Goal: Task Accomplishment & Management: Complete application form

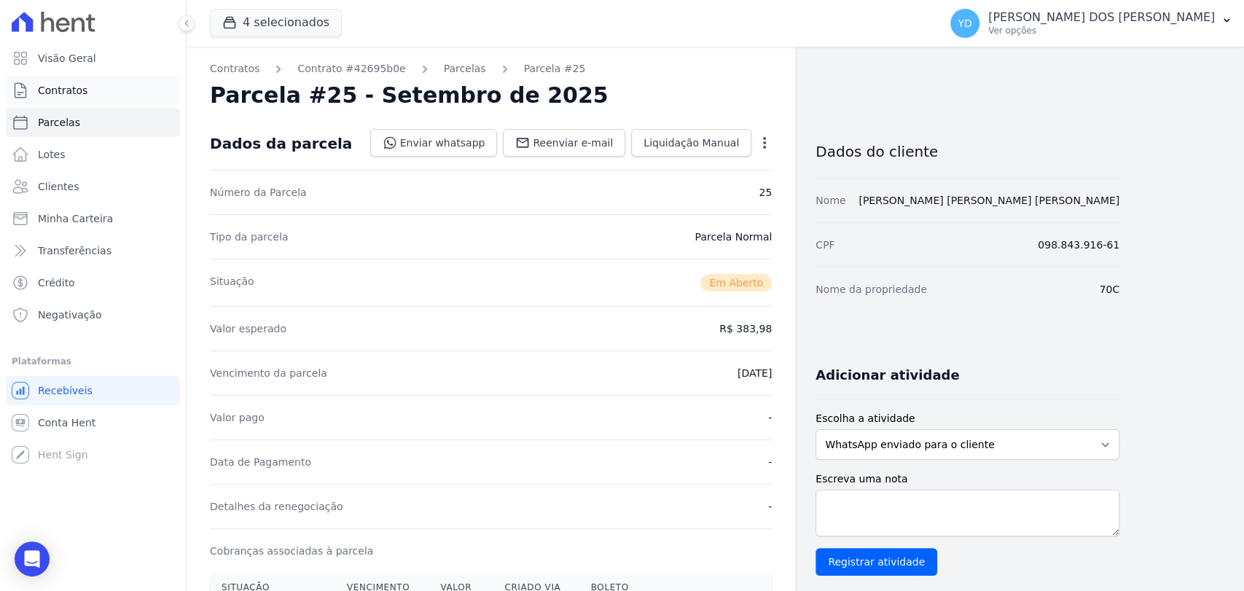
scroll to position [324, 0]
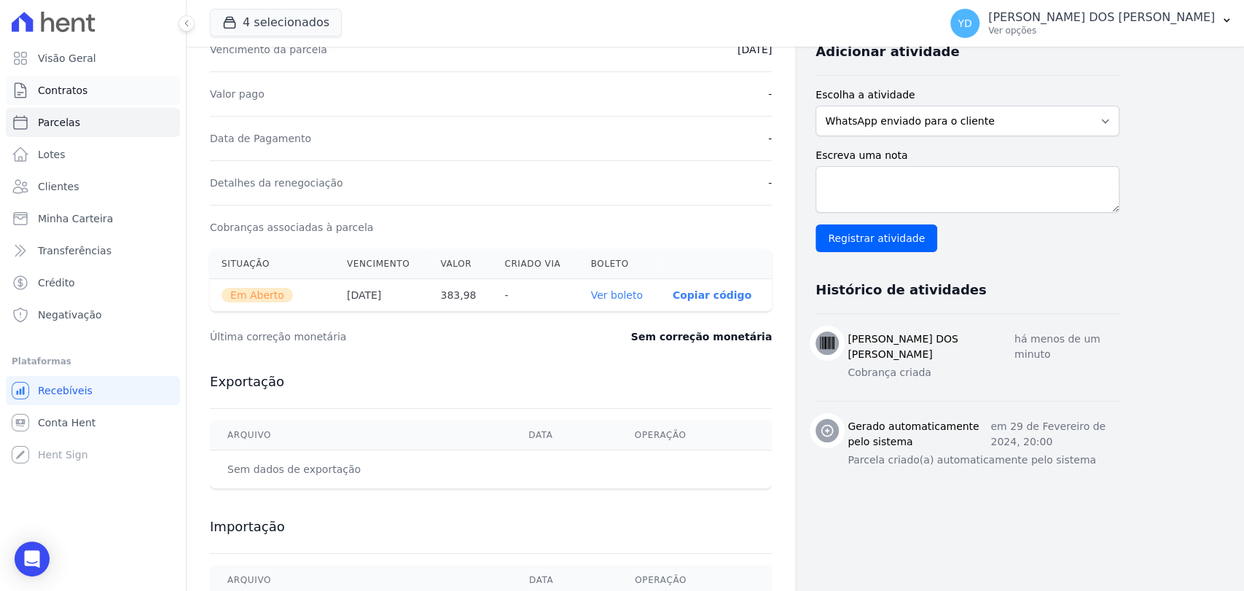
click at [64, 82] on link "Contratos" at bounding box center [93, 90] width 174 height 29
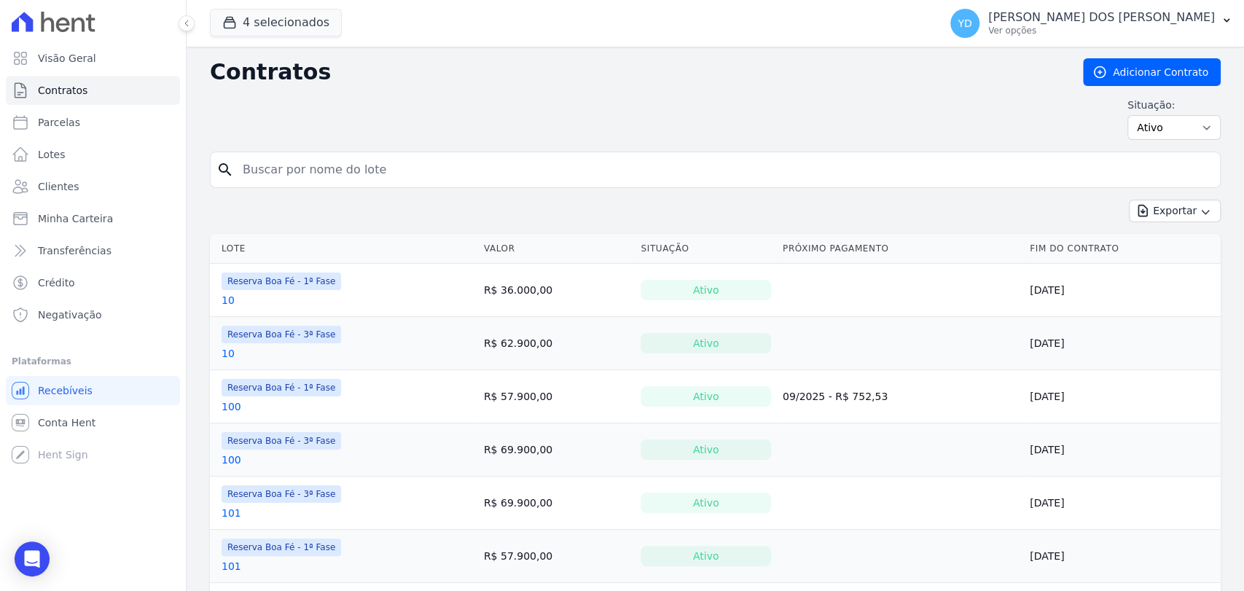
click at [451, 186] on div "search" at bounding box center [715, 170] width 1011 height 36
click at [451, 175] on input "search" at bounding box center [724, 169] width 980 height 29
type input "129"
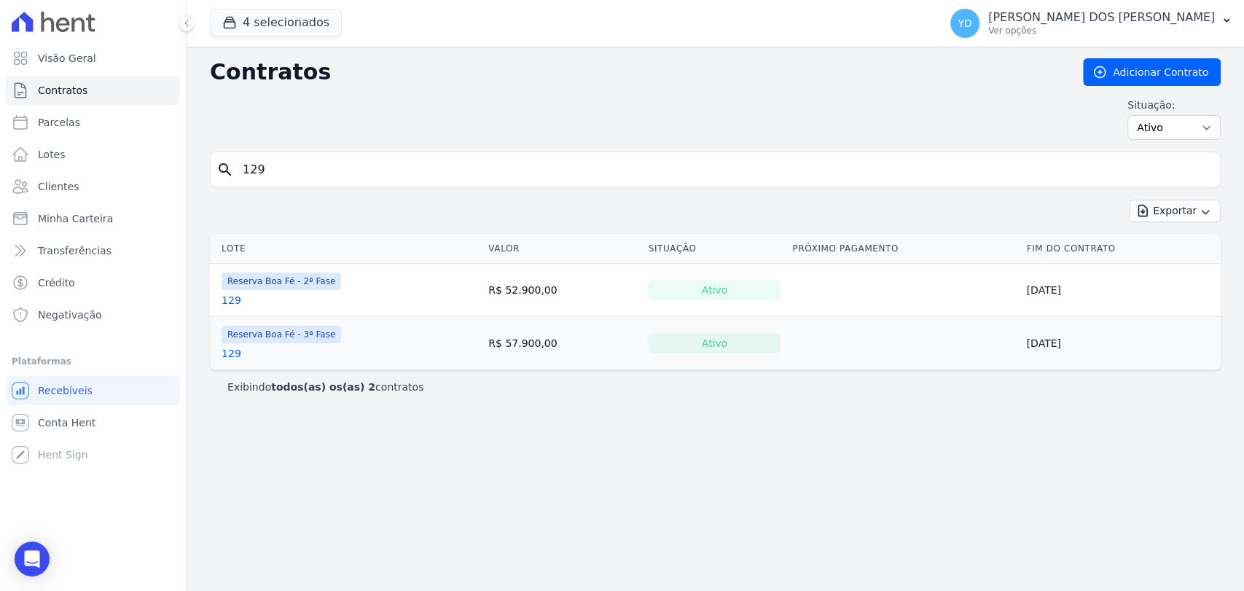
click at [228, 352] on link "129" at bounding box center [232, 353] width 20 height 15
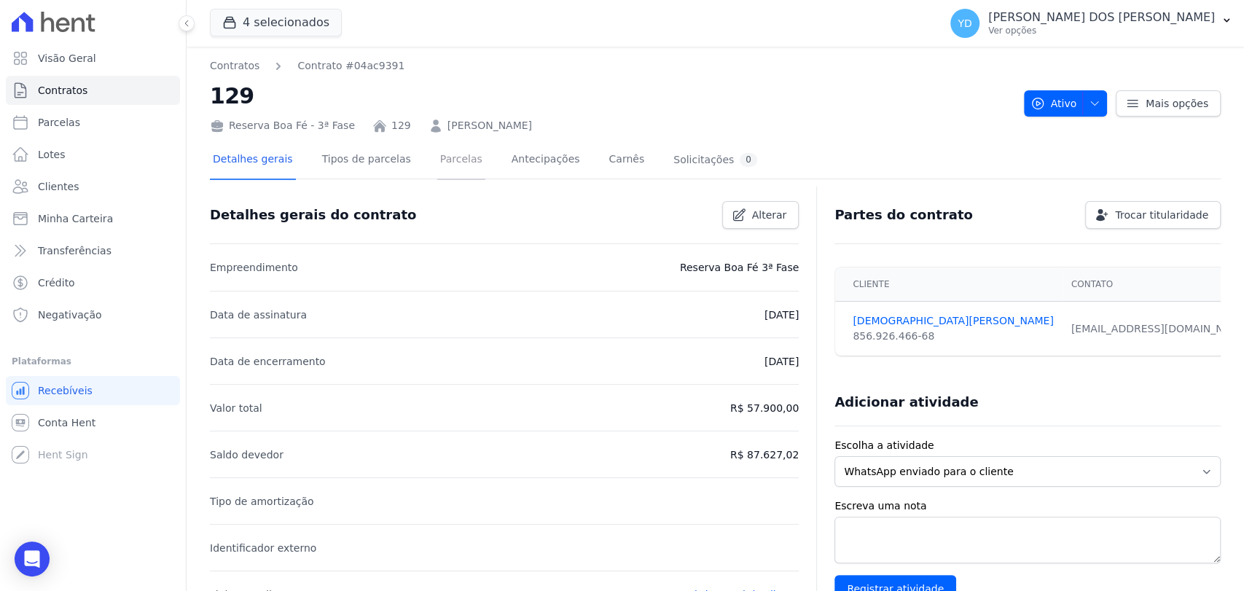
click at [437, 159] on link "Parcelas" at bounding box center [461, 160] width 48 height 39
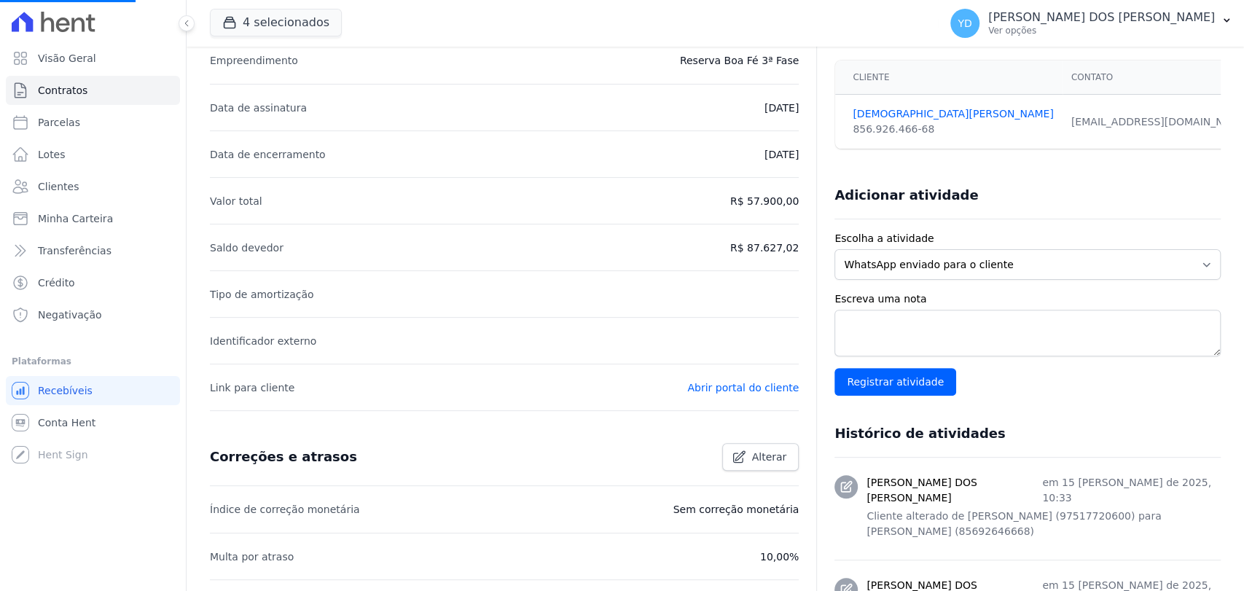
scroll to position [243, 0]
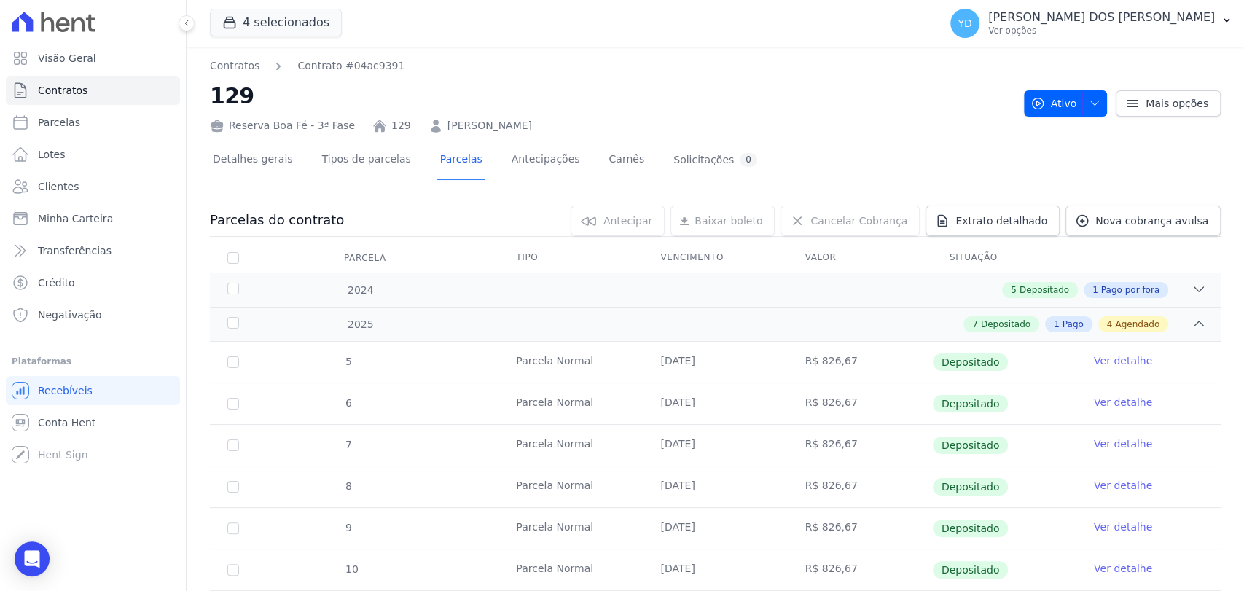
click at [452, 122] on link "MESSIAS GONÇALVES RODRIGUES" at bounding box center [490, 125] width 85 height 15
click at [272, 155] on link "Detalhes gerais" at bounding box center [253, 160] width 86 height 39
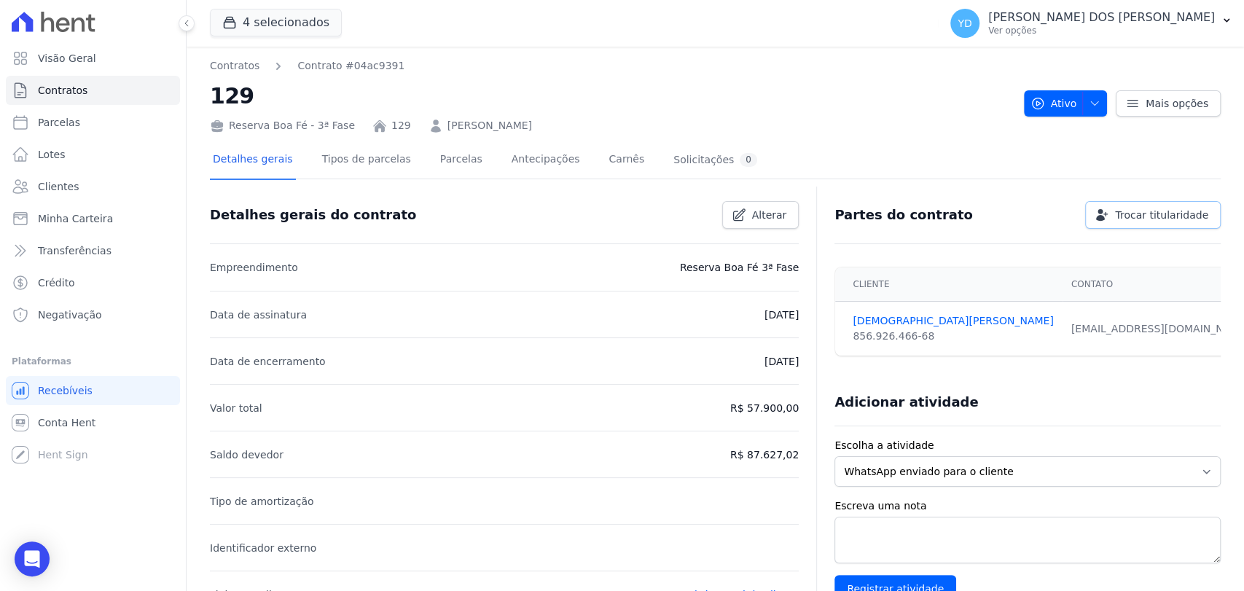
click at [1160, 211] on span "Trocar titularidade" at bounding box center [1161, 215] width 93 height 15
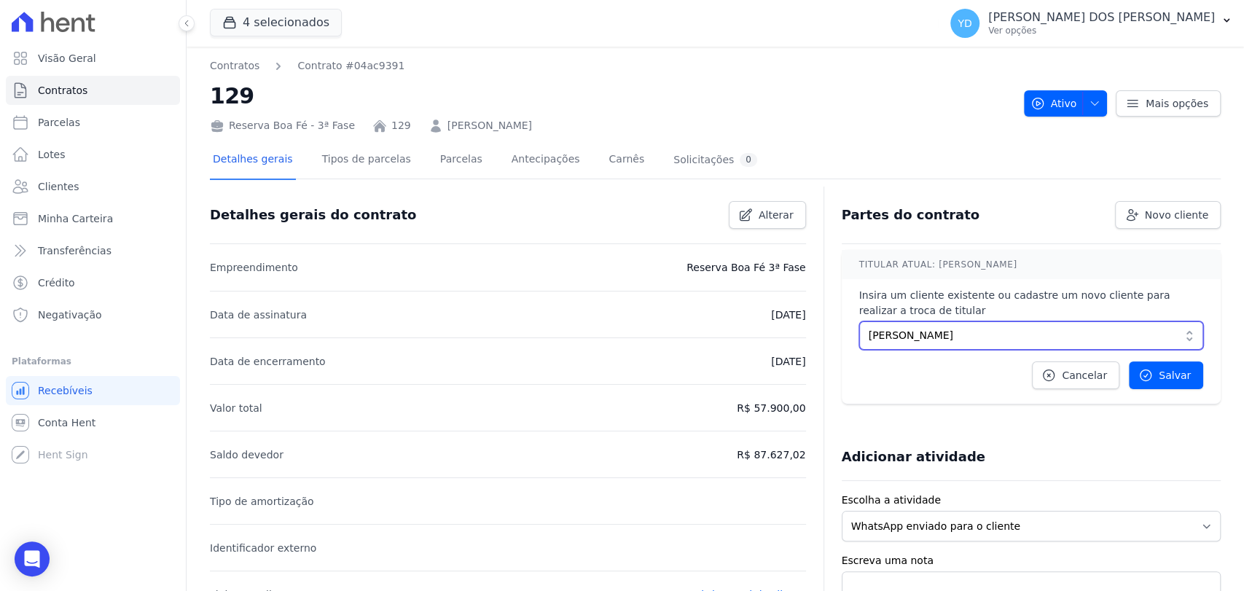
click at [900, 328] on span "MESSIAS GONÇALVES RODRIGUES" at bounding box center [1021, 335] width 305 height 15
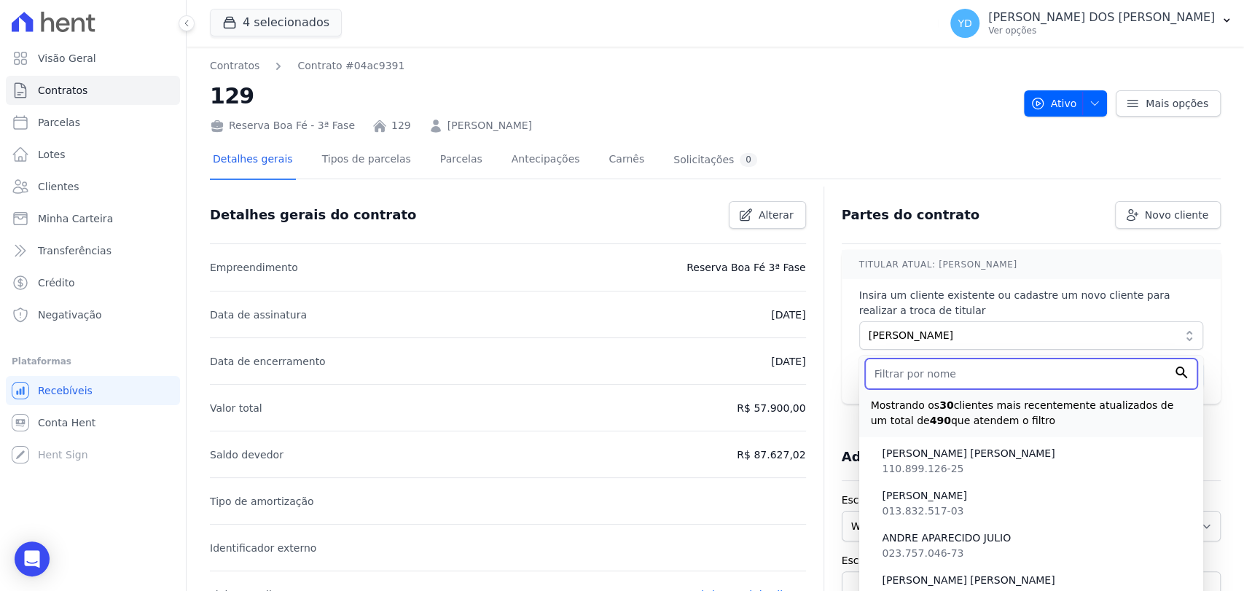
click at [897, 375] on input "text" at bounding box center [1031, 374] width 332 height 31
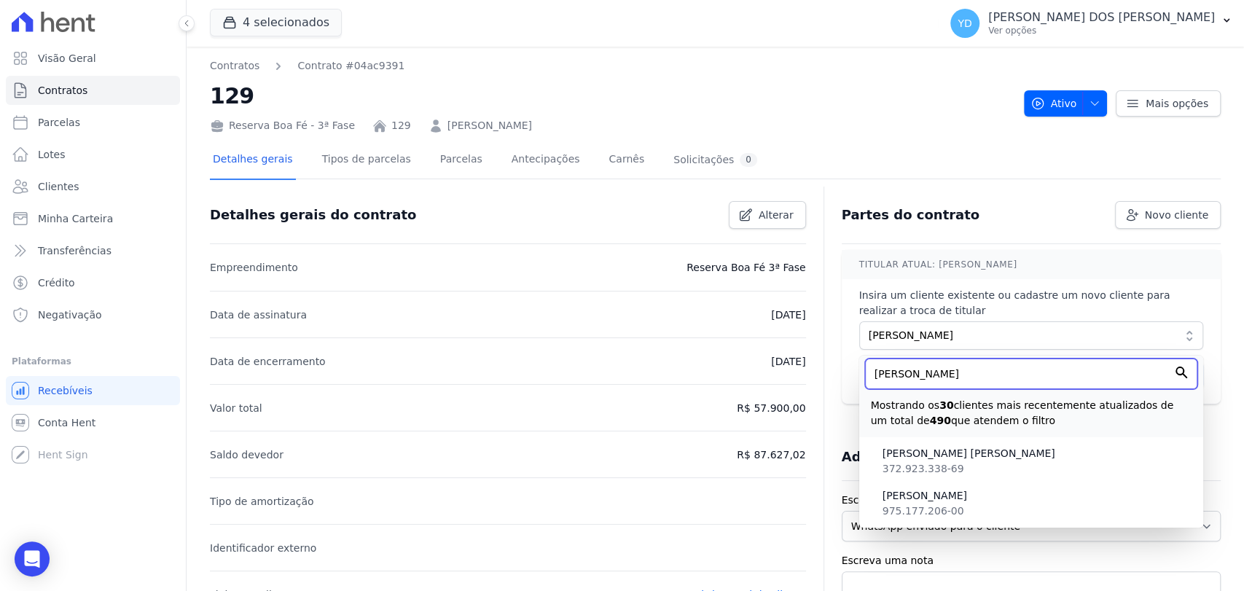
type input "RICARDO"
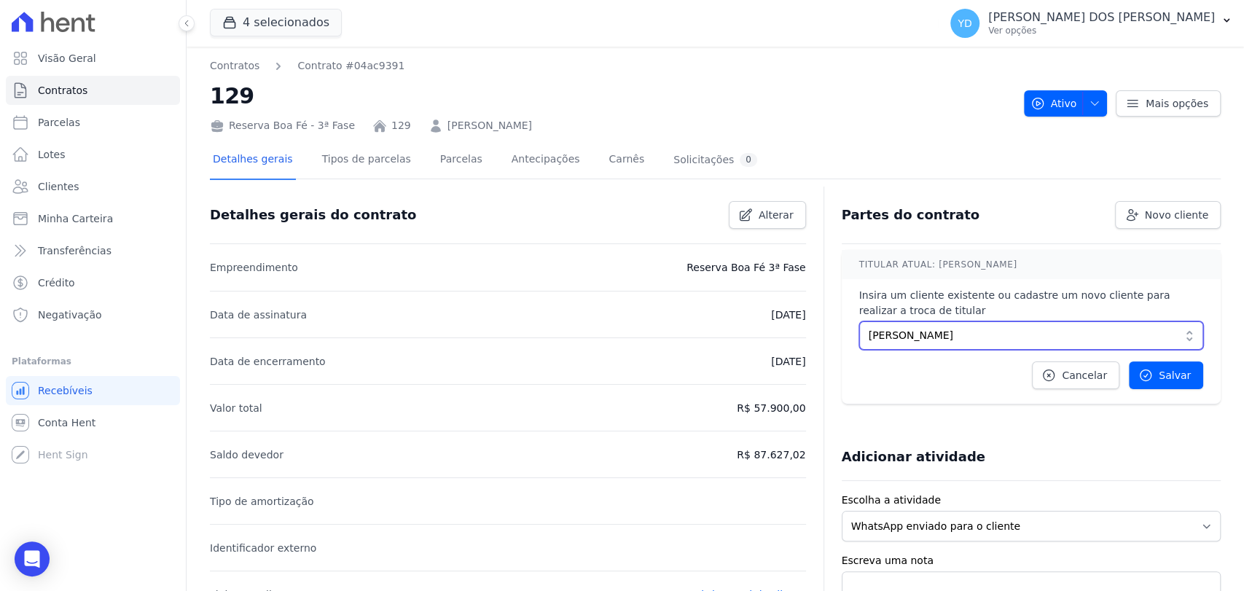
click at [971, 340] on span "MESSIAS GONÇALVES RODRIGUES" at bounding box center [1021, 335] width 305 height 15
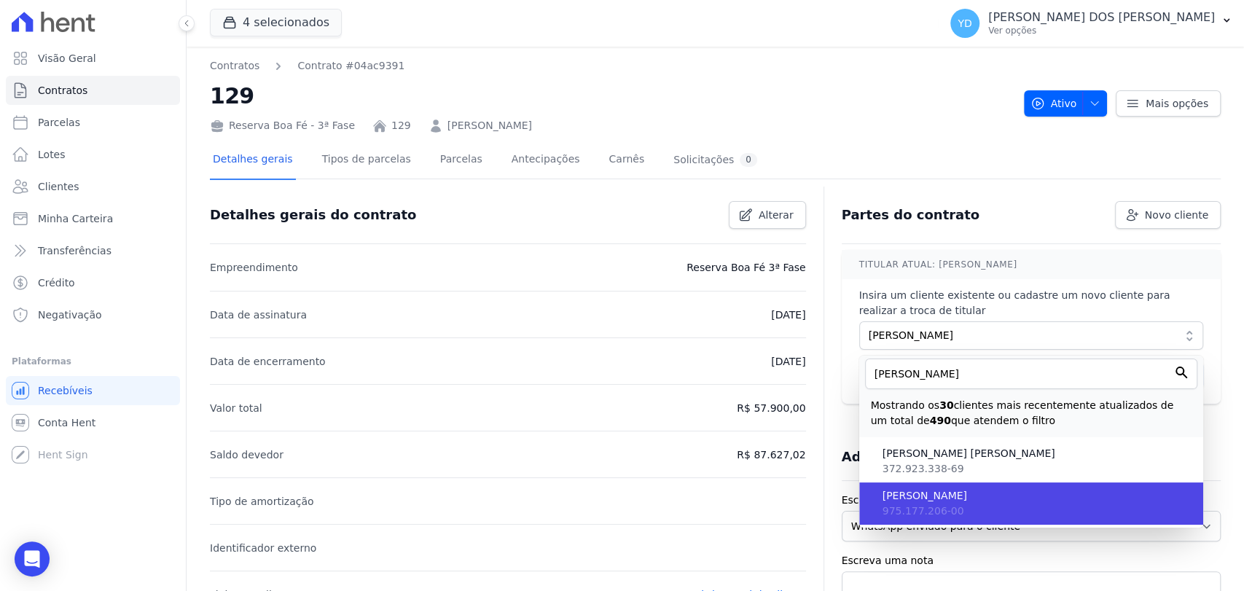
click at [942, 512] on span "975.177.206-00" at bounding box center [924, 511] width 82 height 12
type input "dd594685-2518-43f2-8fda-c6505dbe11c9"
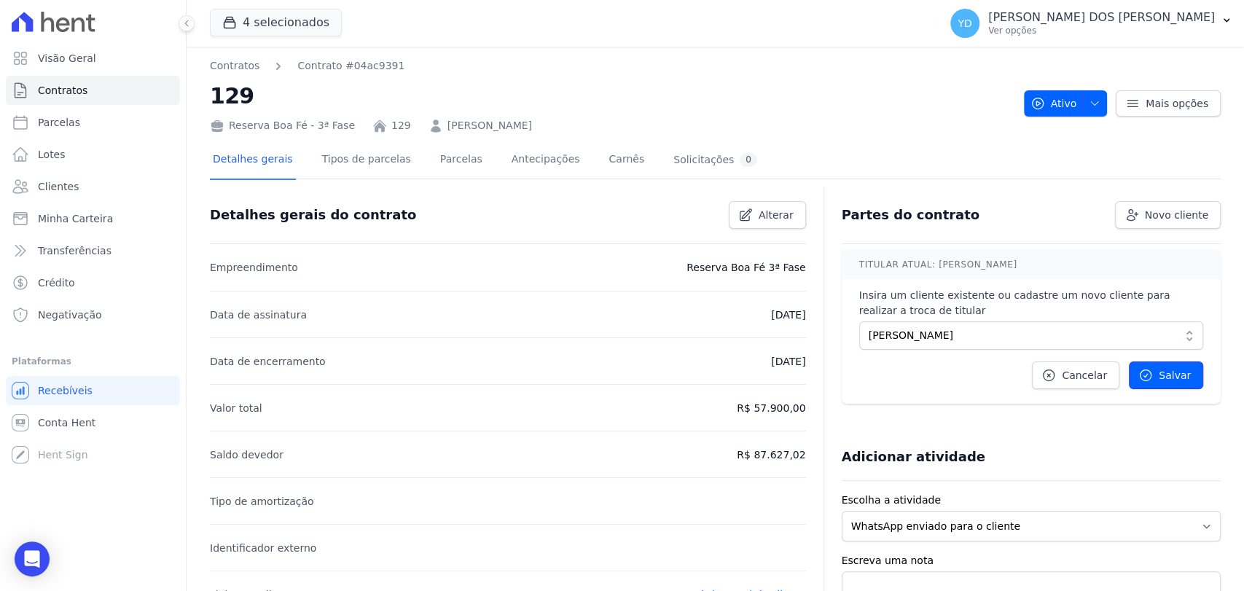
drag, startPoint x: 1148, startPoint y: 370, endPoint x: 1136, endPoint y: 372, distance: 12.6
click at [1148, 370] on link "Salvar" at bounding box center [1166, 376] width 74 height 28
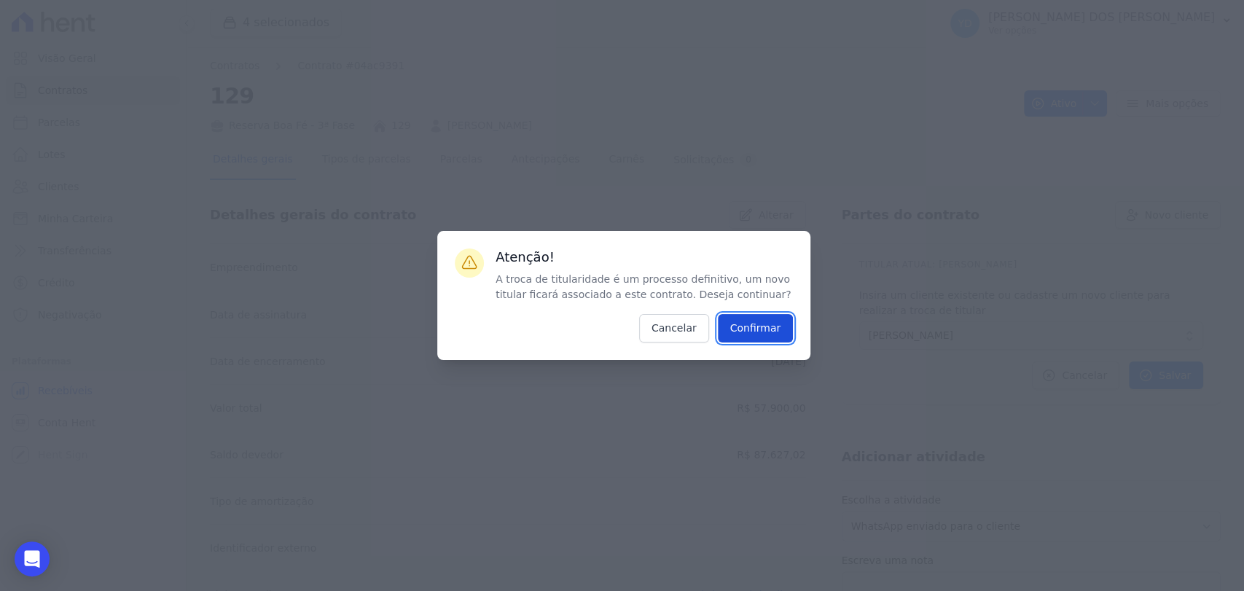
click at [784, 329] on input "Confirmar" at bounding box center [756, 328] width 76 height 28
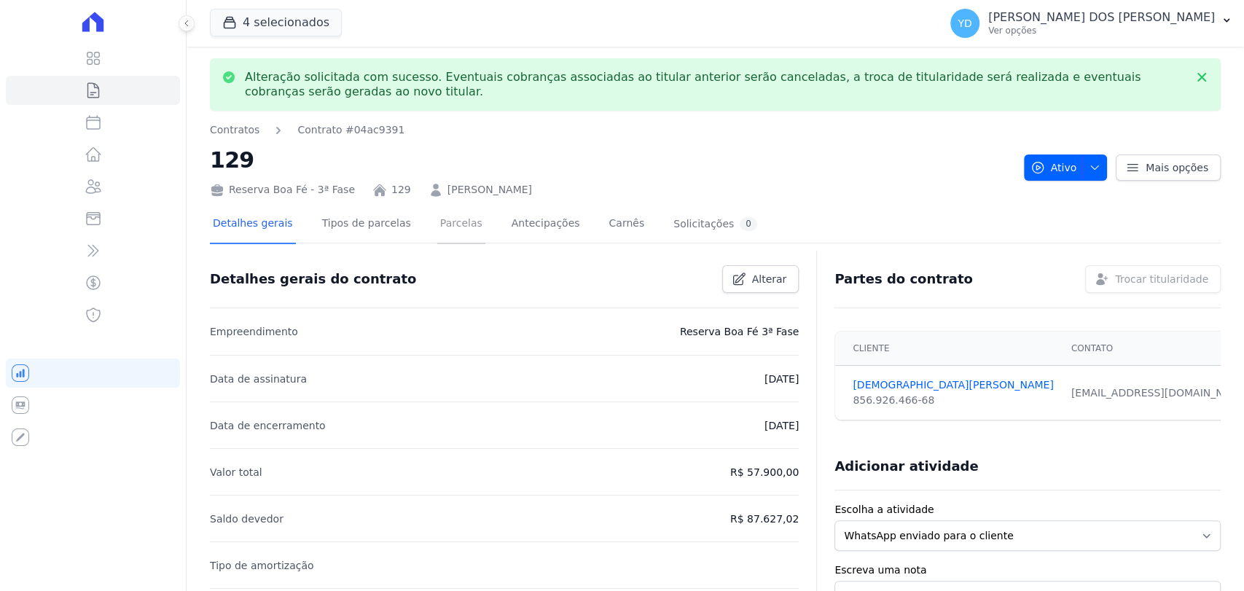
click at [455, 242] on link "Parcelas" at bounding box center [461, 225] width 48 height 39
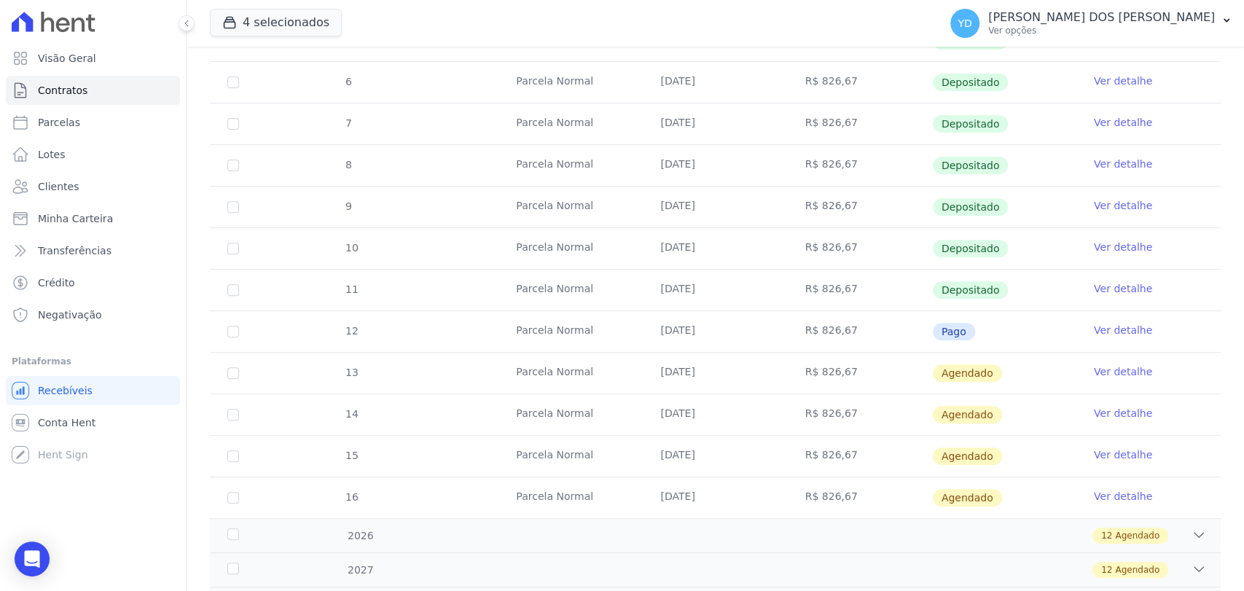
scroll to position [324, 0]
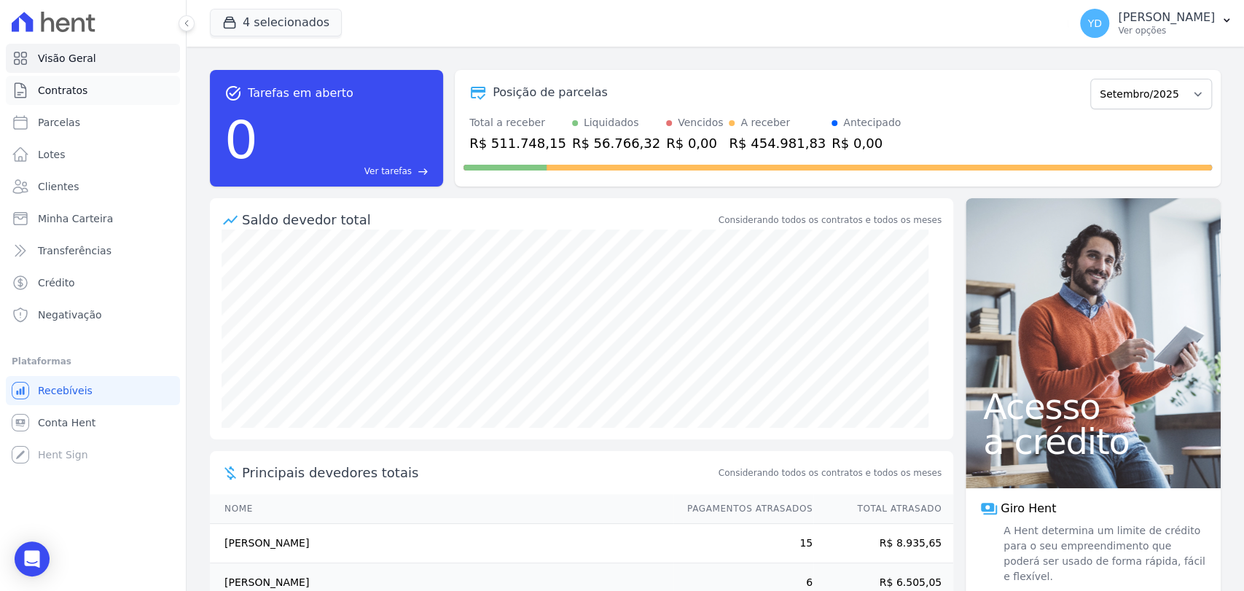
click at [129, 91] on link "Contratos" at bounding box center [93, 90] width 174 height 29
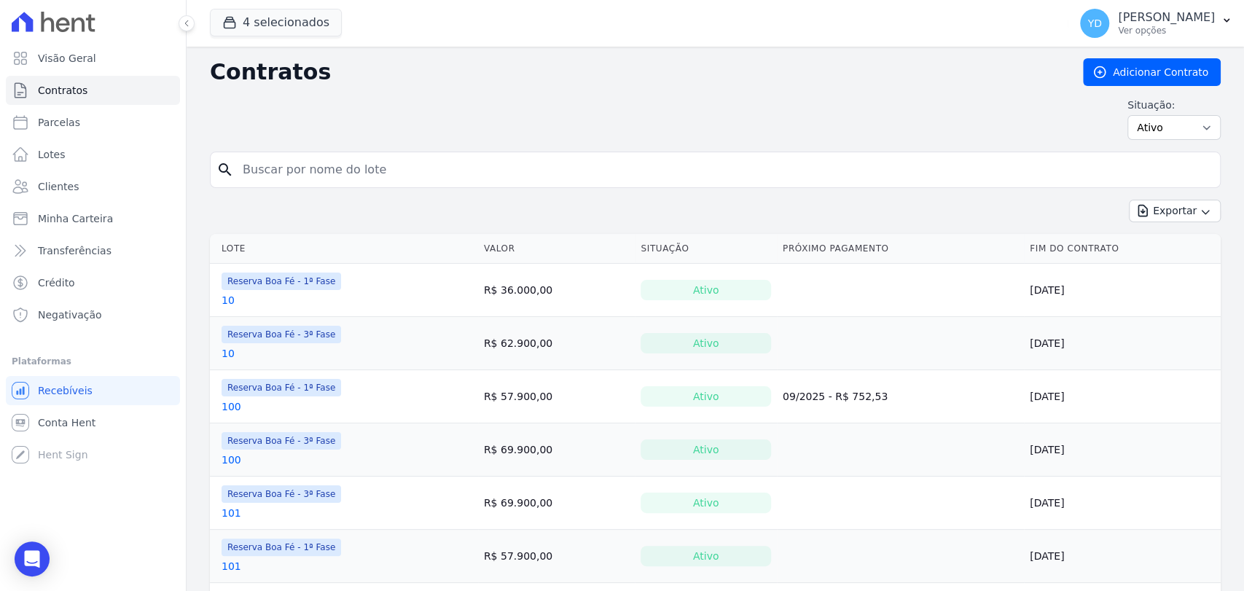
click at [382, 173] on input "search" at bounding box center [724, 169] width 980 height 29
type input "i6"
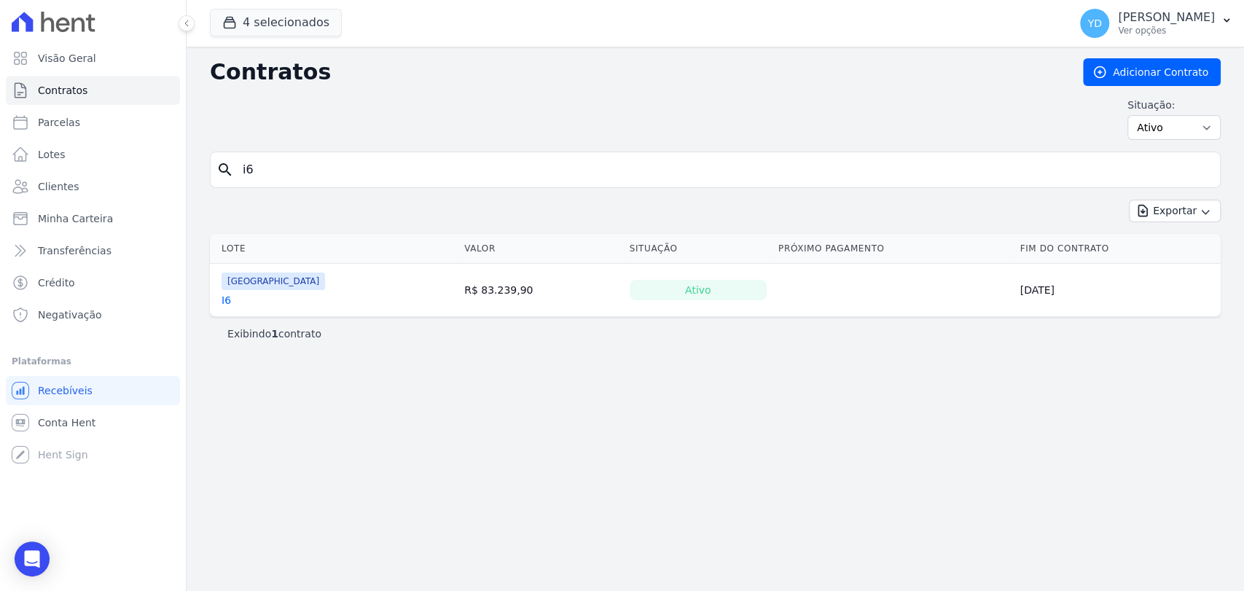
click at [228, 300] on link "I6" at bounding box center [226, 300] width 9 height 15
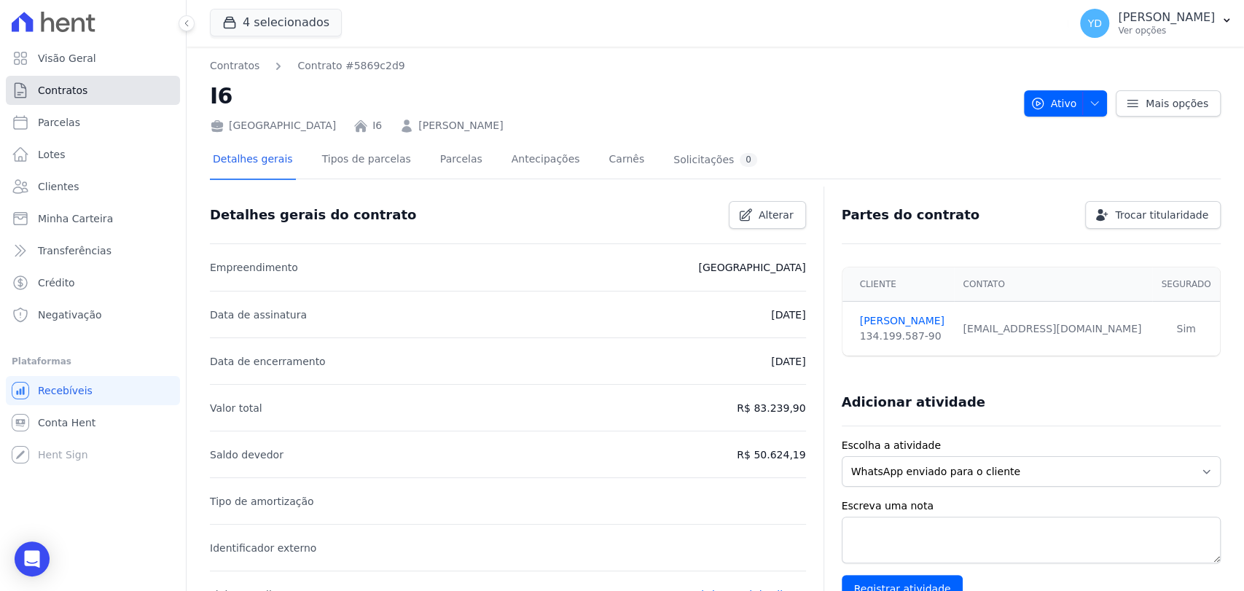
click at [147, 84] on link "Contratos" at bounding box center [93, 90] width 174 height 29
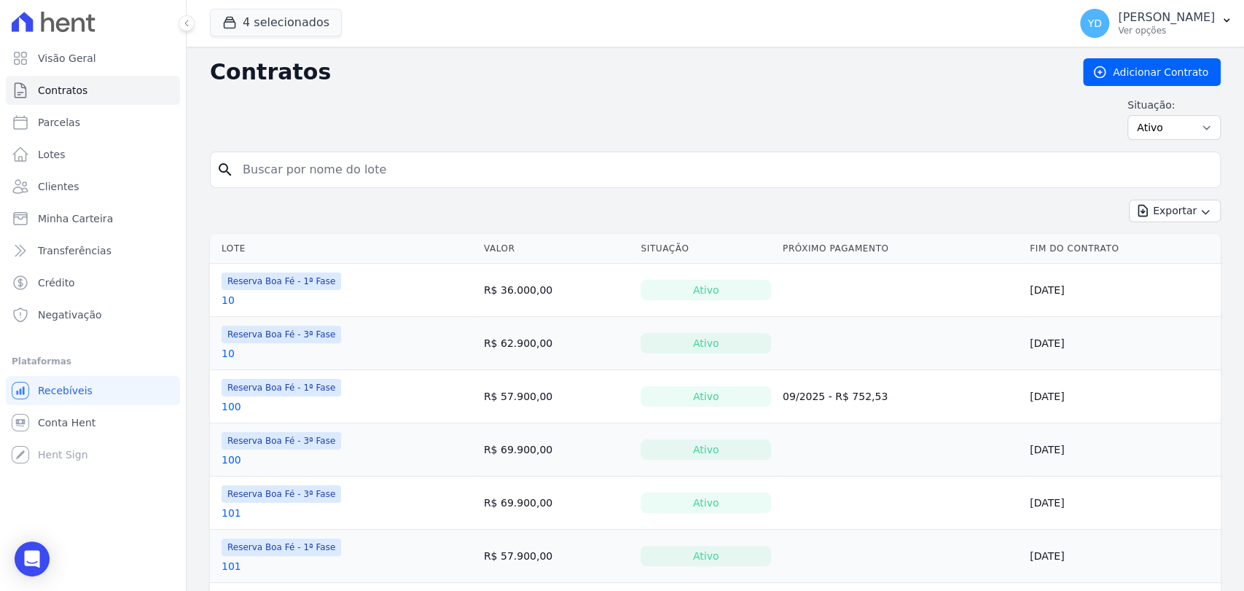
click at [413, 174] on input "search" at bounding box center [724, 169] width 980 height 29
type input "227"
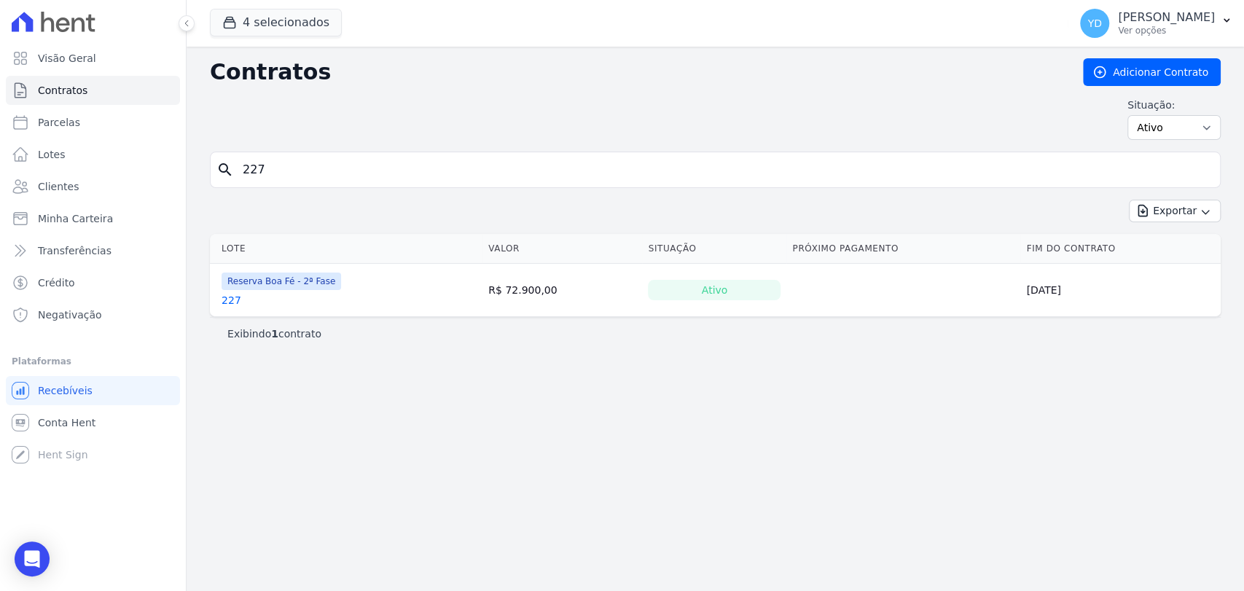
click at [230, 294] on link "227" at bounding box center [232, 300] width 20 height 15
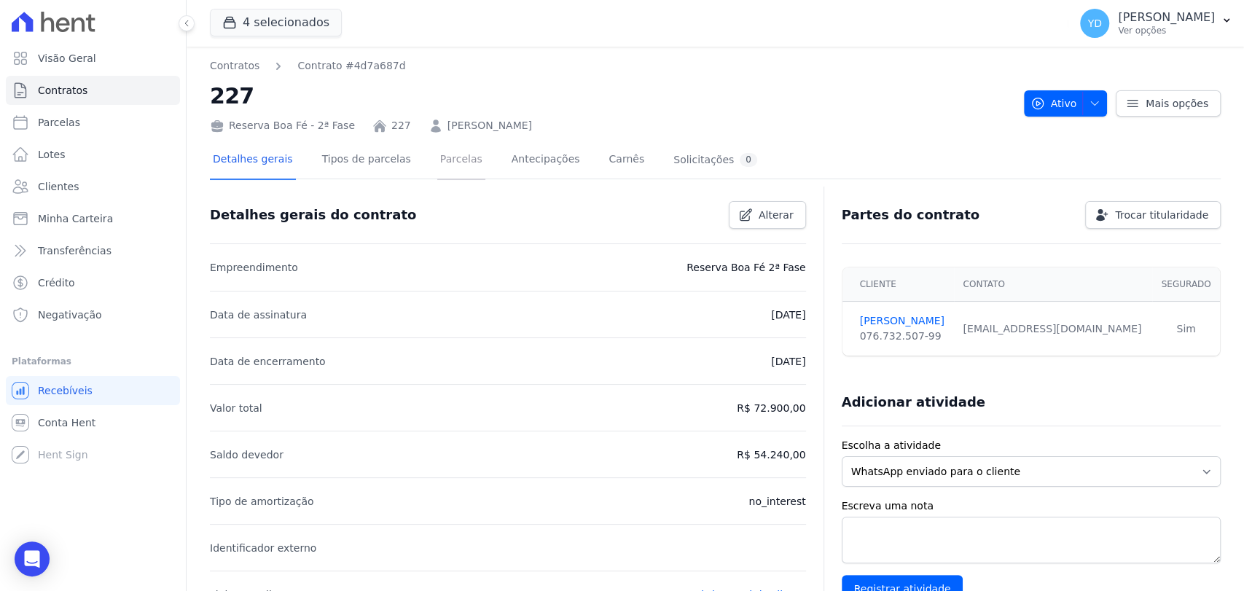
click at [453, 161] on link "Parcelas" at bounding box center [461, 160] width 48 height 39
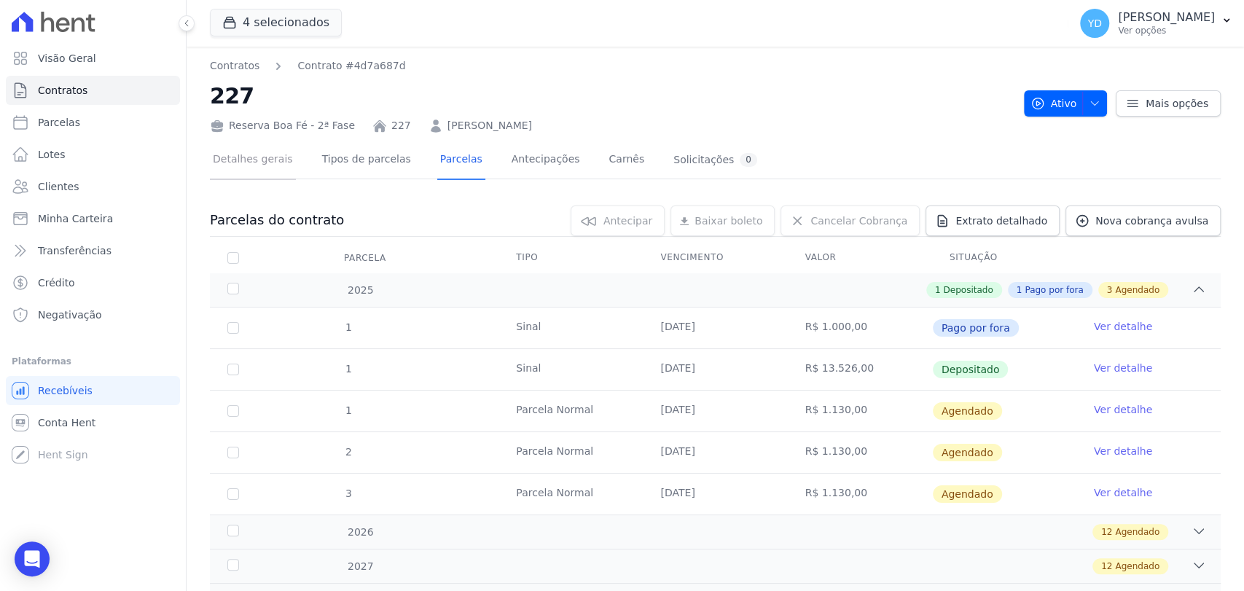
click at [269, 163] on link "Detalhes gerais" at bounding box center [253, 160] width 86 height 39
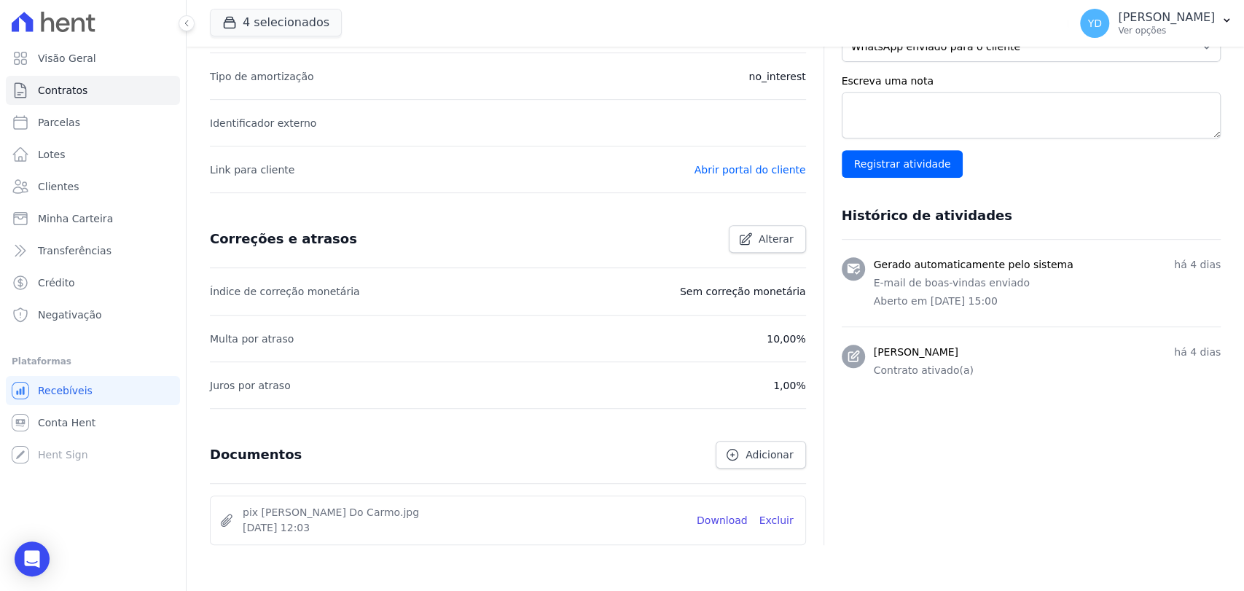
scroll to position [482, 0]
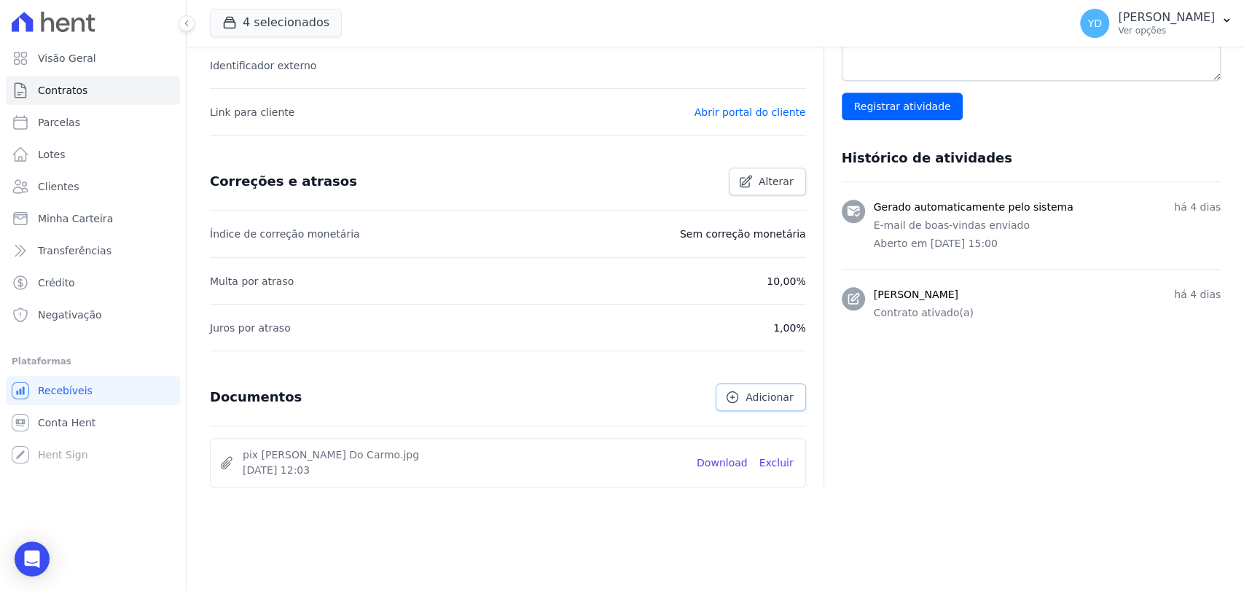
click at [746, 402] on span "Adicionar" at bounding box center [769, 397] width 47 height 15
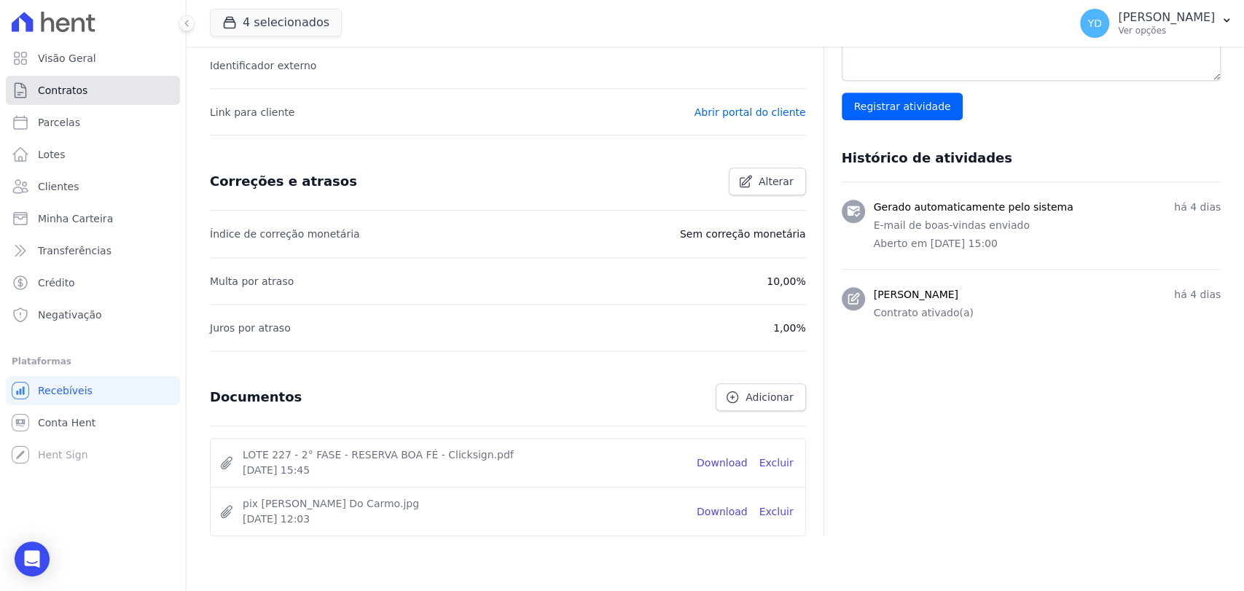
click at [108, 89] on link "Contratos" at bounding box center [93, 90] width 174 height 29
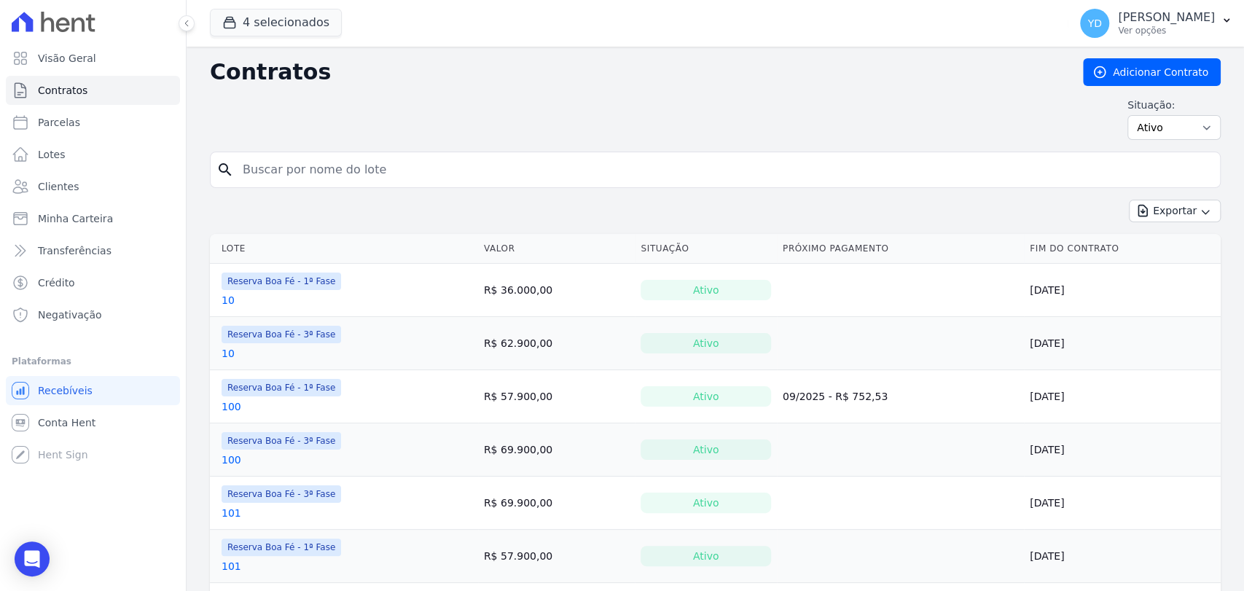
click at [274, 158] on input "search" at bounding box center [724, 169] width 980 height 29
type input "44"
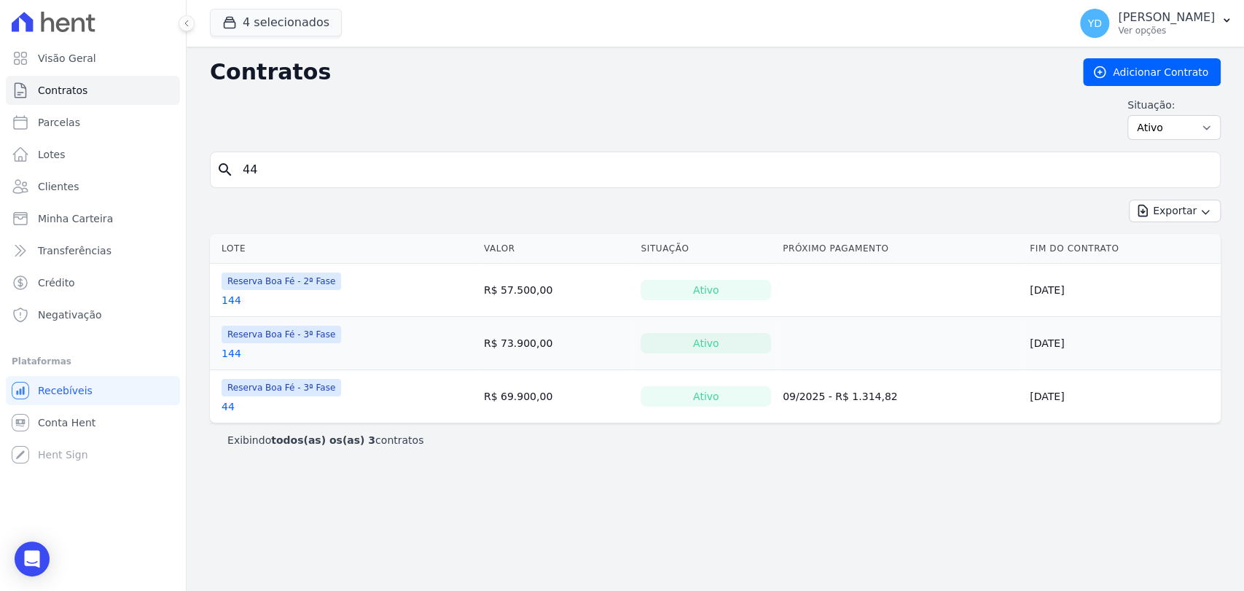
click at [232, 409] on link "44" at bounding box center [228, 406] width 13 height 15
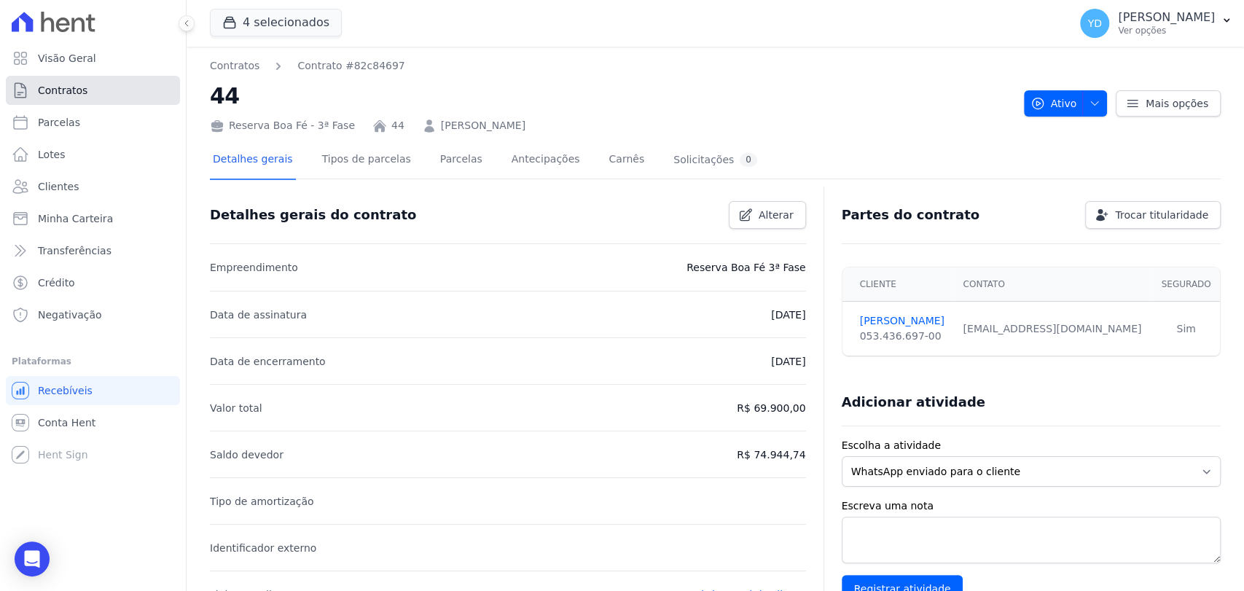
click at [134, 89] on link "Contratos" at bounding box center [93, 90] width 174 height 29
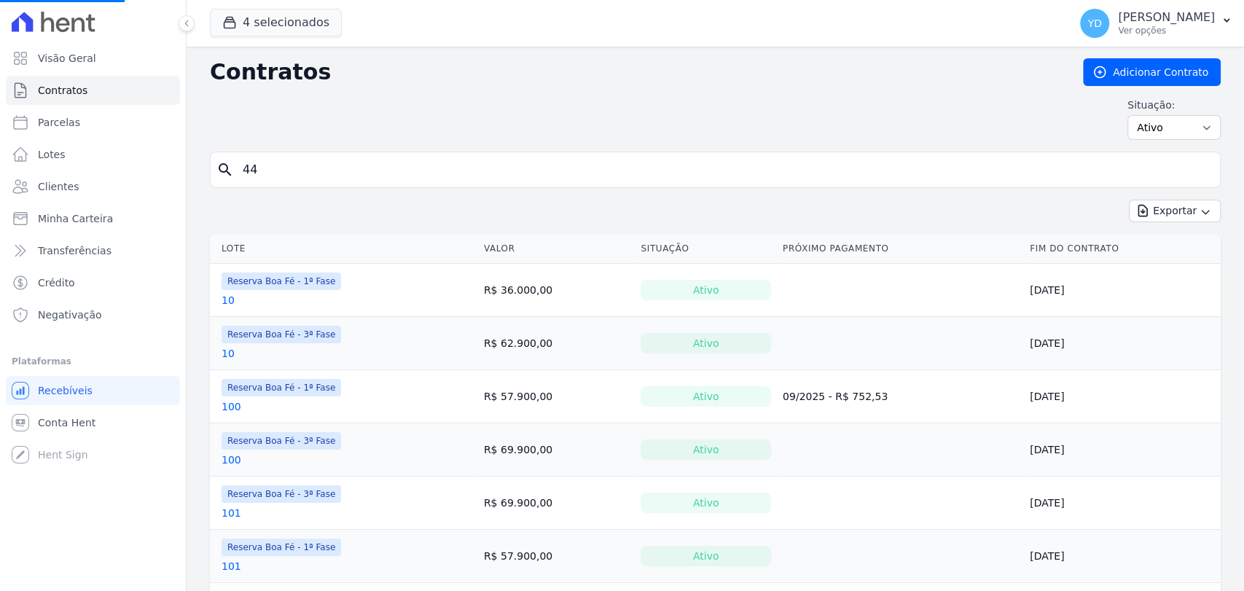
click at [321, 171] on input "44" at bounding box center [724, 169] width 980 height 29
click at [321, 171] on input "search" at bounding box center [724, 169] width 980 height 29
type input "218"
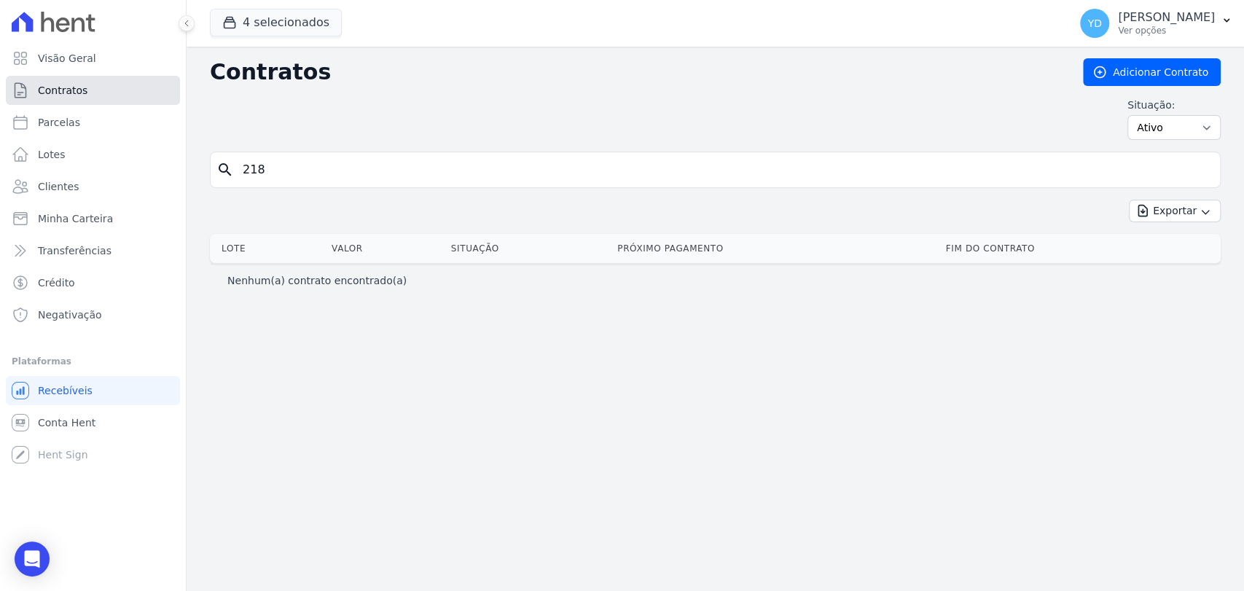
click at [109, 79] on link "Contratos" at bounding box center [93, 90] width 174 height 29
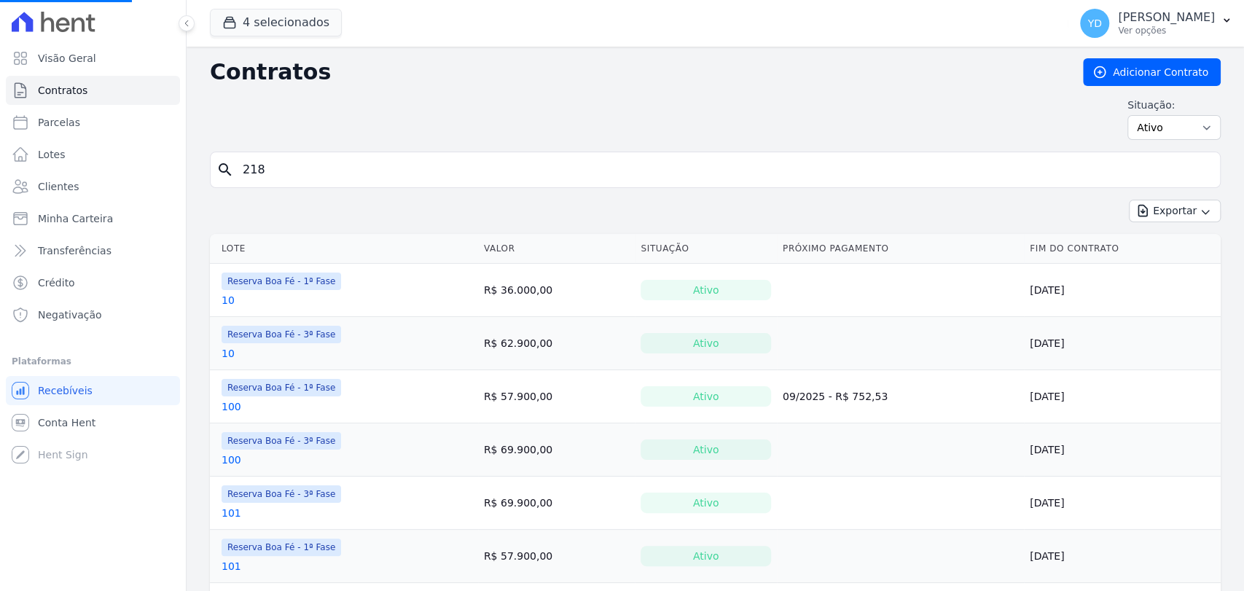
click at [292, 165] on input "218" at bounding box center [724, 169] width 980 height 29
click at [291, 164] on input "search" at bounding box center [724, 169] width 980 height 29
type input "e10"
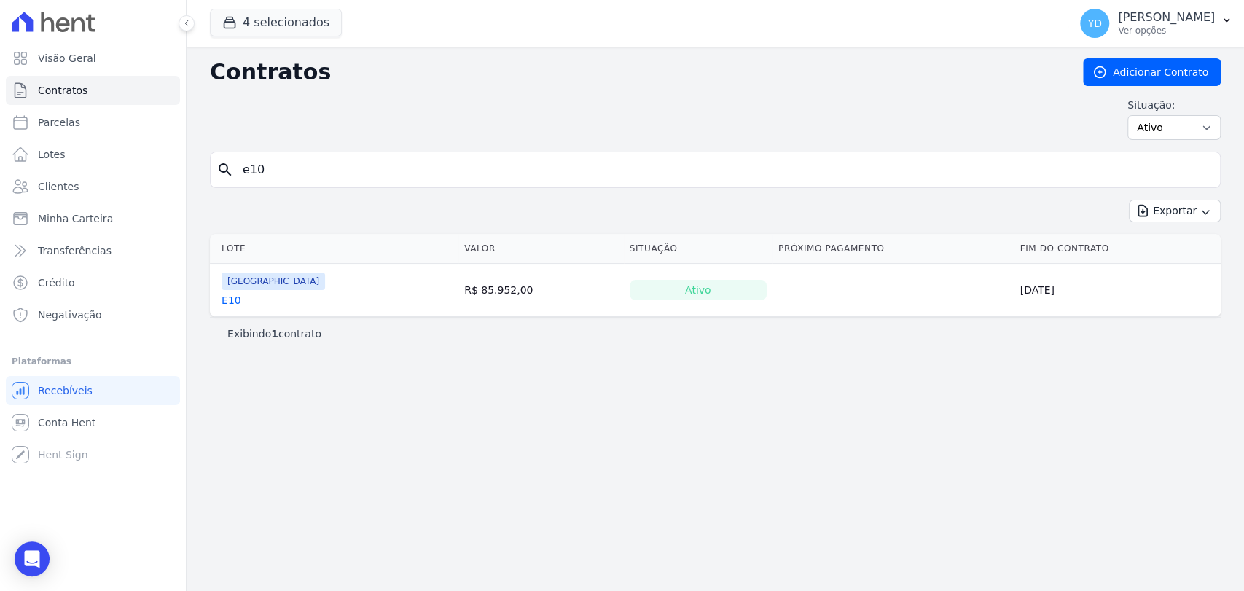
click at [232, 306] on link "E10" at bounding box center [232, 300] width 20 height 15
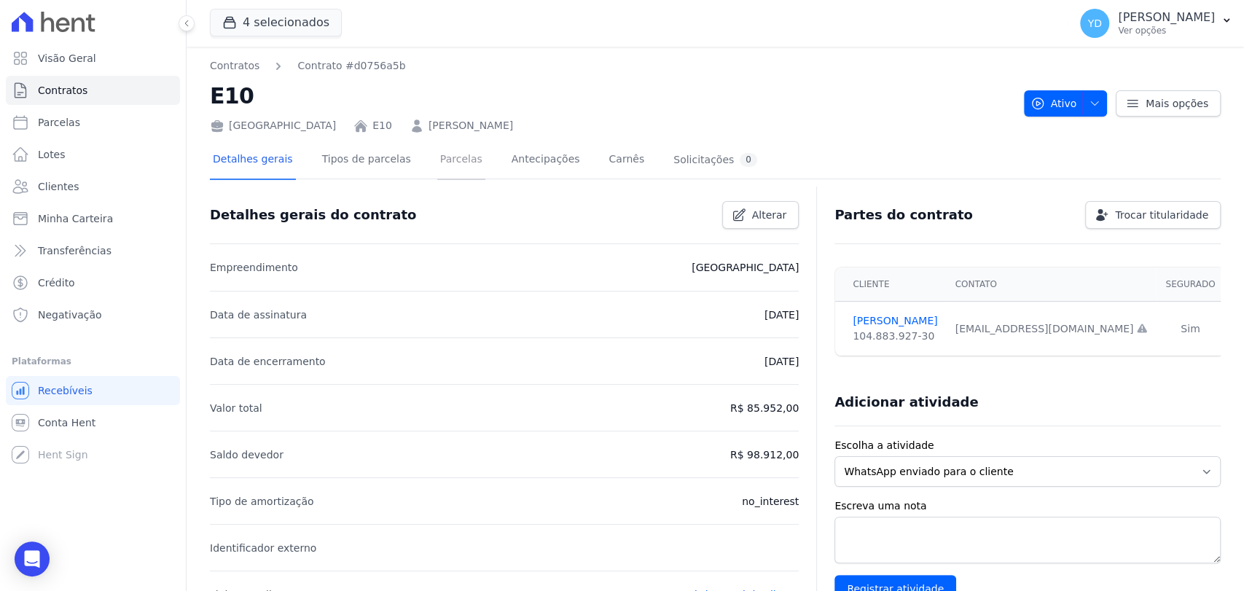
click at [456, 157] on link "Parcelas" at bounding box center [461, 160] width 48 height 39
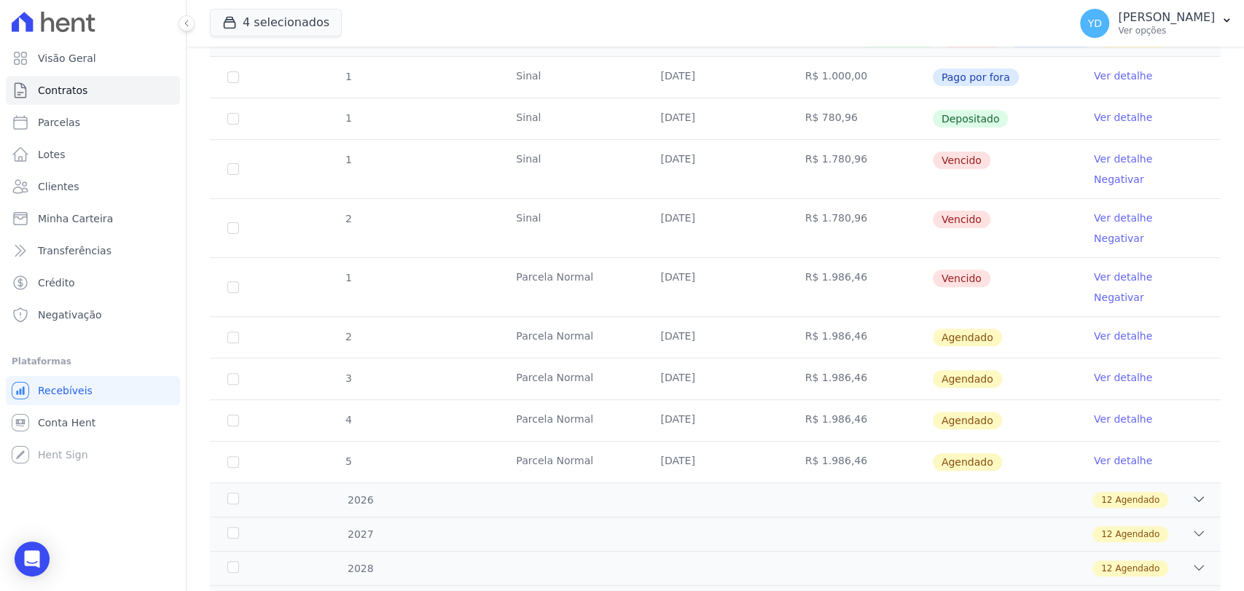
scroll to position [268, 0]
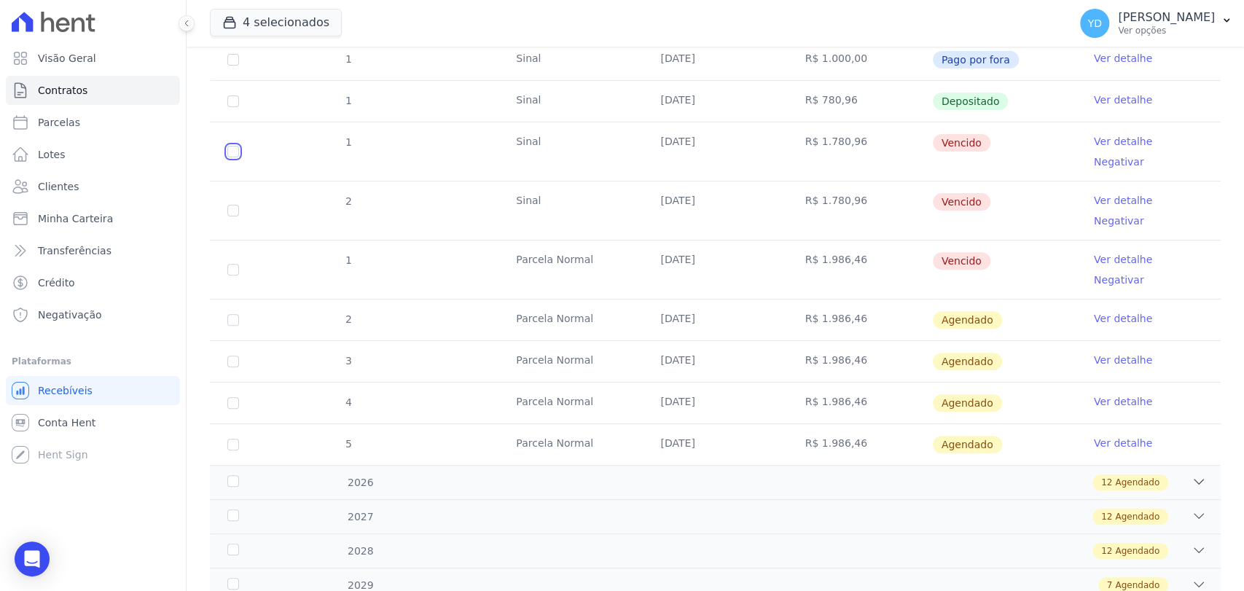
click at [233, 146] on input "checkbox" at bounding box center [233, 152] width 12 height 12
checkbox input "true"
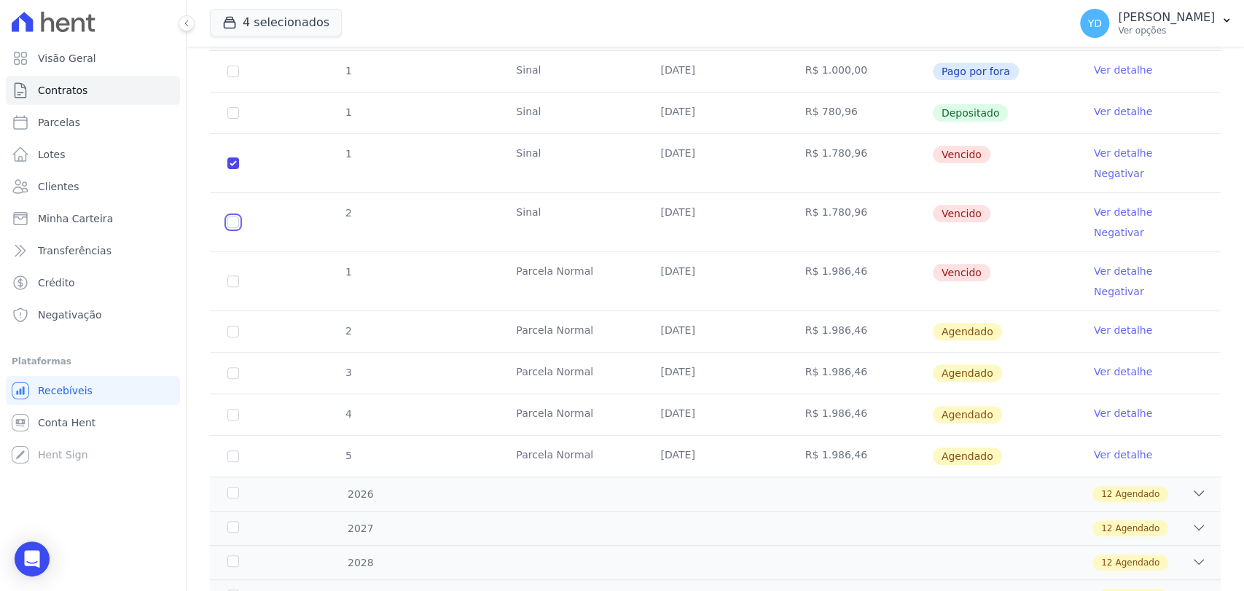
click at [233, 169] on input "checkbox" at bounding box center [233, 163] width 12 height 12
checkbox input "true"
click at [238, 169] on input "checkbox" at bounding box center [233, 163] width 12 height 12
checkbox input "true"
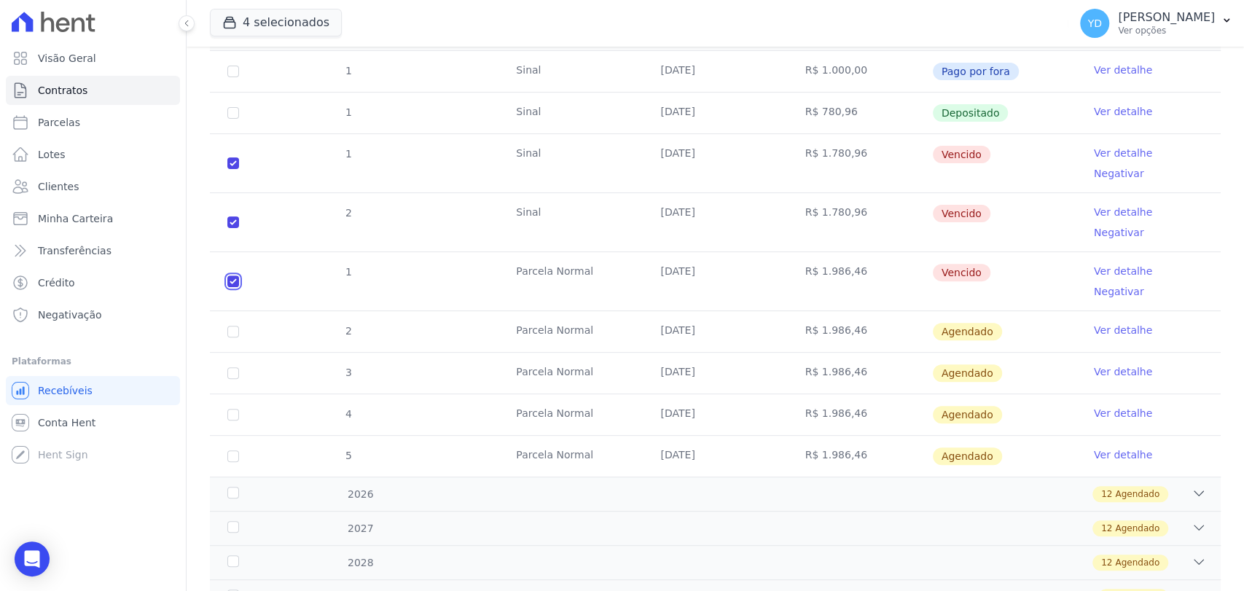
checkbox input "true"
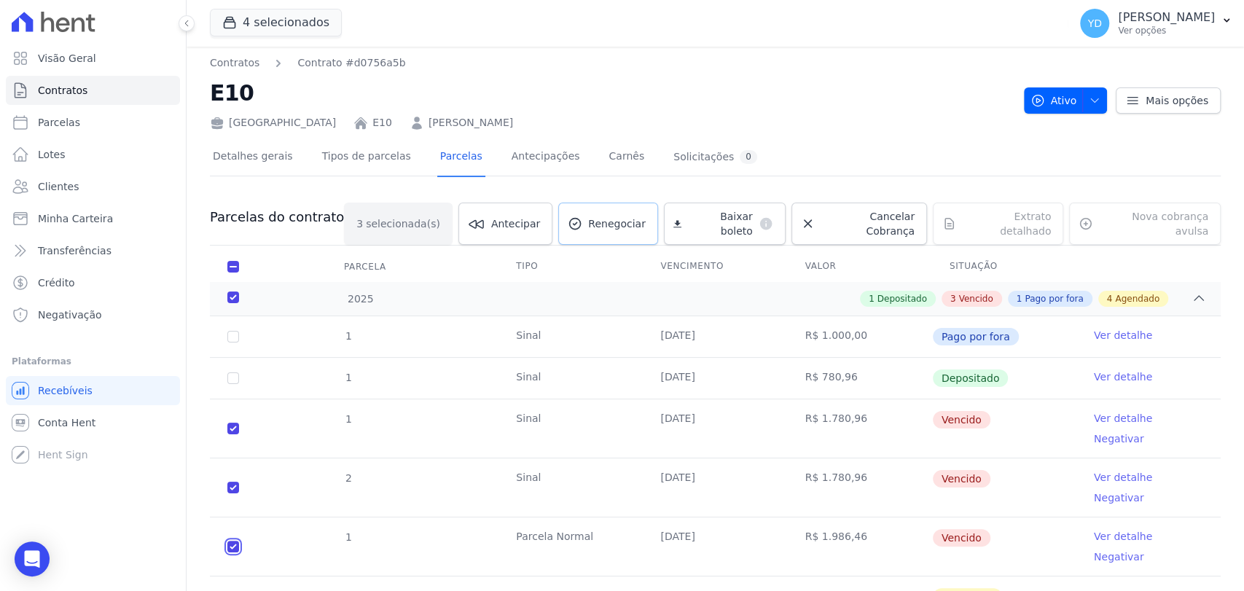
scroll to position [0, 0]
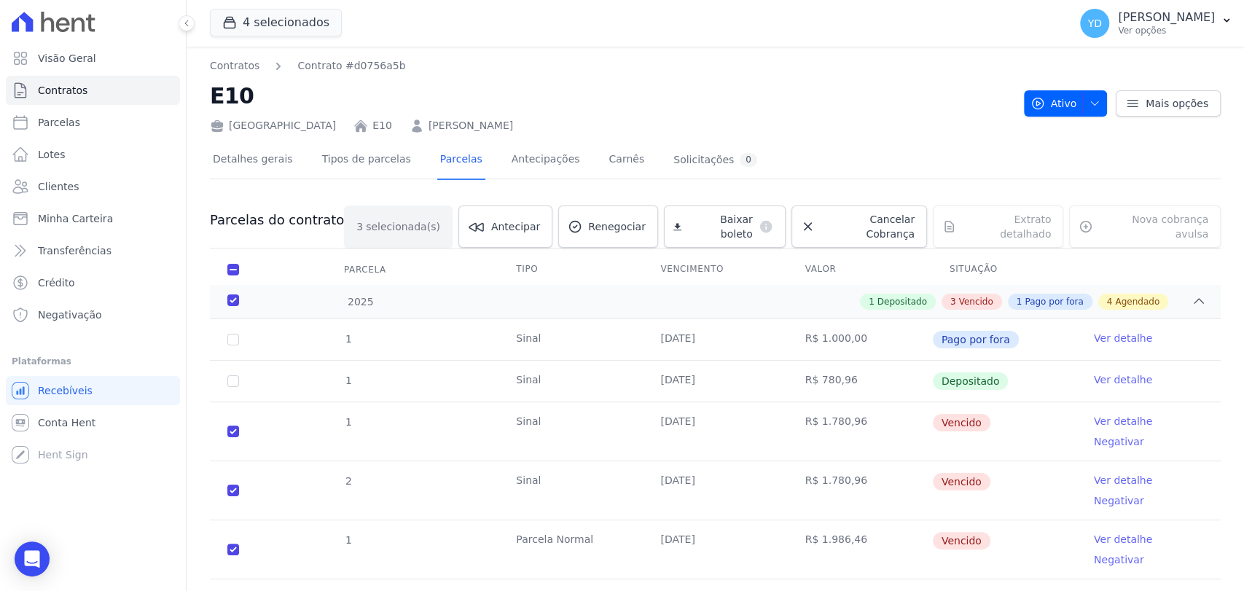
click at [634, 198] on div "Parcelas do contrato 3 selecionada(s) Antecipar Antecipar Renegociar Baixar bol…" at bounding box center [715, 544] width 1011 height 706
click at [633, 219] on span "Renegociar" at bounding box center [617, 226] width 58 height 15
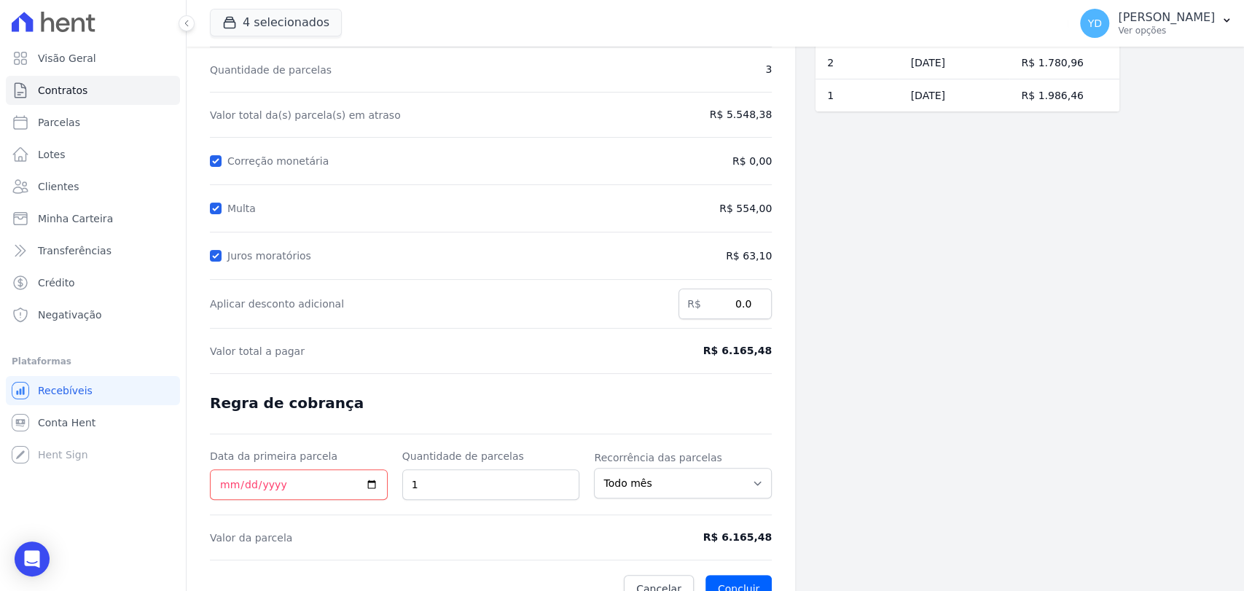
scroll to position [138, 0]
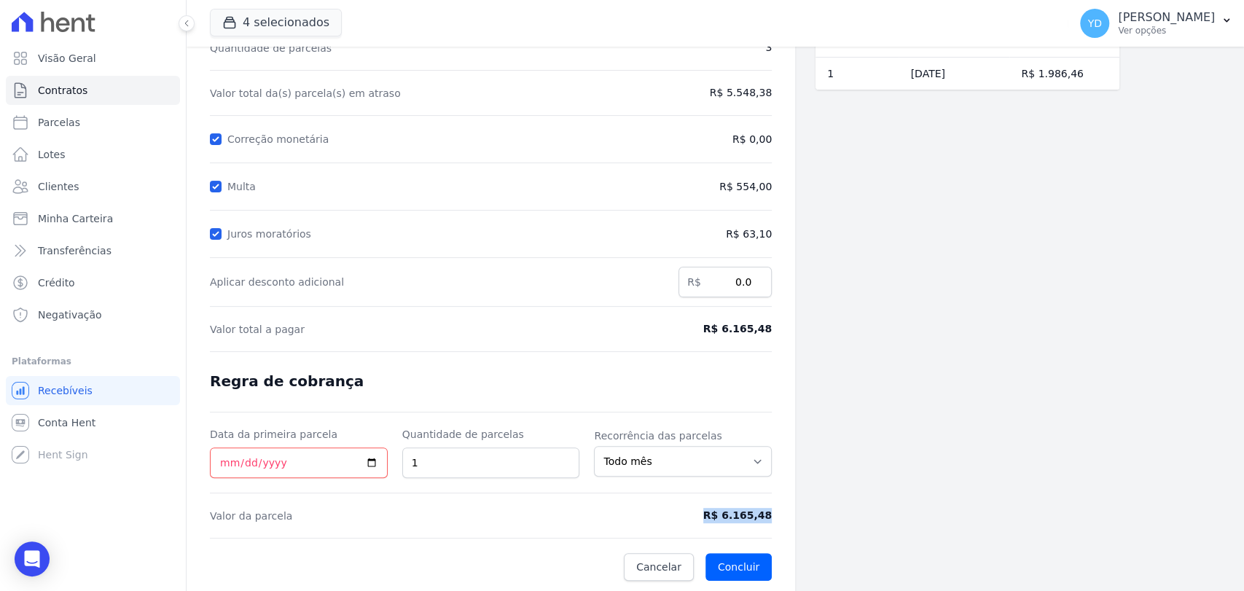
drag, startPoint x: 731, startPoint y: 515, endPoint x: 794, endPoint y: 503, distance: 63.9
click at [794, 503] on div "Contratos Contrato #d0756a5b Renegociação de parcelas Renegociação de parcelas …" at bounding box center [491, 251] width 609 height 684
copy span "R$ 6.165,48"
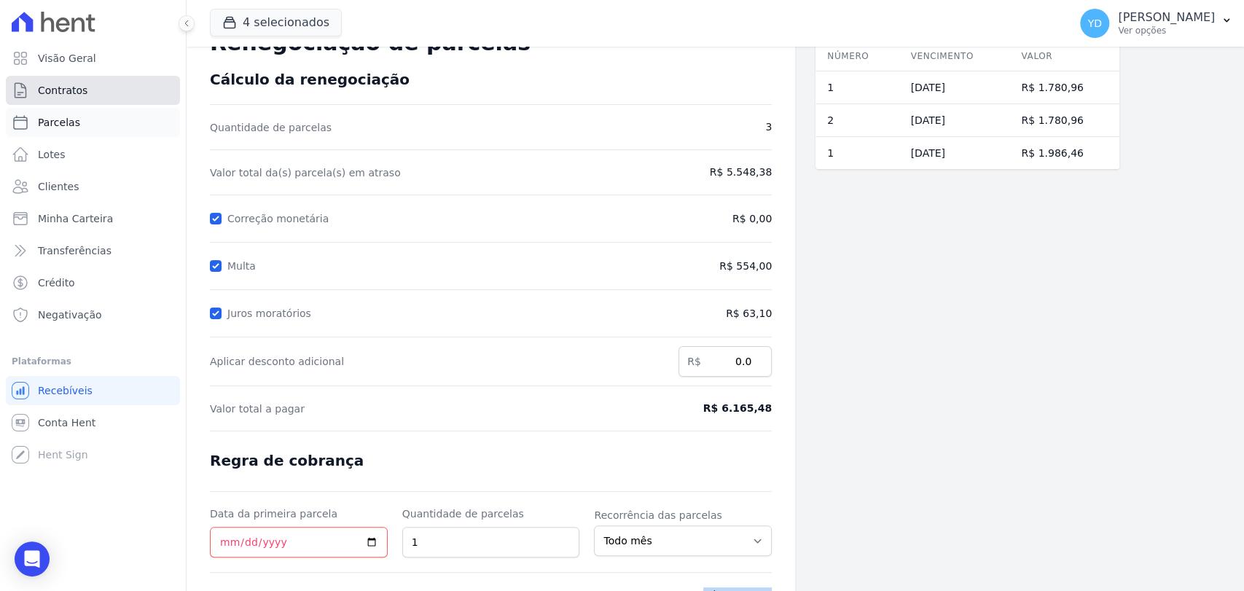
scroll to position [57, 0]
click at [144, 86] on link "Contratos" at bounding box center [93, 90] width 174 height 29
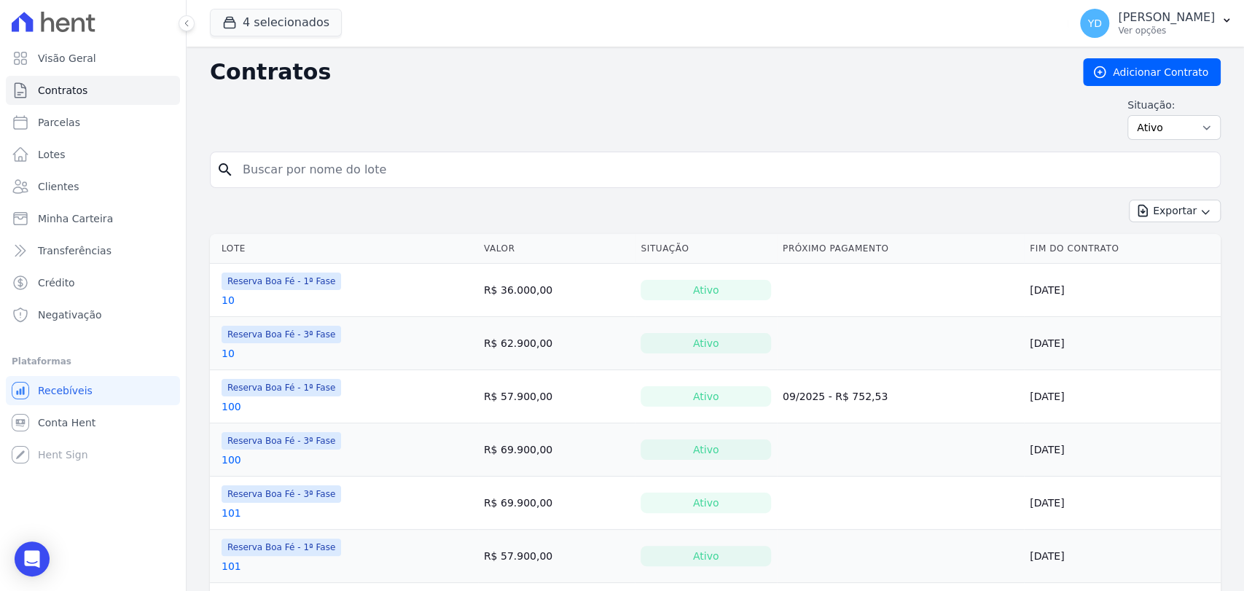
click at [313, 176] on input "search" at bounding box center [724, 169] width 980 height 29
type input "173"
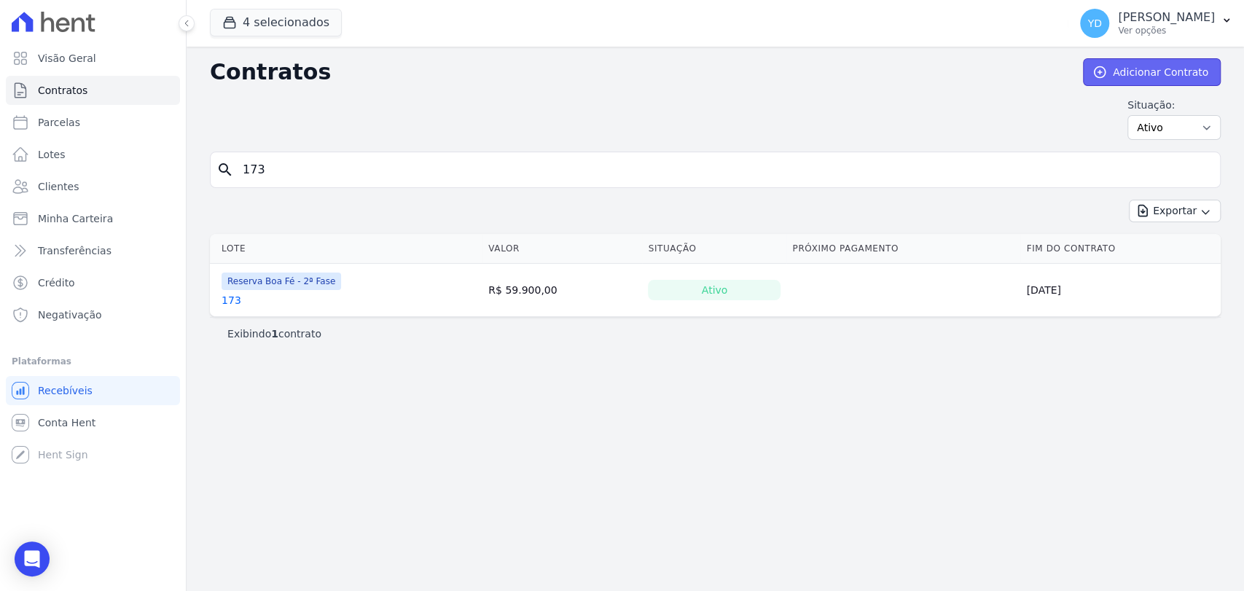
click at [1154, 67] on link "Adicionar Contrato" at bounding box center [1152, 72] width 138 height 28
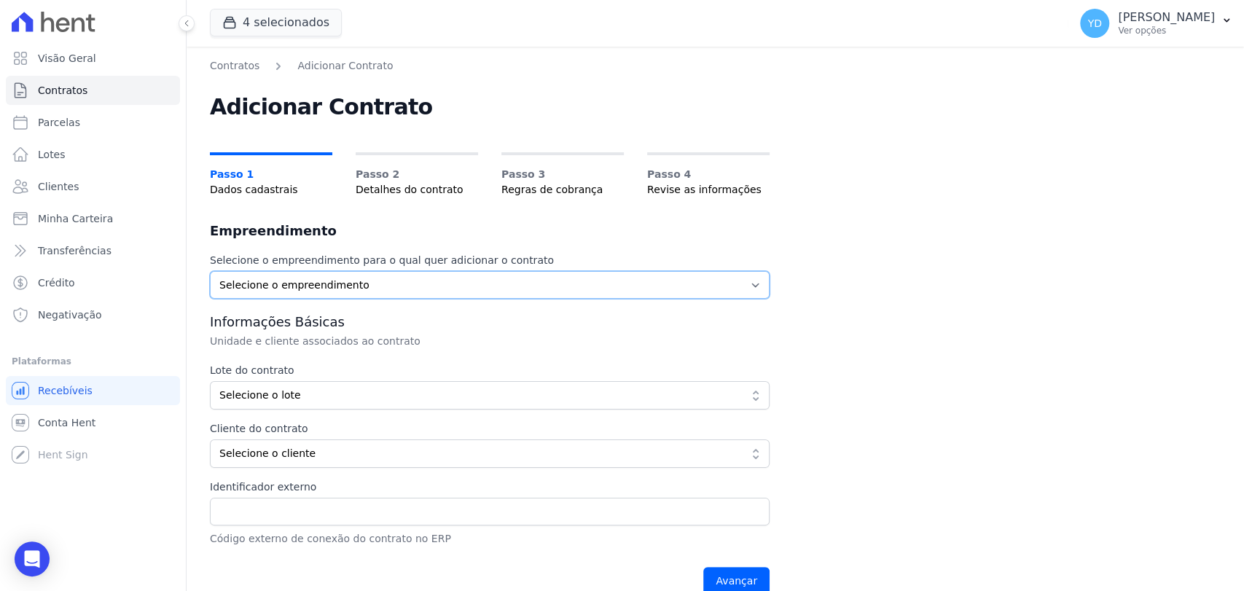
drag, startPoint x: 337, startPoint y: 281, endPoint x: 343, endPoint y: 294, distance: 14.1
click at [337, 281] on select "Selecione o empreendimento Parque das Palmeiras Reserva Boa Fé - 1ª Fase Reserv…" at bounding box center [490, 285] width 560 height 28
select select "fc32f1a6-237e-466d-ab56-08b8ef7ae660"
click at [210, 271] on select "Selecione o empreendimento Parque das Palmeiras Reserva Boa Fé - 1ª Fase Reserv…" at bounding box center [490, 285] width 560 height 28
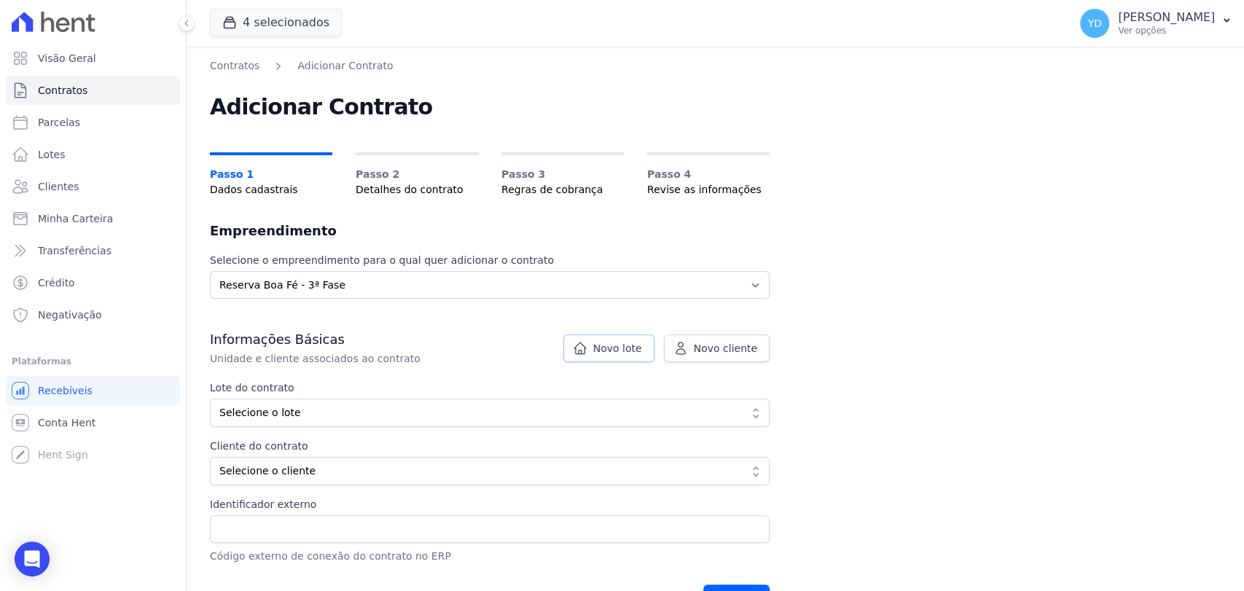
click at [636, 353] on span "Novo lote" at bounding box center [617, 348] width 49 height 15
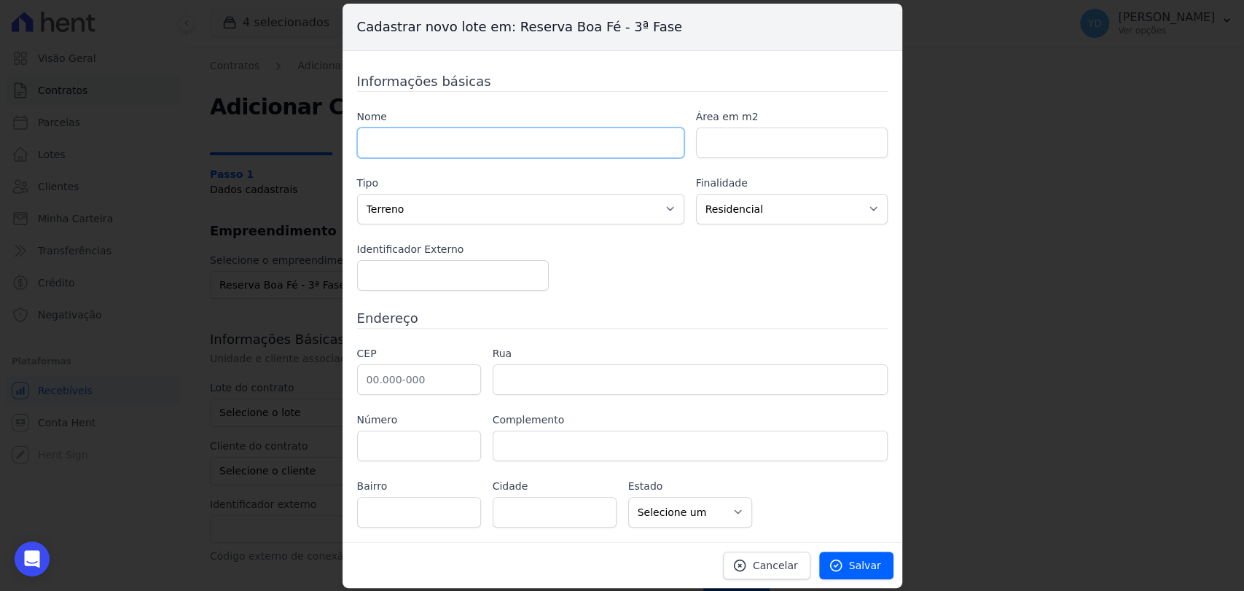
click at [570, 135] on input "text" at bounding box center [520, 143] width 327 height 31
type input "173"
paste input "548.00"
type input "548.00"
drag, startPoint x: 465, startPoint y: 377, endPoint x: 462, endPoint y: 367, distance: 10.6
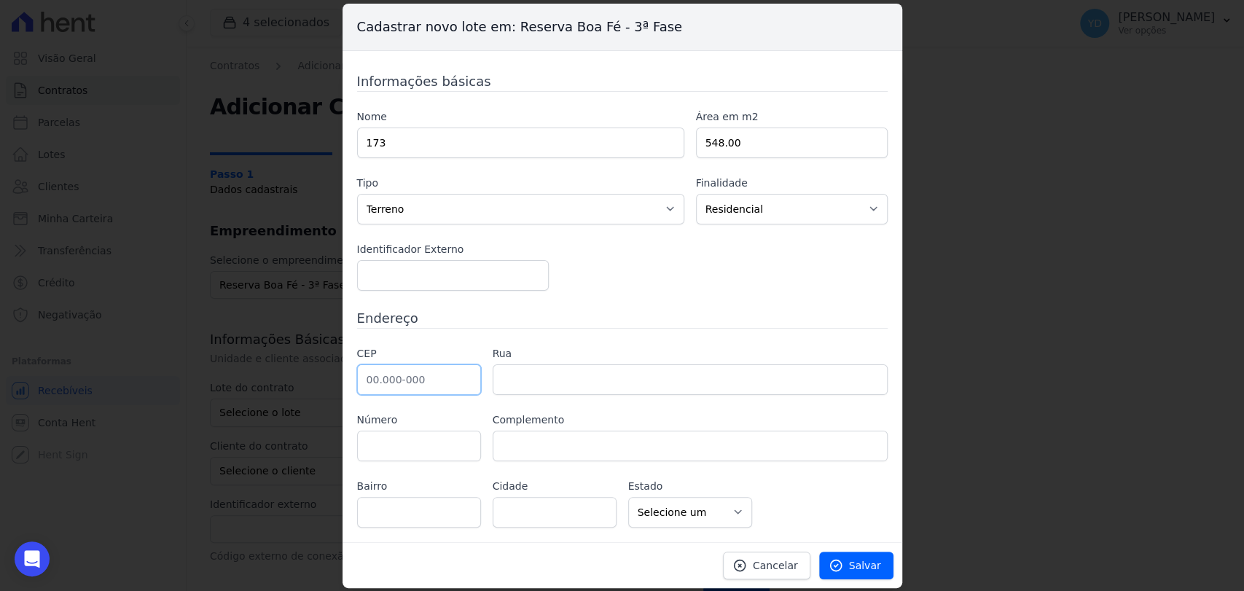
click at [465, 377] on input "text" at bounding box center [419, 379] width 124 height 31
type input "36.126-000"
type input "Belmiro Braga"
select select "MG"
click at [850, 555] on link "Salvar" at bounding box center [856, 566] width 74 height 28
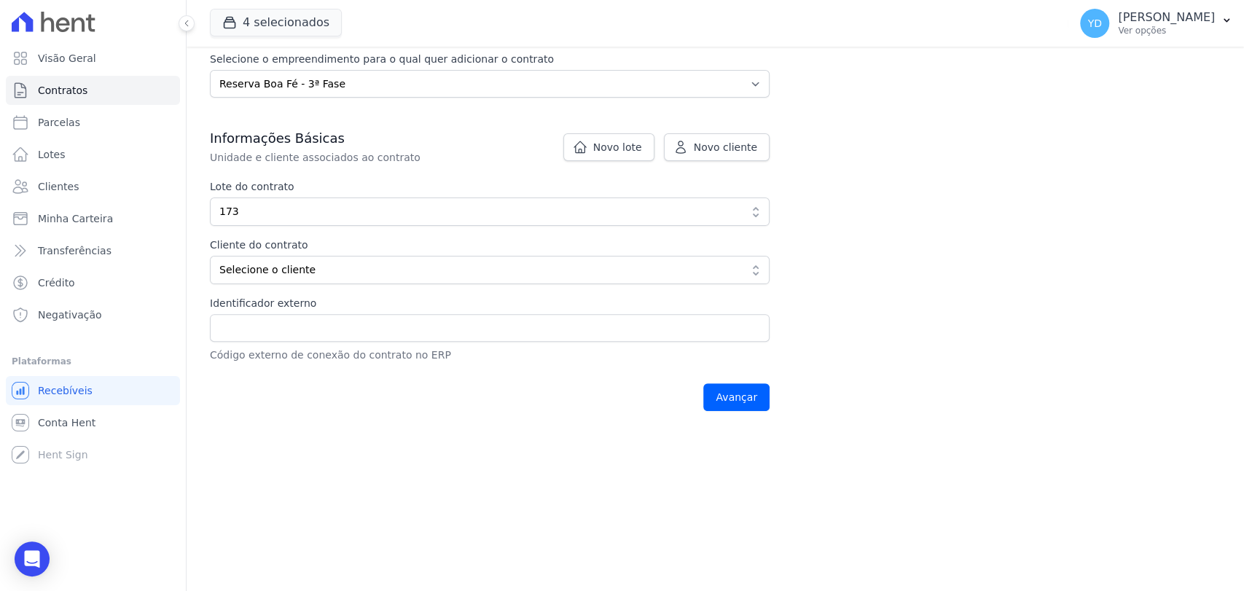
scroll to position [245, 0]
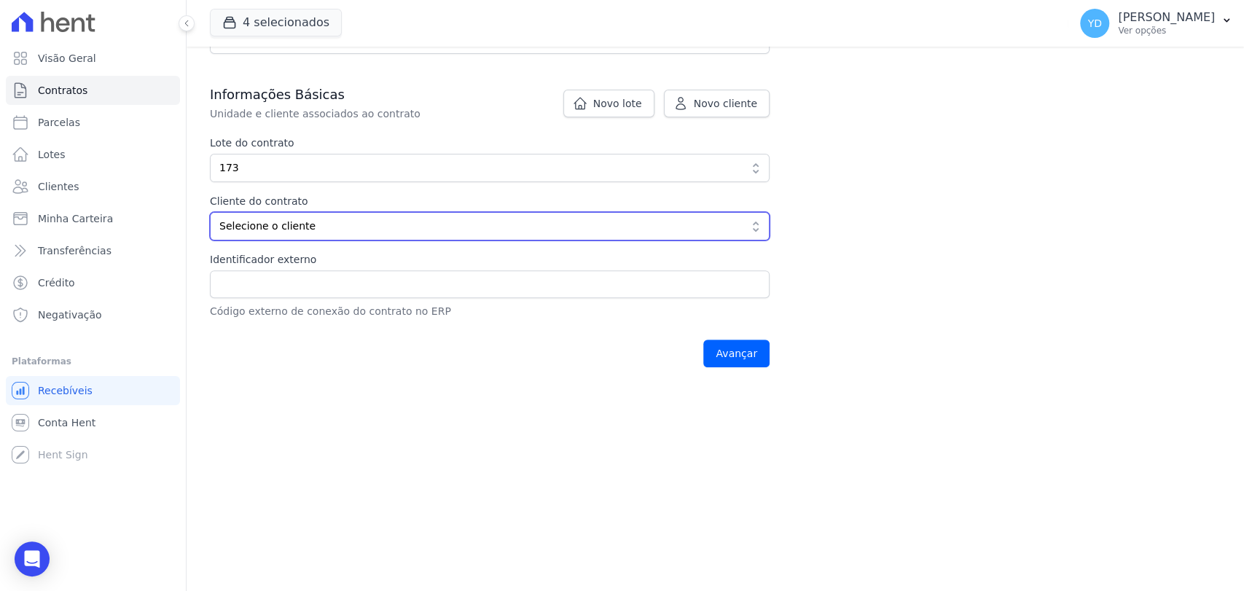
click at [364, 219] on span "Selecione o cliente" at bounding box center [479, 226] width 520 height 15
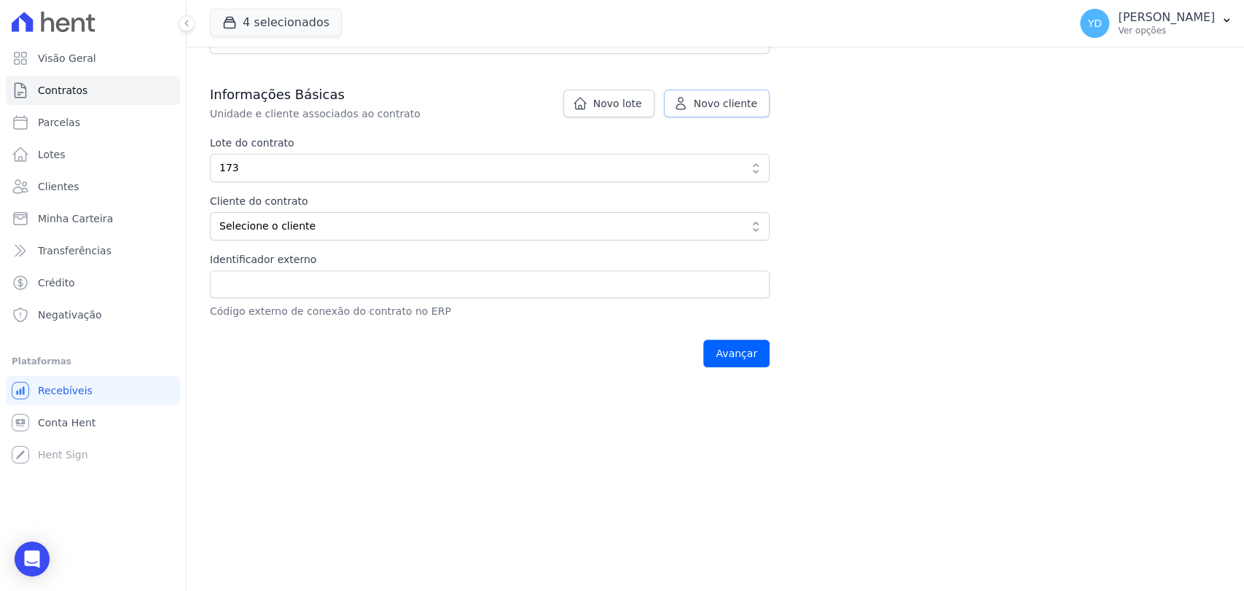
click at [731, 107] on span "Novo cliente" at bounding box center [725, 103] width 63 height 15
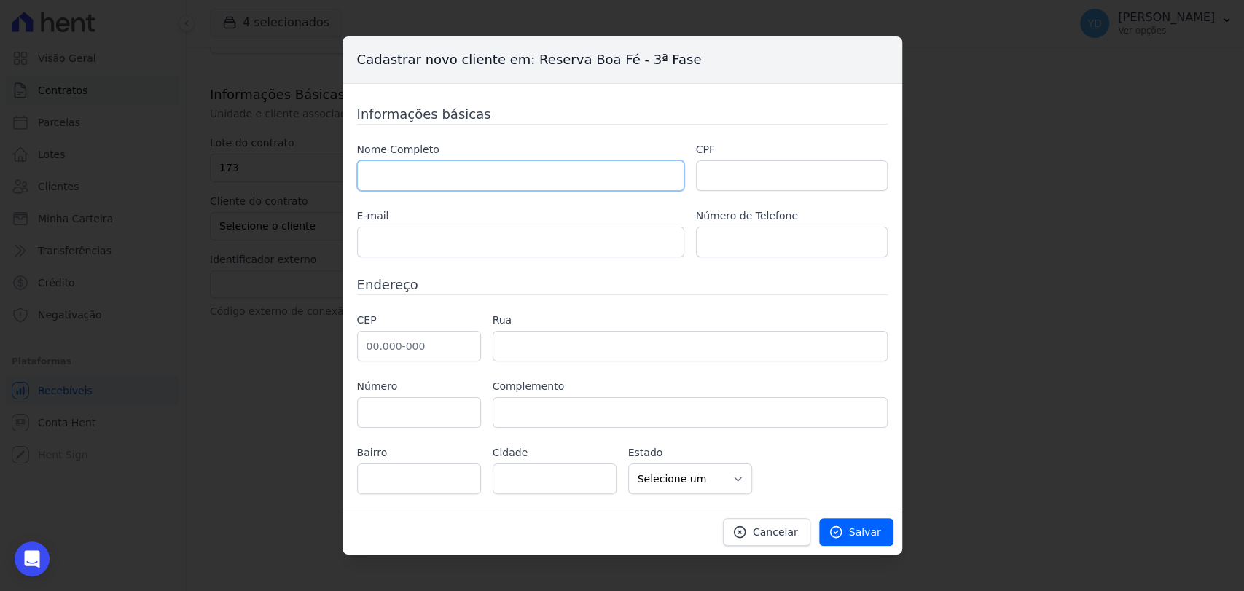
drag, startPoint x: 539, startPoint y: 165, endPoint x: 383, endPoint y: 10, distance: 220.1
click at [539, 165] on input "text" at bounding box center [520, 175] width 327 height 31
paste input "JÚLIA QUEIROZ LACERDA"
type input "JÚLIA QUEIROZ LACERDA"
click at [775, 165] on input "text" at bounding box center [792, 175] width 192 height 31
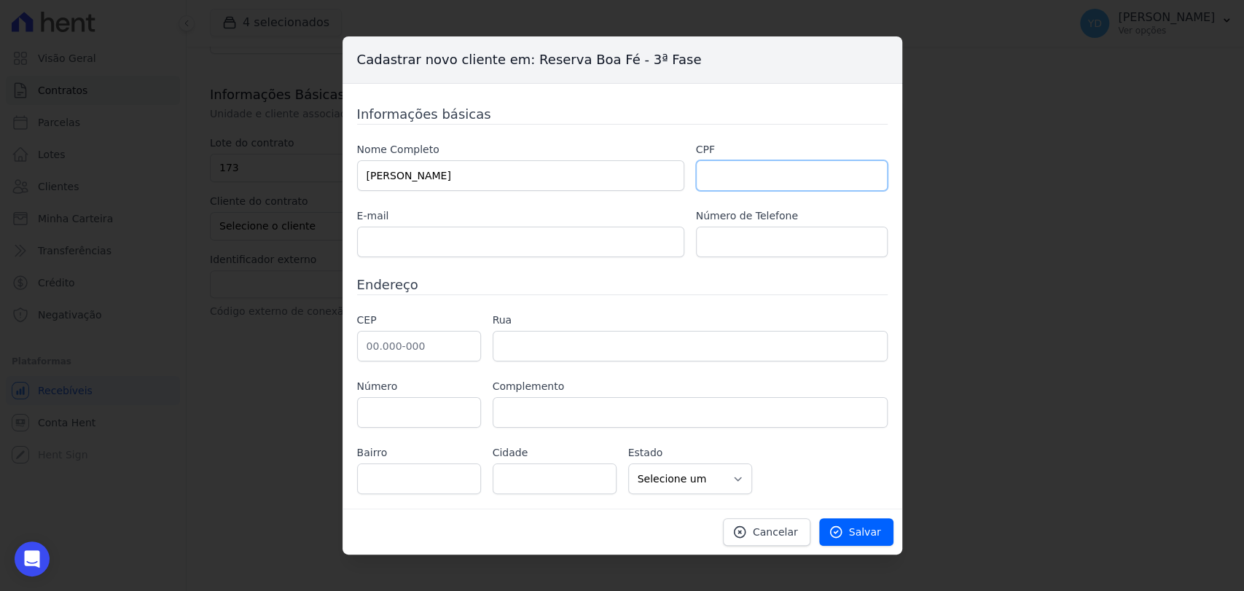
paste input "097.192.986-69"
type input "097.192.986-69"
click at [594, 241] on input "text" at bounding box center [520, 242] width 327 height 31
paste input "pagamento.escritorio@gmail.com"
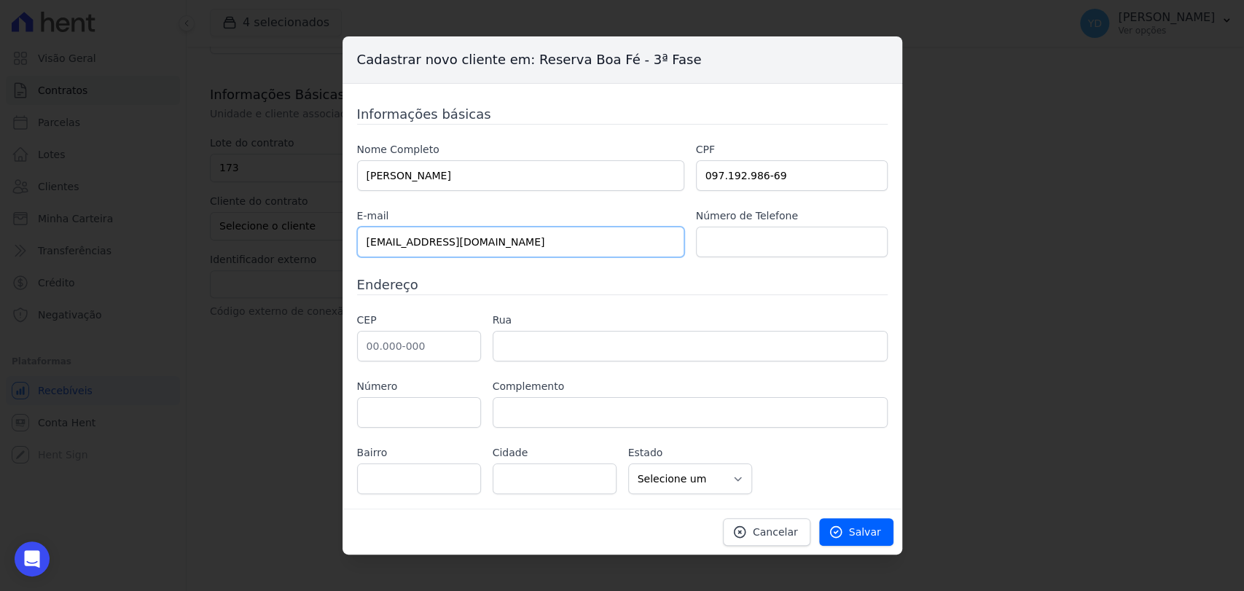
type input "pagamento.escritorio@gmail.com"
click at [778, 241] on input "text" at bounding box center [792, 242] width 192 height 31
paste input "32 991214500"
type input "32 991214500"
click at [452, 345] on input "text" at bounding box center [419, 346] width 124 height 31
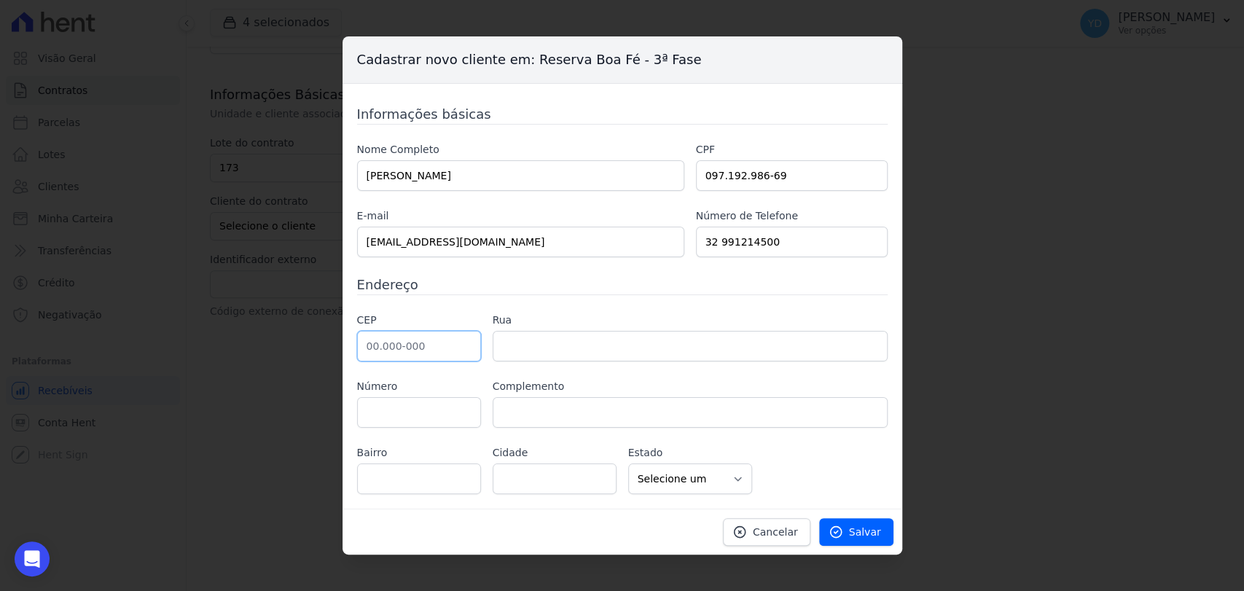
paste input "36.033-340"
type input "36.033-340"
click at [565, 359] on input "text" at bounding box center [690, 346] width 395 height 31
click at [551, 286] on h3 "Endereço" at bounding box center [622, 285] width 531 height 20
type input "Rua Francisco Vaz de Magalhães"
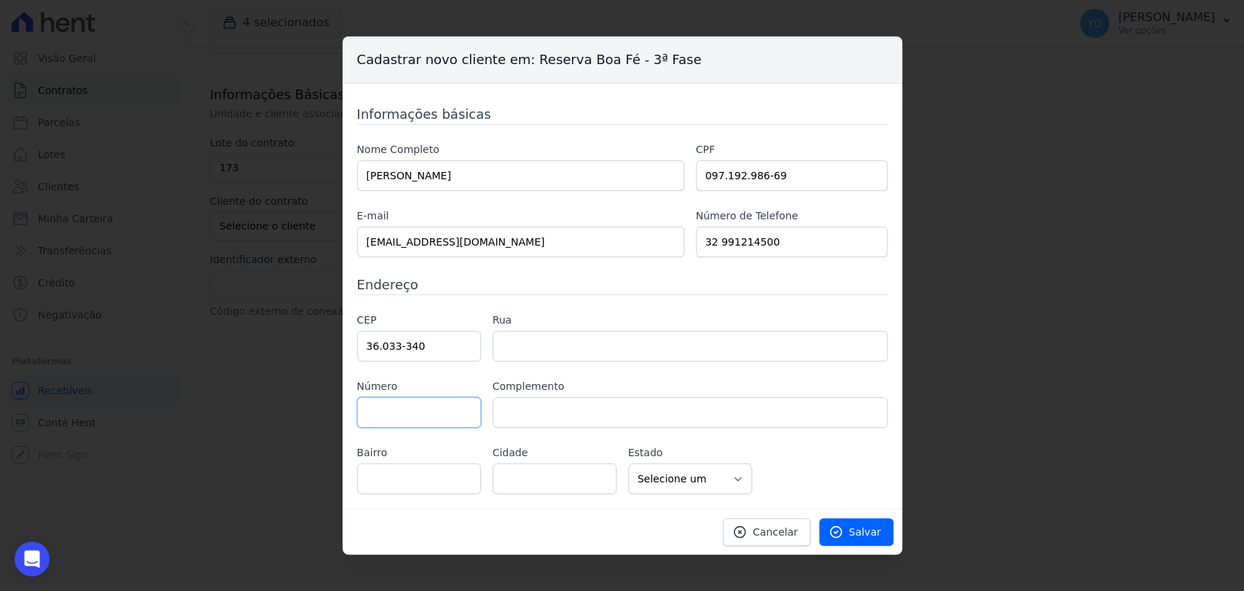
type input "Cascatinha"
type input "Juiz de Fora"
select select "MG"
click at [547, 310] on div "Informações básicas Nome Completo JÚLIA QUEIROZ LACERDA CPF 097.192.986-69 E-ma…" at bounding box center [622, 299] width 531 height 390
drag, startPoint x: 449, startPoint y: 427, endPoint x: 442, endPoint y: 399, distance: 29.2
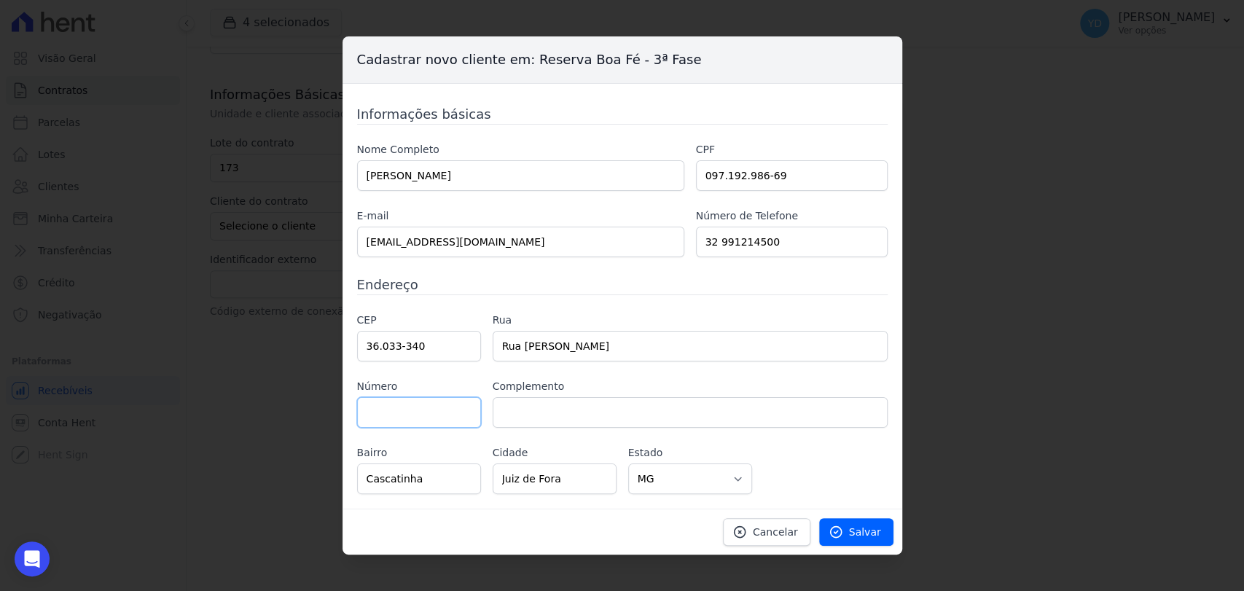
click at [449, 426] on input "text" at bounding box center [419, 412] width 124 height 31
type input "650"
type input "apto 408"
click at [848, 534] on link "Salvar" at bounding box center [856, 532] width 74 height 28
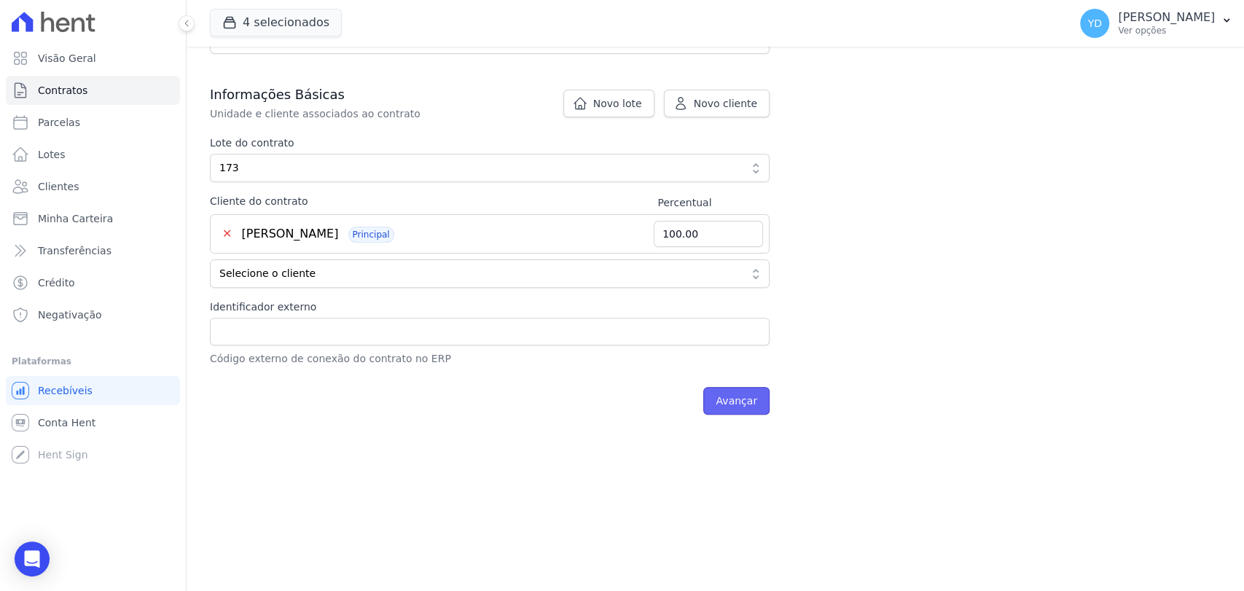
click at [752, 400] on input "Avançar" at bounding box center [736, 401] width 66 height 28
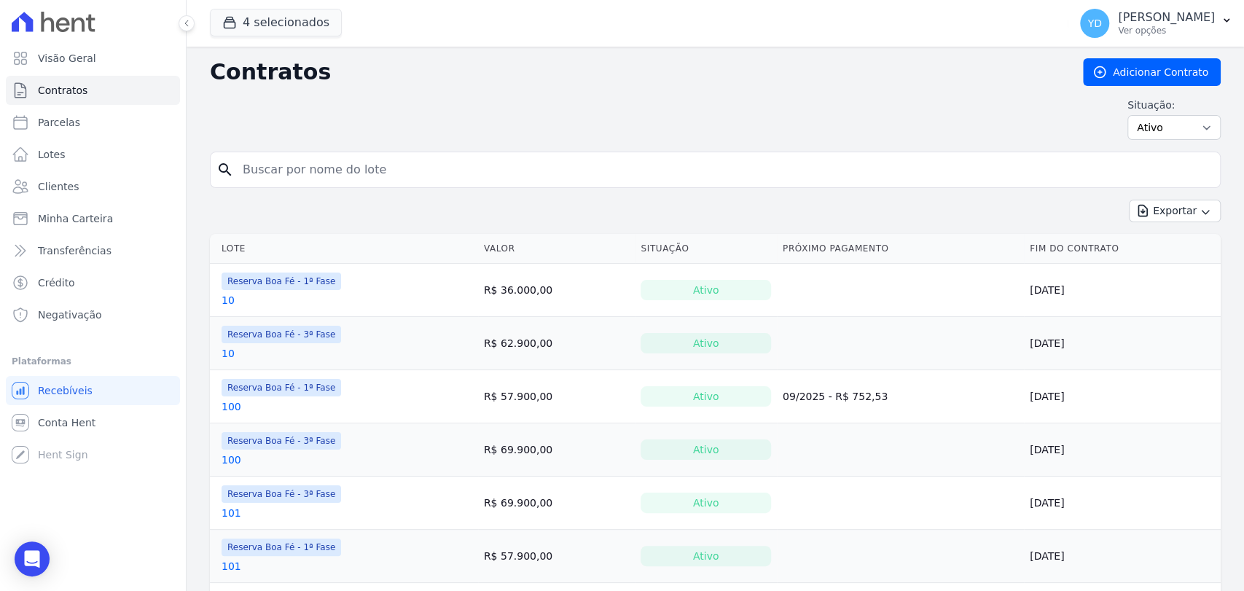
click at [439, 165] on input "search" at bounding box center [724, 169] width 980 height 29
type input "173"
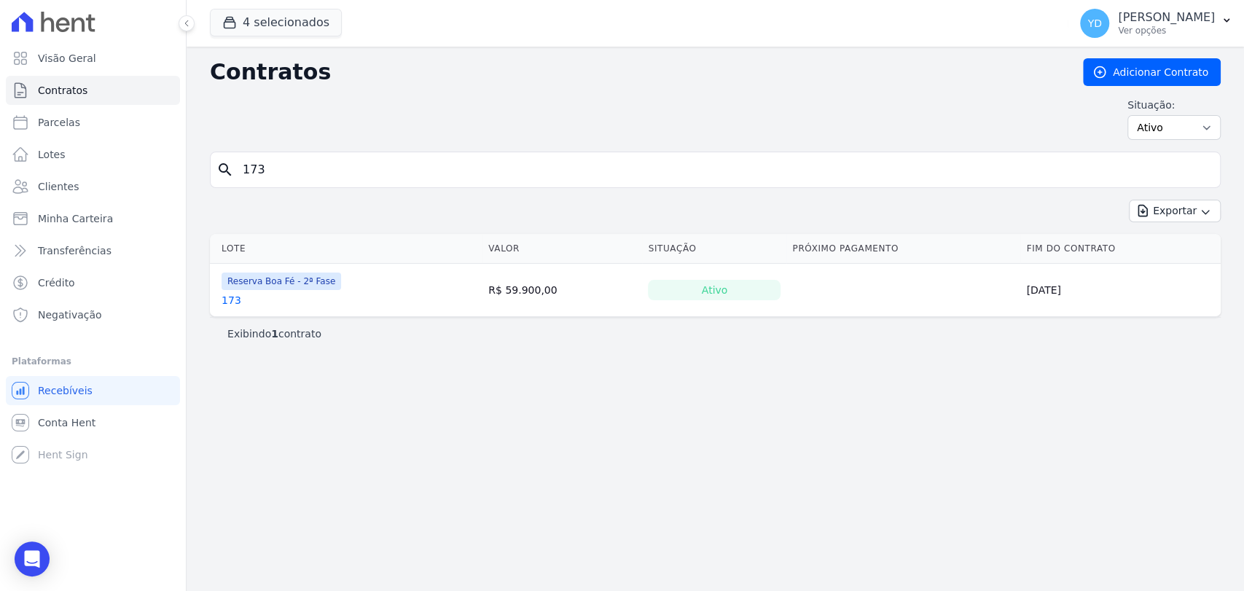
click at [232, 300] on link "173" at bounding box center [232, 300] width 20 height 15
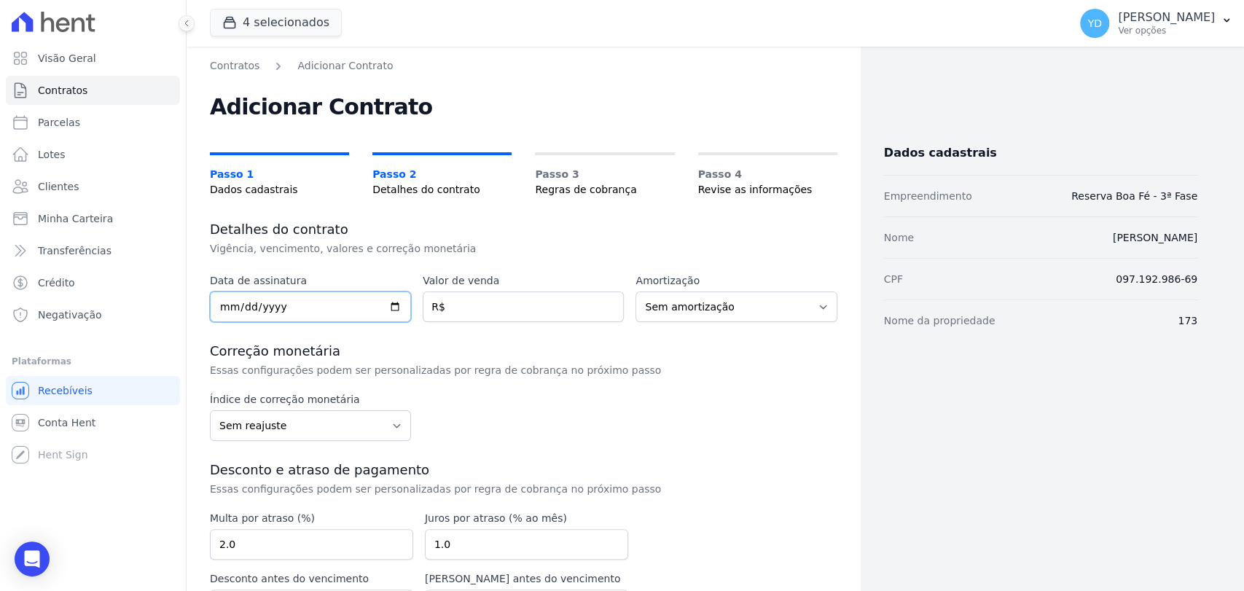
click at [291, 298] on input "date" at bounding box center [310, 307] width 201 height 31
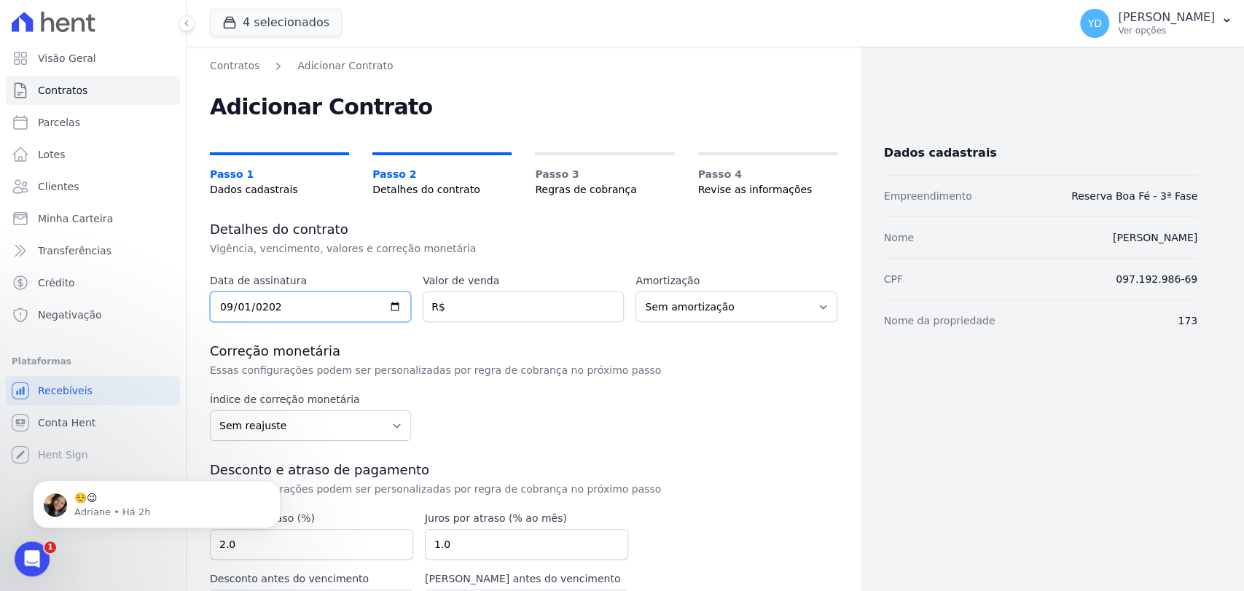
type input "2025-09-01"
click at [446, 293] on input "number" at bounding box center [523, 307] width 201 height 31
type input "73900.00"
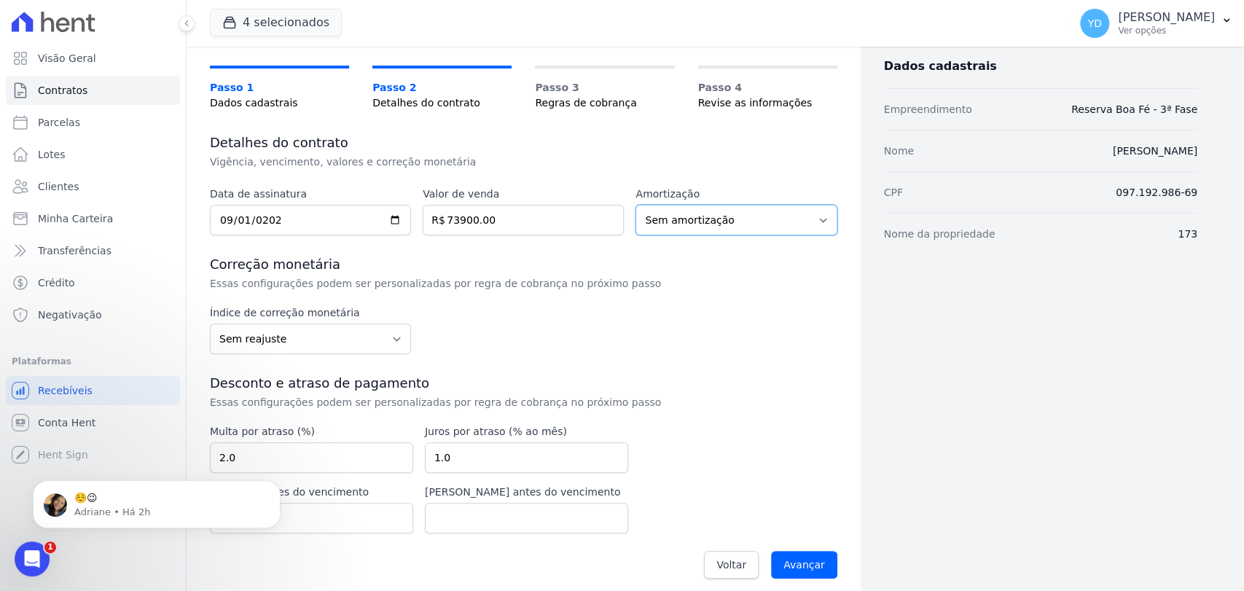
scroll to position [96, 0]
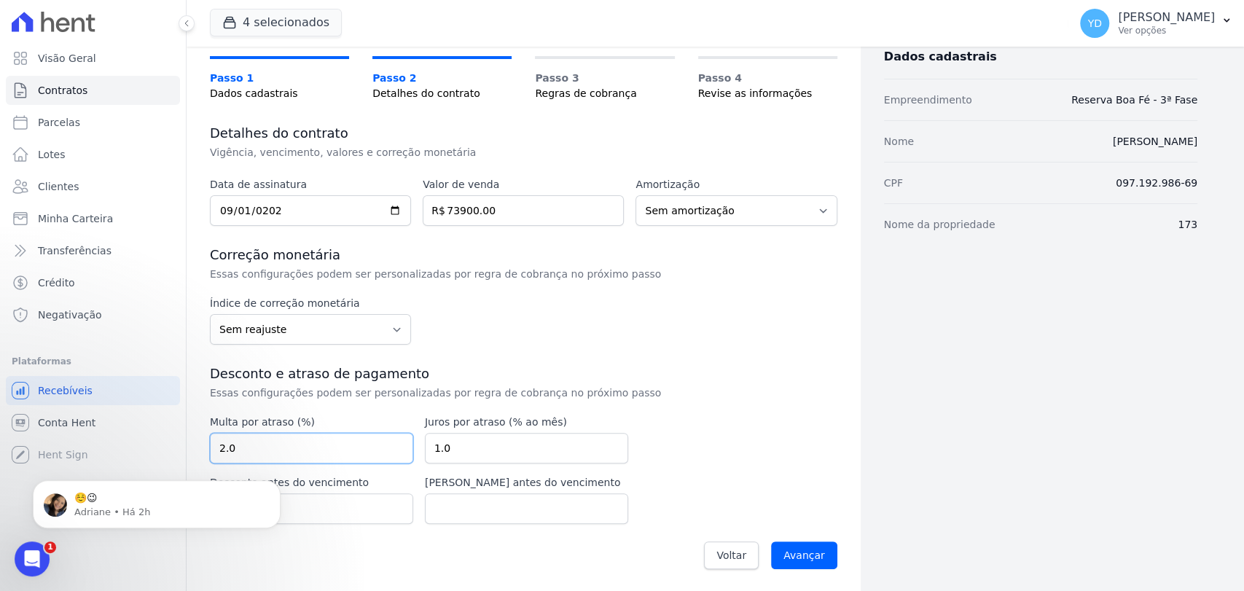
click at [327, 448] on input "2.0" at bounding box center [311, 448] width 203 height 31
type input "10.00"
click at [276, 486] on icon "Dismiss notification" at bounding box center [277, 484] width 8 height 8
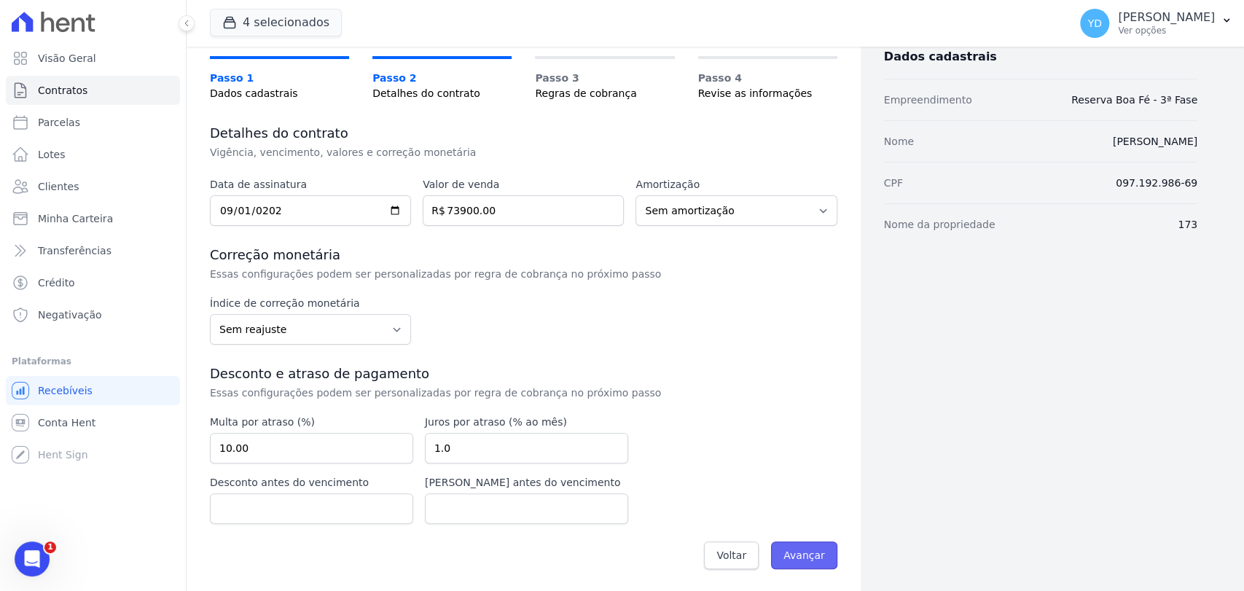
click at [798, 548] on input "Avançar" at bounding box center [804, 556] width 66 height 28
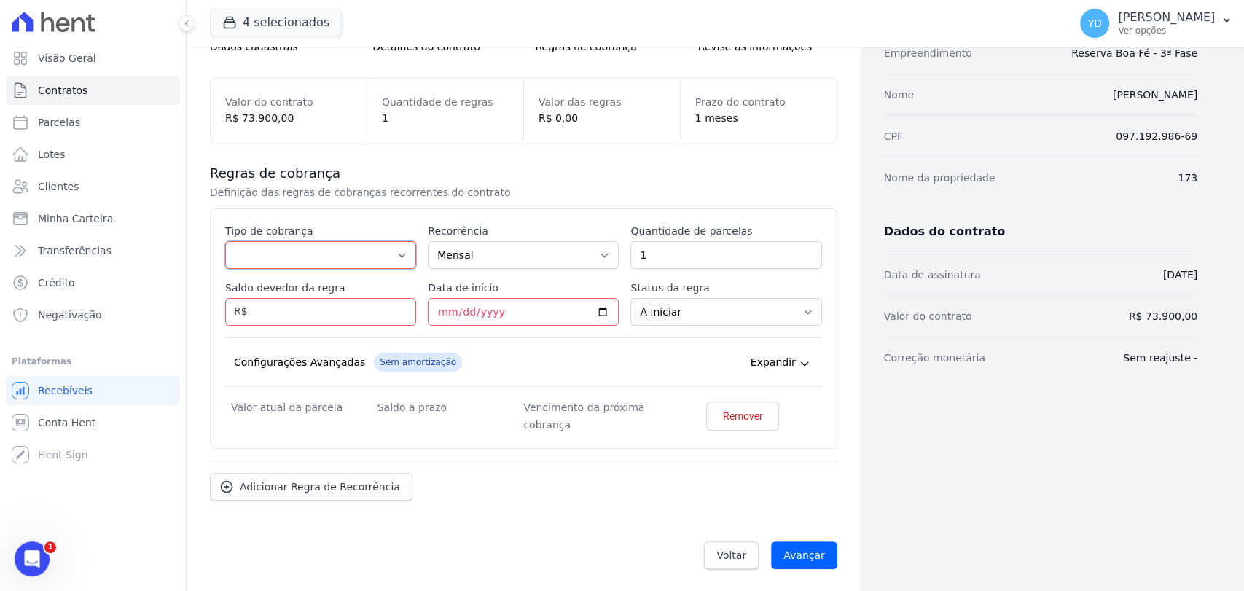
click at [331, 245] on select "Parcela Normal Entrada Sinal Intercalada Chaves Pré-chaves Pós-chaves Impostos …" at bounding box center [320, 255] width 191 height 28
drag, startPoint x: 327, startPoint y: 252, endPoint x: 324, endPoint y: 265, distance: 13.4
click at [327, 252] on select "Parcela Normal Entrada Sinal Intercalada Chaves Pré-chaves Pós-chaves Impostos …" at bounding box center [320, 255] width 191 height 28
select select "down_payment"
click at [225, 241] on select "Parcela Normal Entrada Sinal Intercalada Chaves Pré-chaves Pós-chaves Impostos …" at bounding box center [320, 255] width 191 height 28
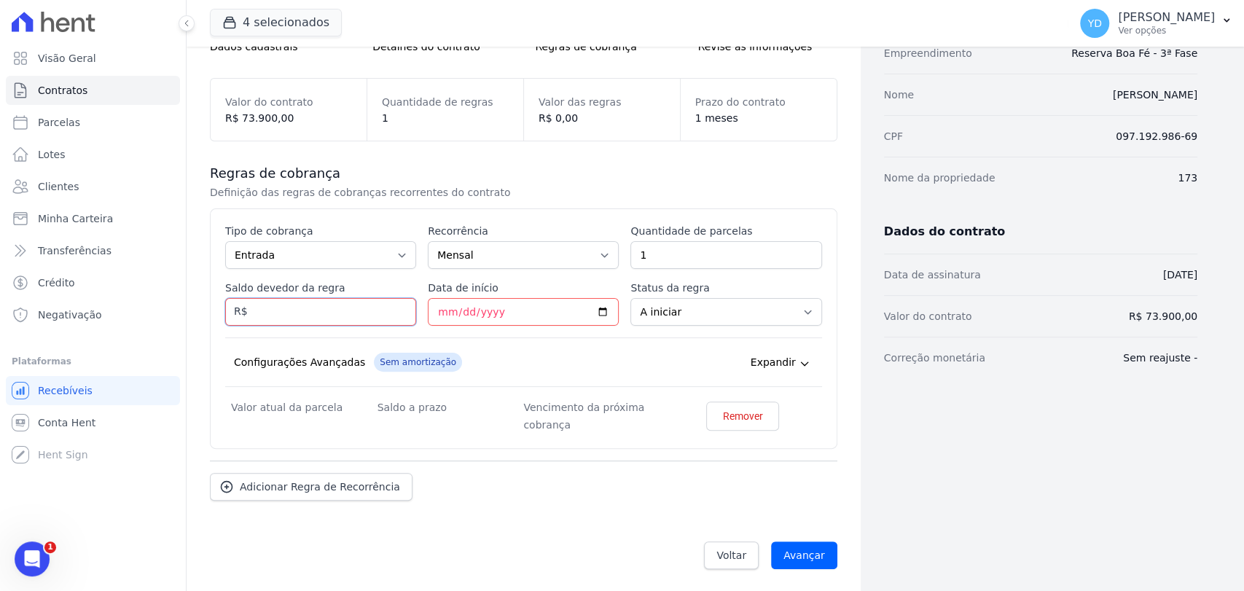
click at [331, 312] on input "Saldo devedor da regra" at bounding box center [320, 312] width 191 height 28
type input "2500.00"
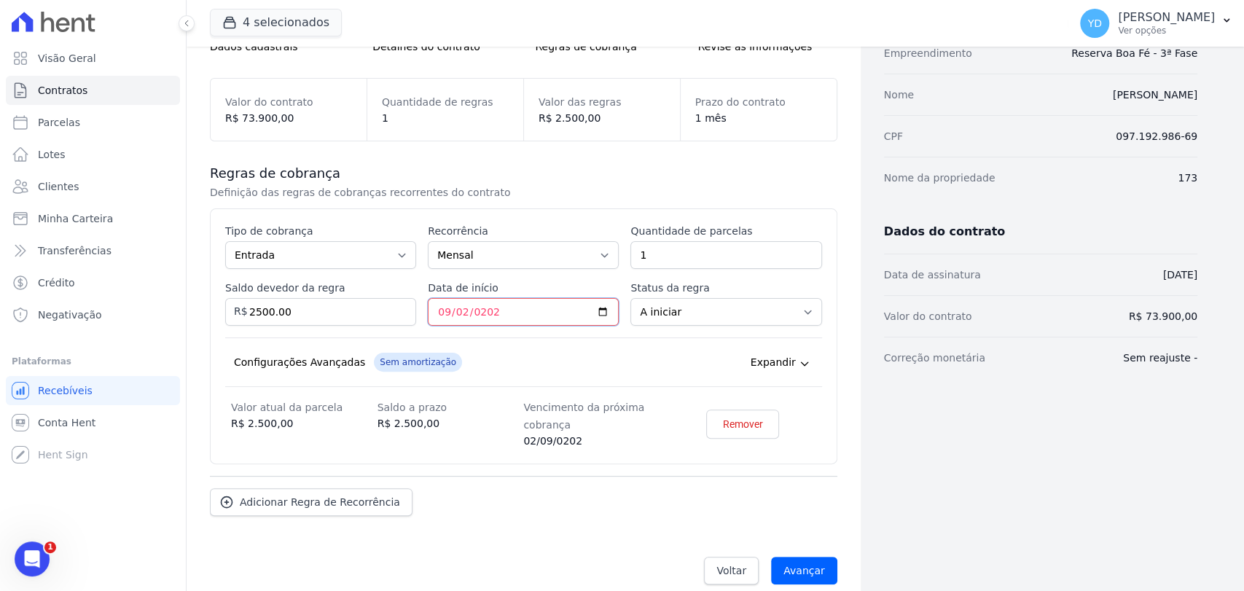
type input "[DATE]"
click at [309, 509] on link "Adicionar Regra de Recorrência" at bounding box center [311, 502] width 203 height 28
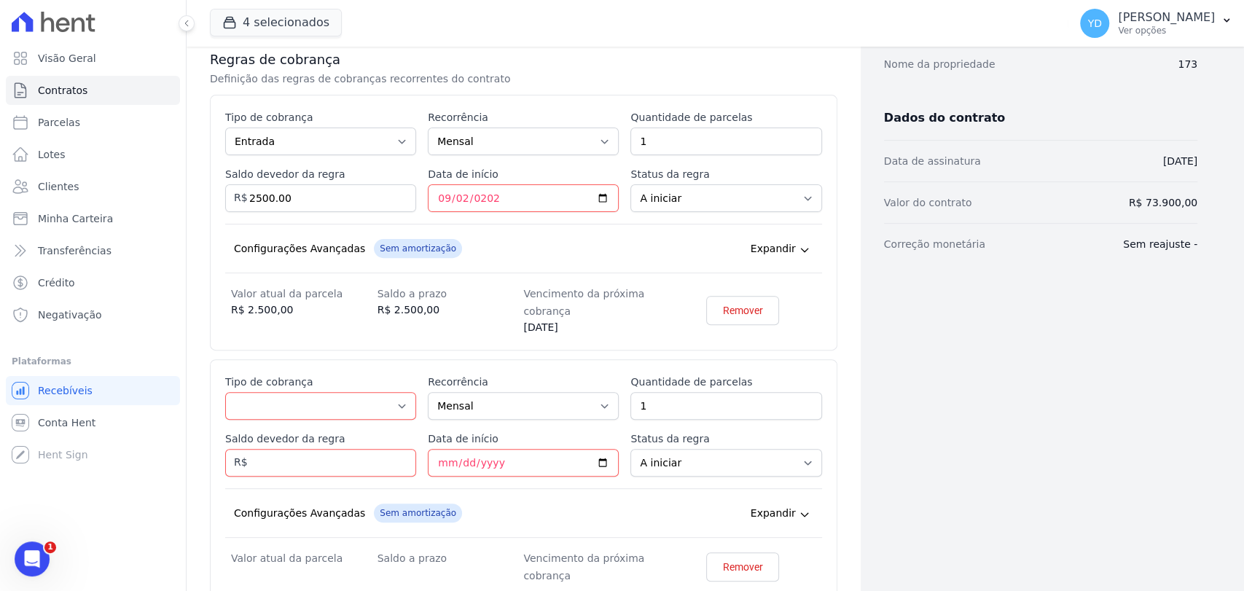
scroll to position [407, 0]
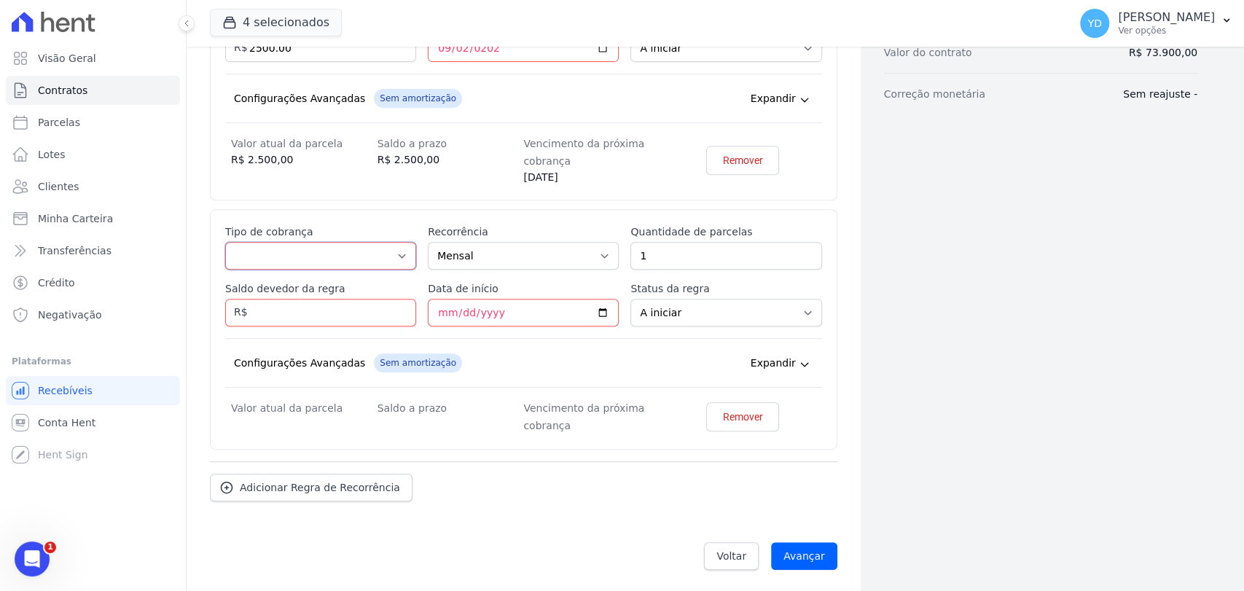
drag, startPoint x: 329, startPoint y: 255, endPoint x: 329, endPoint y: 264, distance: 8.7
click at [329, 259] on select "Parcela Normal Entrada Sinal Intercalada Chaves Pré-chaves Pós-chaves Impostos …" at bounding box center [320, 256] width 191 height 28
select select "down_payment"
click at [225, 242] on select "Parcela Normal Entrada Sinal Intercalada Chaves Pré-chaves Pós-chaves Impostos …" at bounding box center [320, 256] width 191 height 28
click at [327, 317] on input "Saldo devedor da regra" at bounding box center [320, 313] width 191 height 28
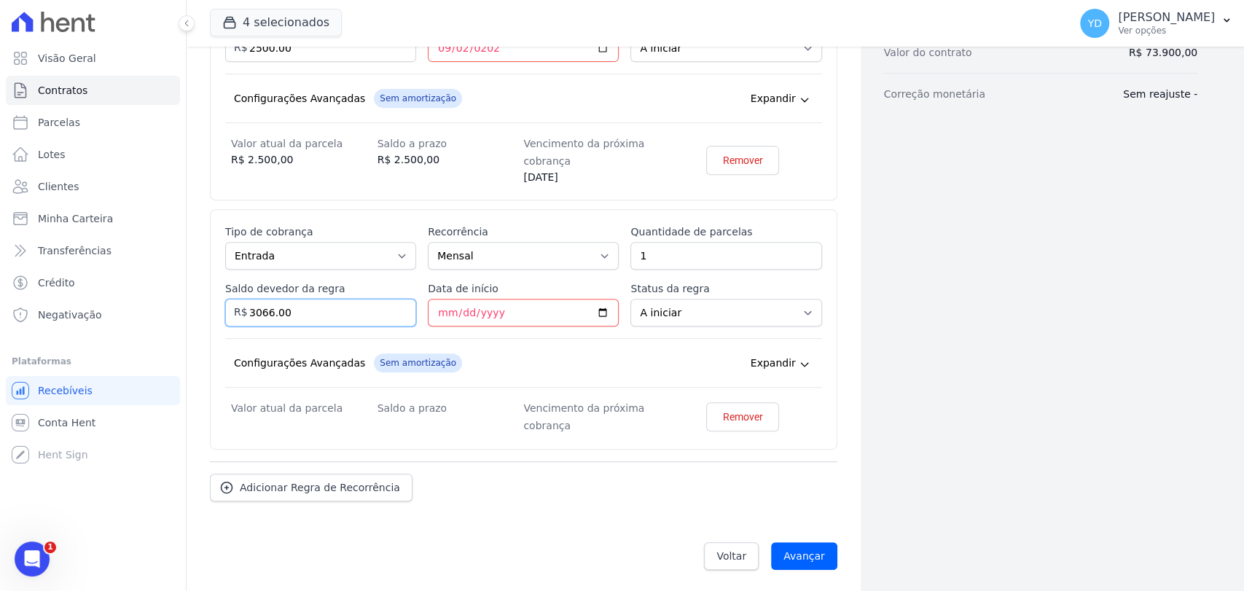
type input "3066.00"
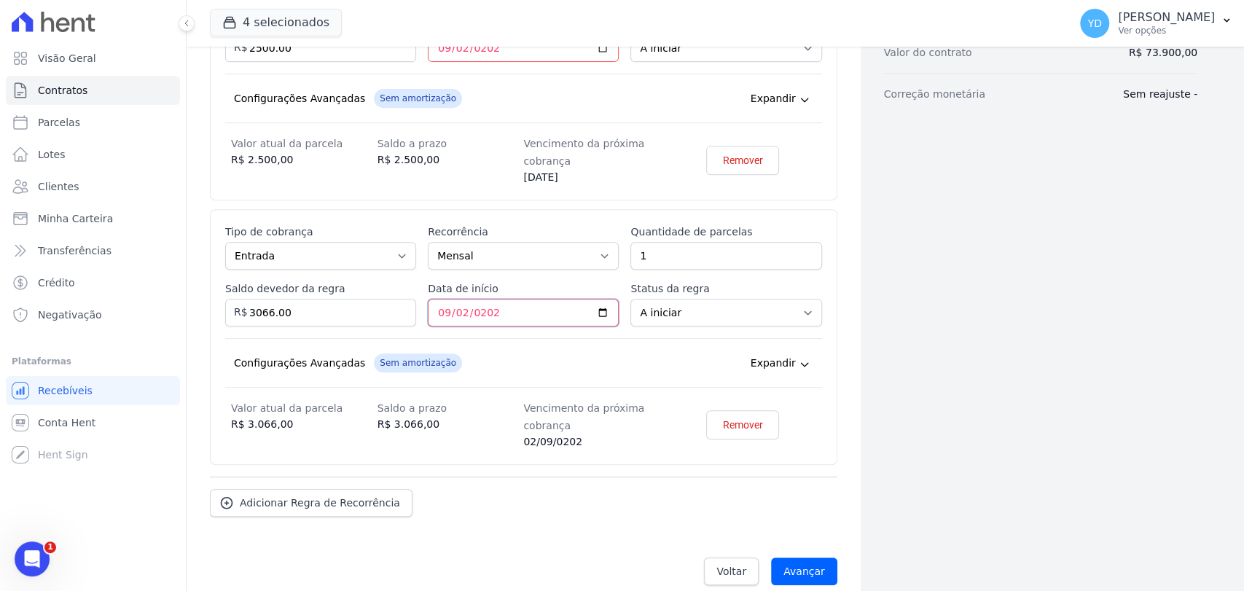
type input "2025-09-02"
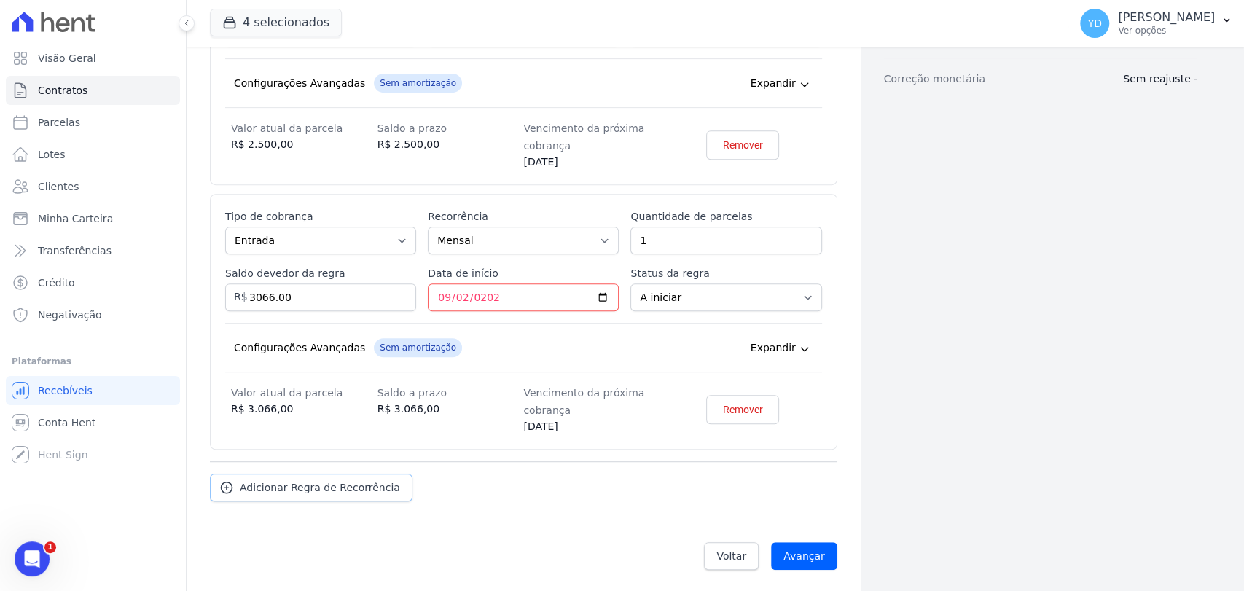
click at [337, 489] on span "Adicionar Regra de Recorrência" at bounding box center [320, 487] width 160 height 15
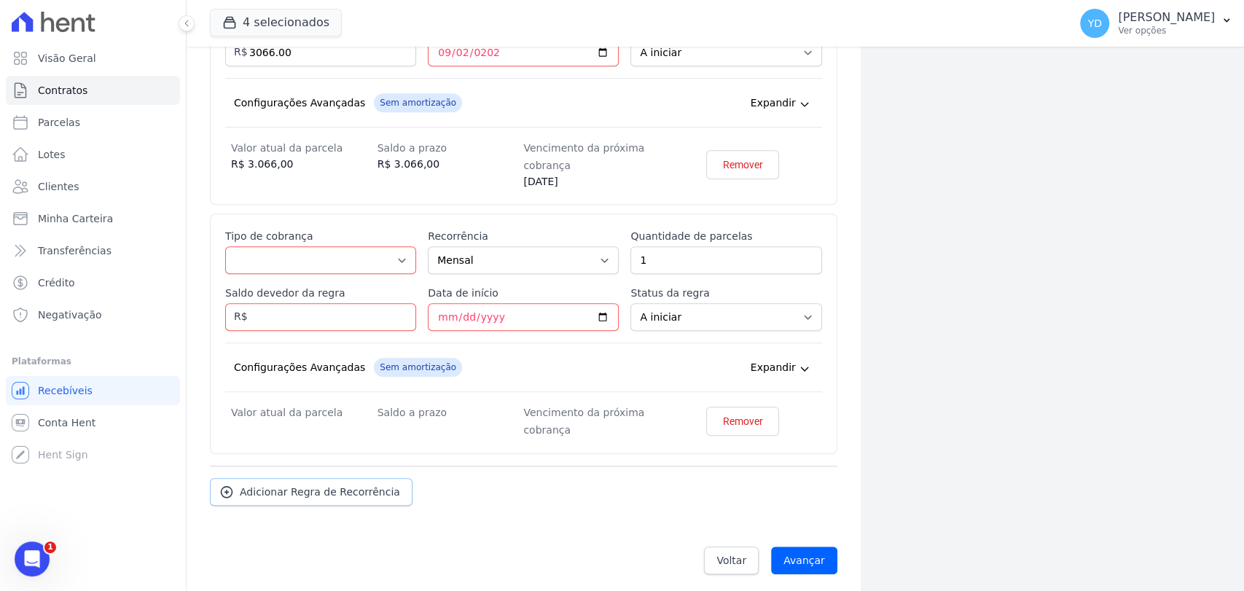
scroll to position [671, 0]
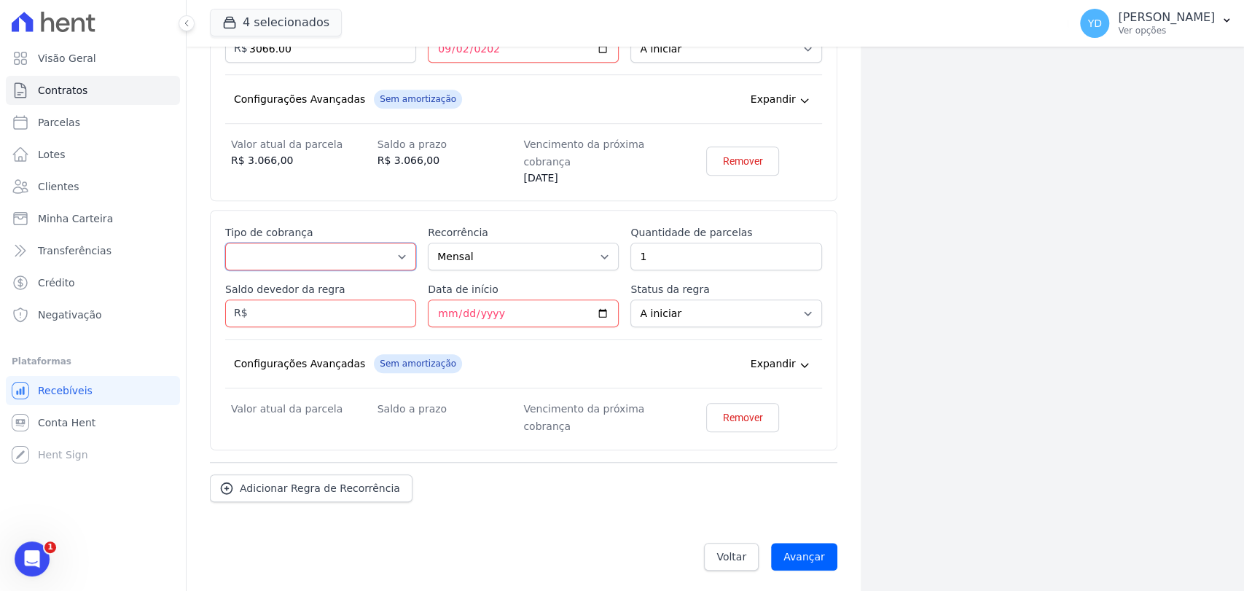
click at [342, 266] on select "Parcela Normal Entrada Sinal Intercalada Chaves Pré-chaves Pós-chaves Impostos …" at bounding box center [320, 257] width 191 height 28
click at [342, 256] on select "Parcela Normal Entrada Sinal Intercalada Chaves Pré-chaves Pós-chaves Impostos …" at bounding box center [320, 257] width 191 height 28
click at [392, 169] on div "Saldo a prazo R$ 3.066,00" at bounding box center [451, 161] width 146 height 50
click at [271, 259] on select "Parcela Normal Entrada Sinal Intercalada Chaves Pré-chaves Pós-chaves Impostos …" at bounding box center [320, 257] width 191 height 28
select select "standard"
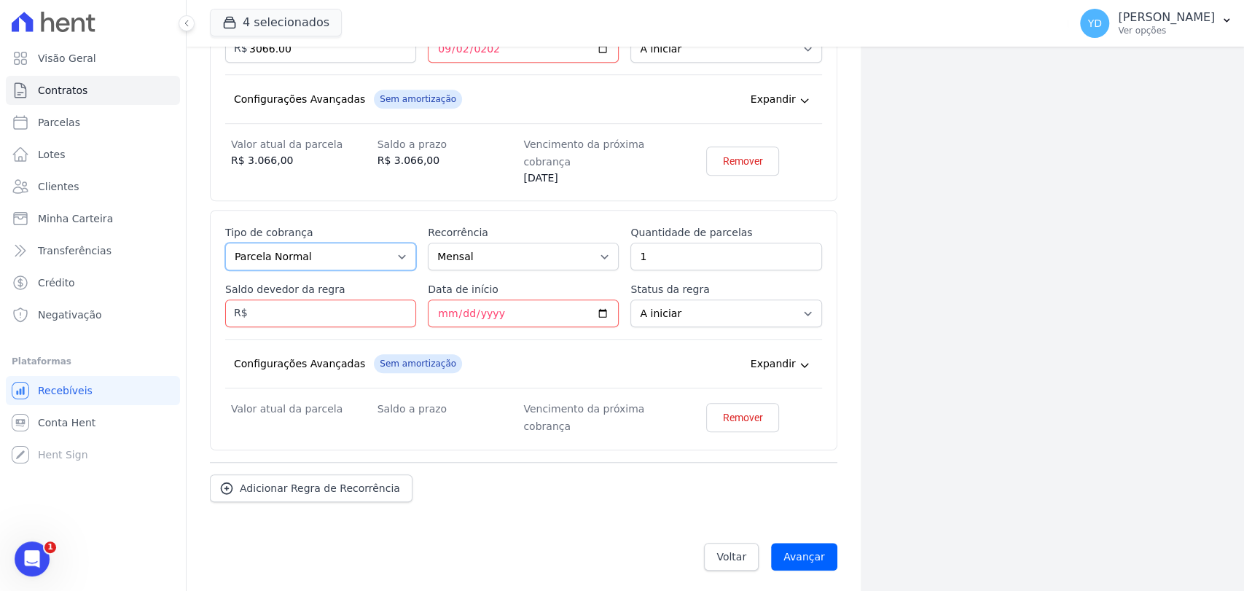
click at [225, 243] on select "Parcela Normal Entrada Sinal Intercalada Chaves Pré-chaves Pós-chaves Impostos …" at bounding box center [320, 257] width 191 height 28
click at [759, 252] on input "1" at bounding box center [725, 257] width 191 height 28
type input "60"
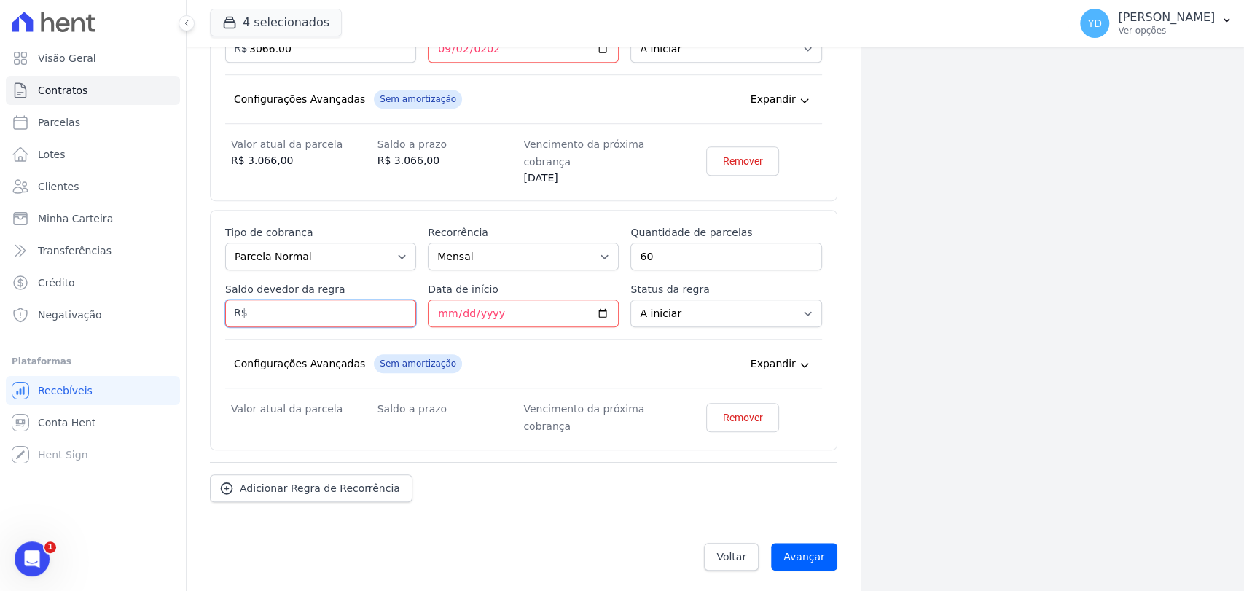
click at [319, 308] on input "Saldo devedor da regra" at bounding box center [320, 314] width 191 height 28
click at [332, 307] on input "Saldo devedor da regra" at bounding box center [320, 314] width 191 height 28
type input "64200.00"
click at [509, 370] on div "Configurações Avançadas Sem amortização Price adjustment index/ Price adjustmen…" at bounding box center [523, 364] width 597 height 50
click at [436, 303] on input "Data de início" at bounding box center [523, 314] width 191 height 28
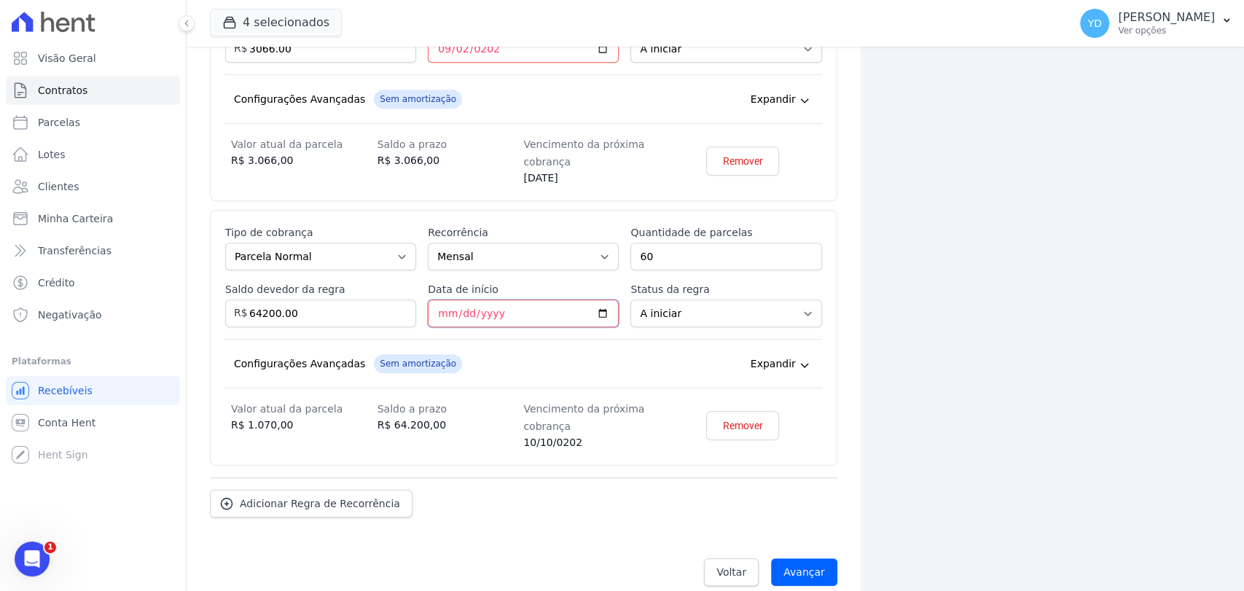
type input "0252-10-10"
type input "2025-10-10"
click at [414, 374] on div "Configurações Avançadas Sem amortização Price adjustment index/ Price adjustmen…" at bounding box center [523, 364] width 597 height 50
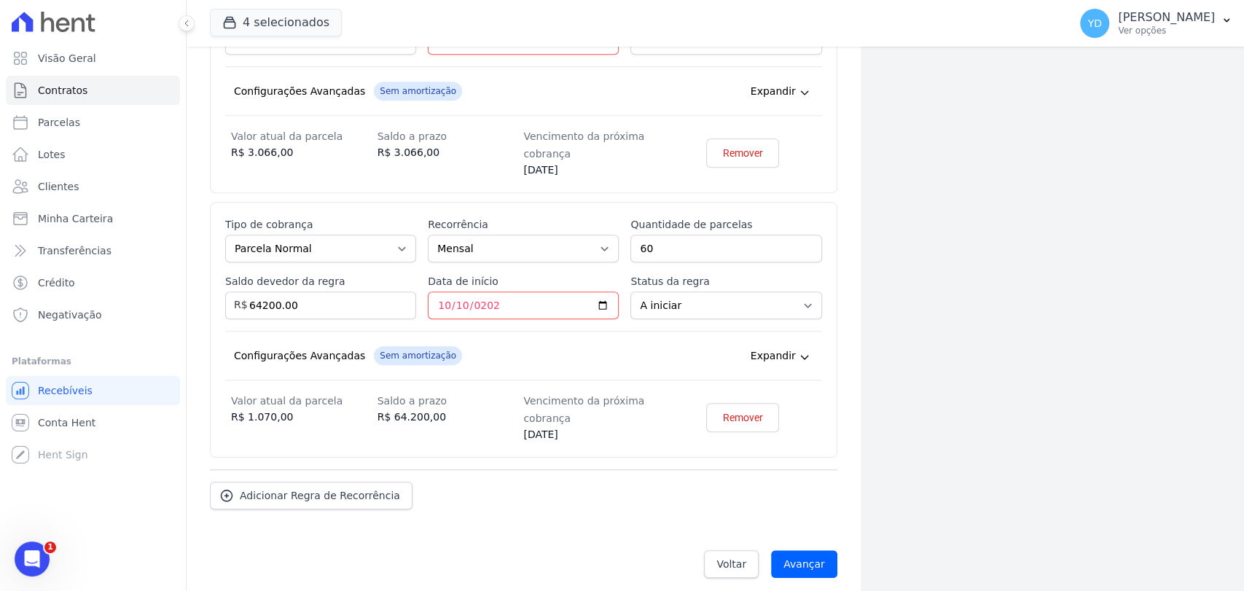
scroll to position [686, 0]
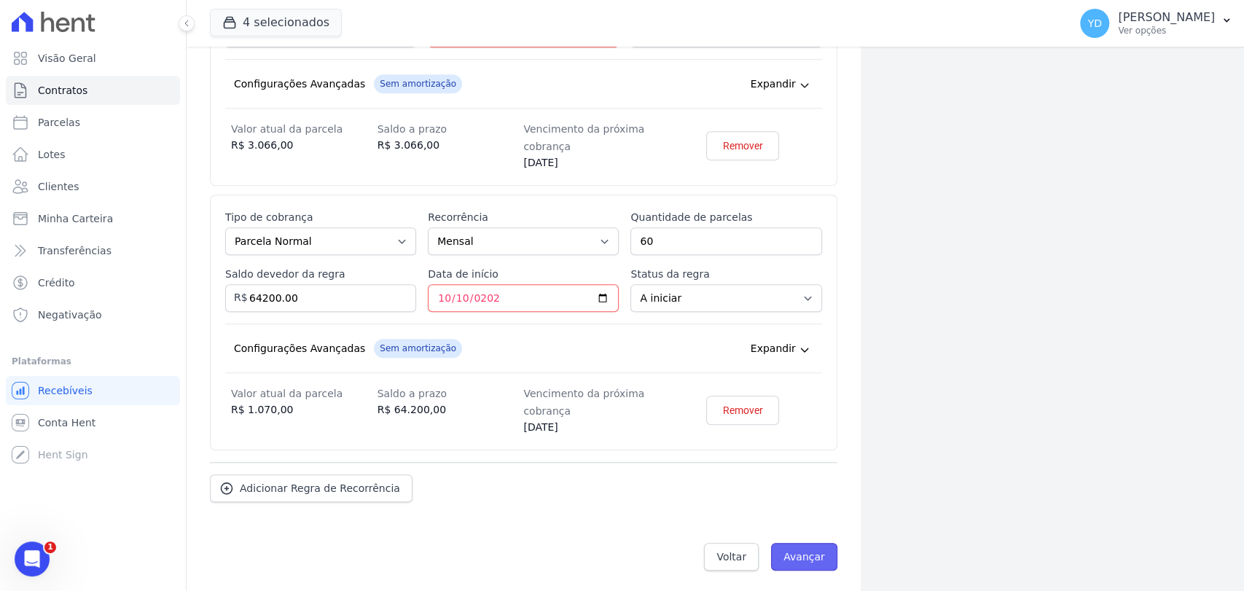
click at [825, 552] on input "Avançar" at bounding box center [804, 557] width 66 height 28
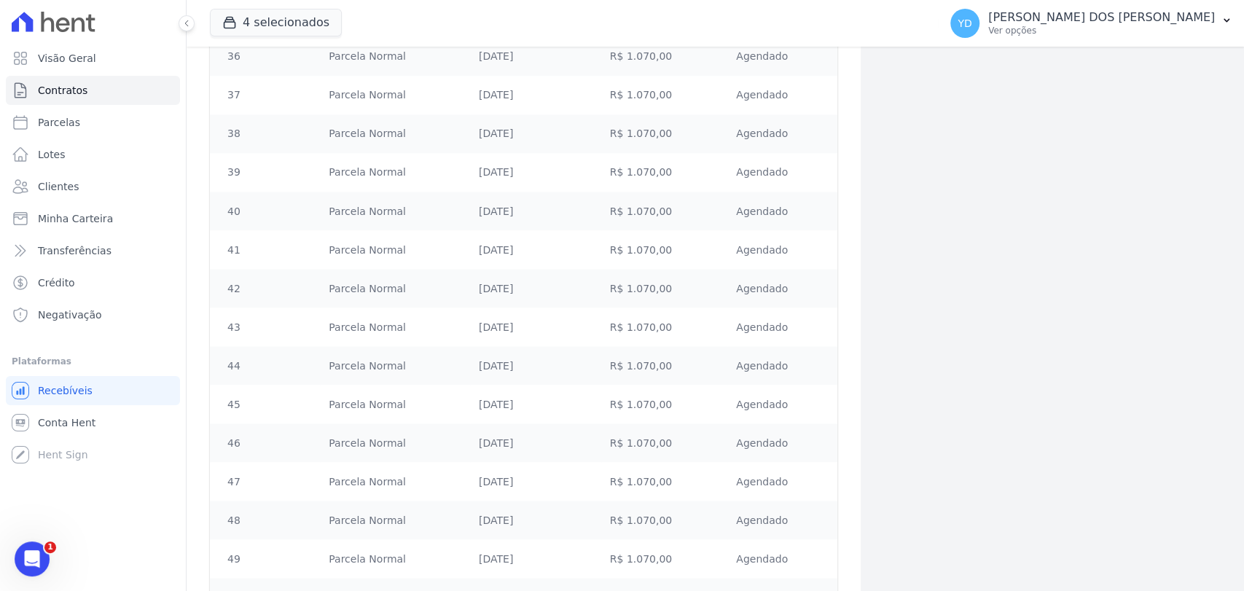
scroll to position [2212, 0]
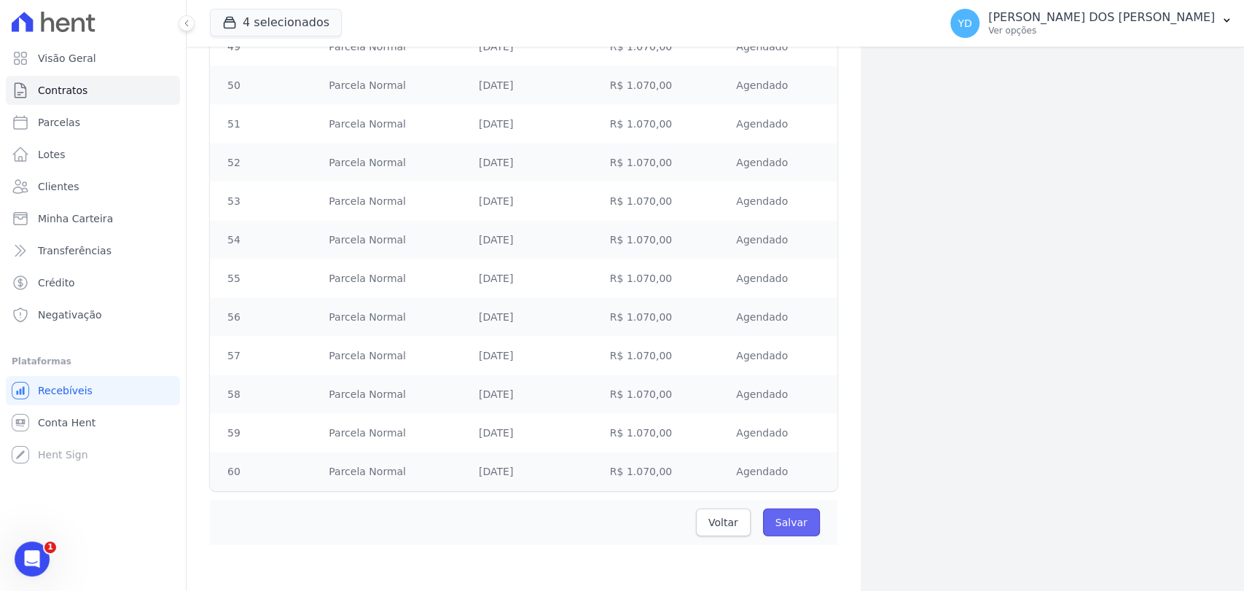
click at [797, 520] on input "Salvar" at bounding box center [791, 523] width 57 height 28
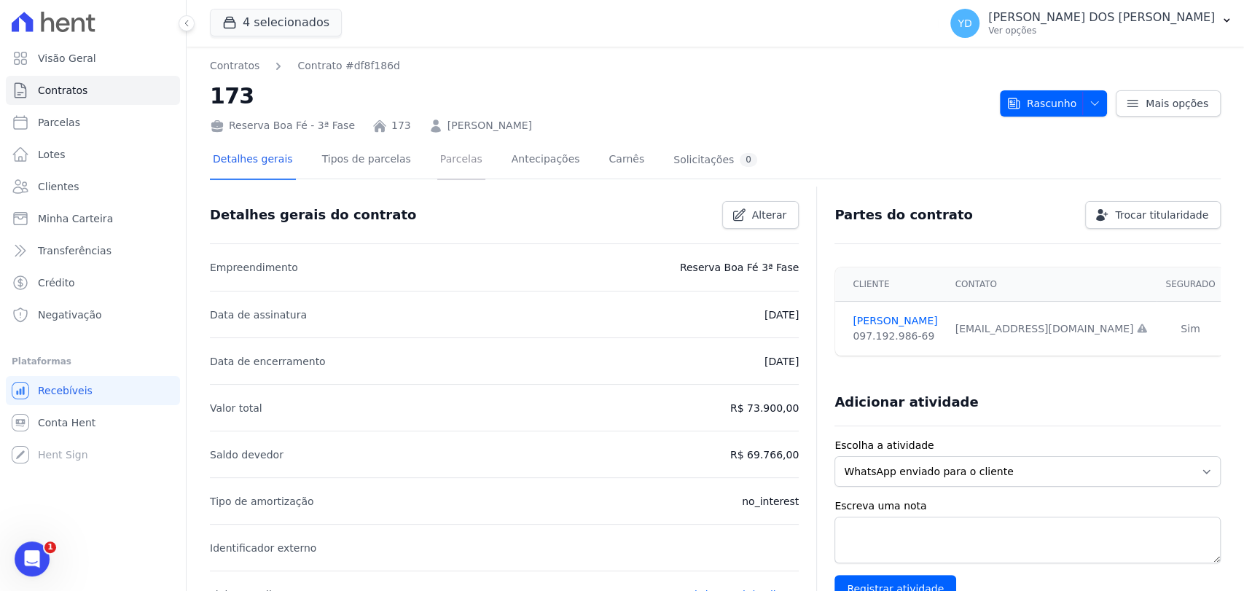
click at [445, 166] on link "Parcelas" at bounding box center [461, 160] width 48 height 39
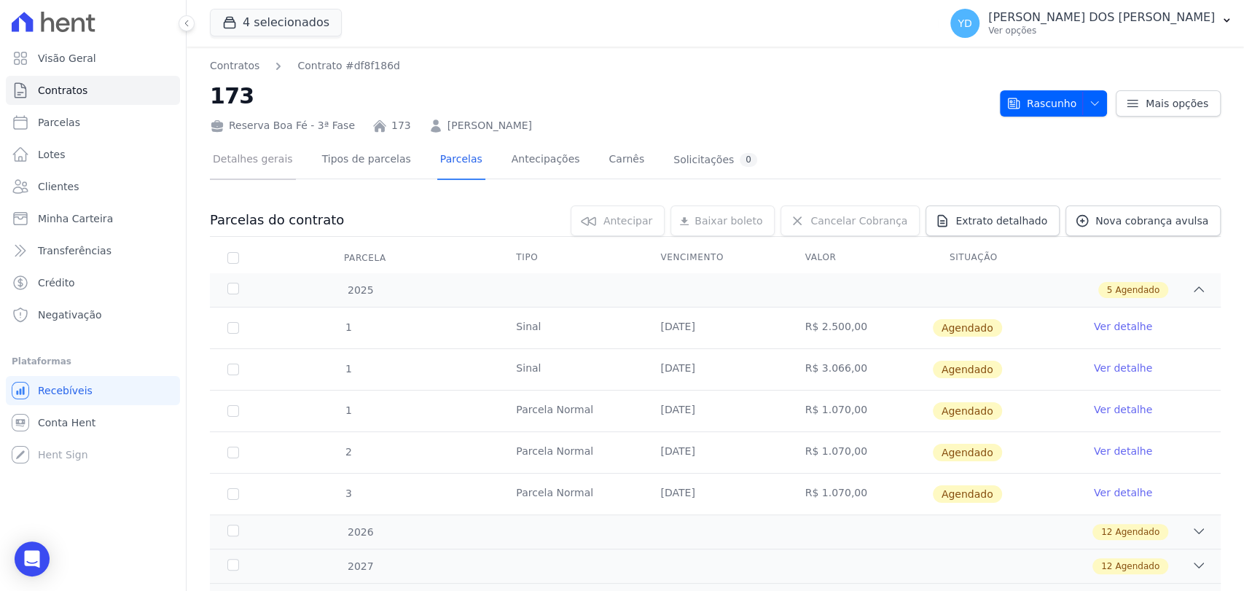
click at [238, 163] on link "Detalhes gerais" at bounding box center [253, 160] width 86 height 39
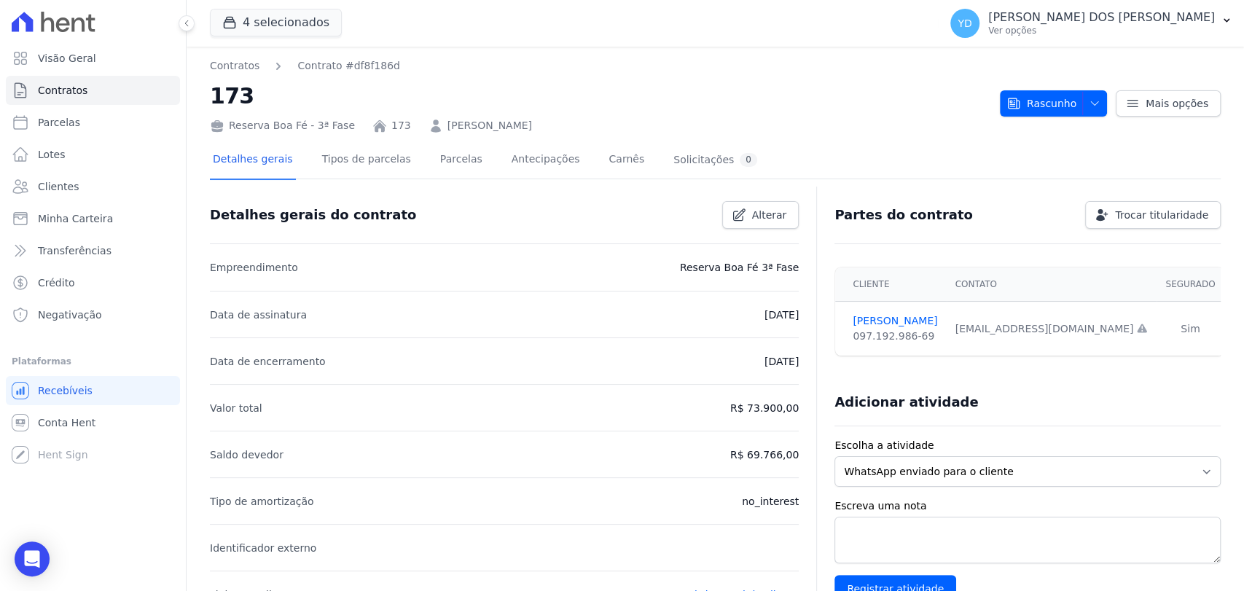
scroll to position [421, 0]
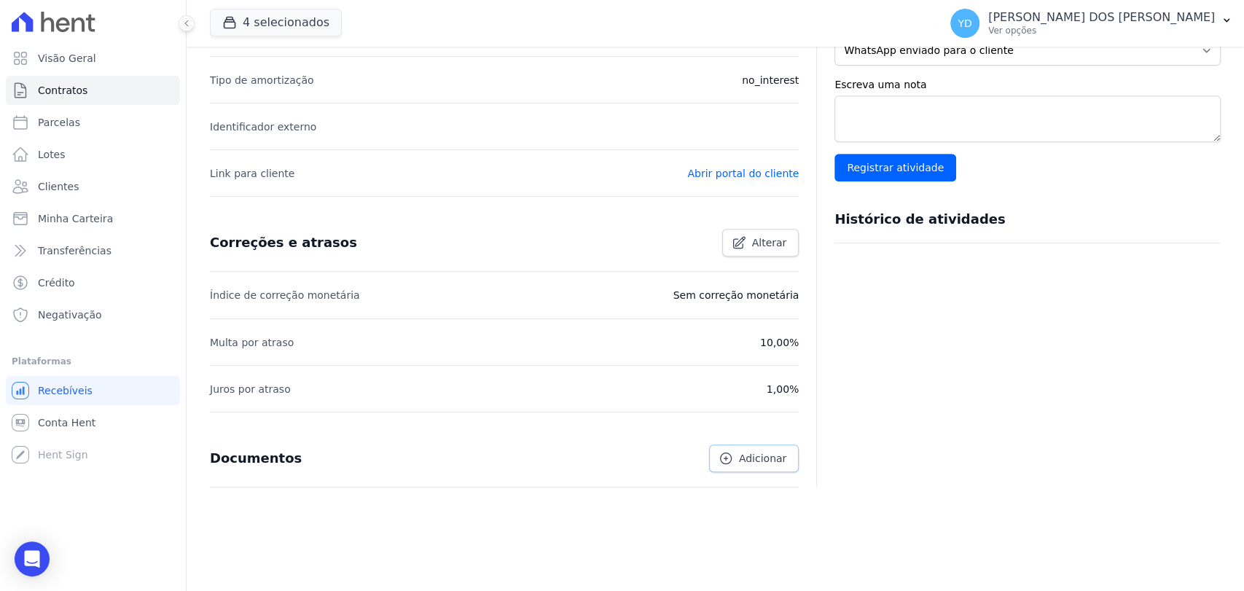
click at [761, 458] on span "Adicionar" at bounding box center [762, 458] width 47 height 15
click at [775, 461] on span "Adicionar" at bounding box center [762, 458] width 47 height 15
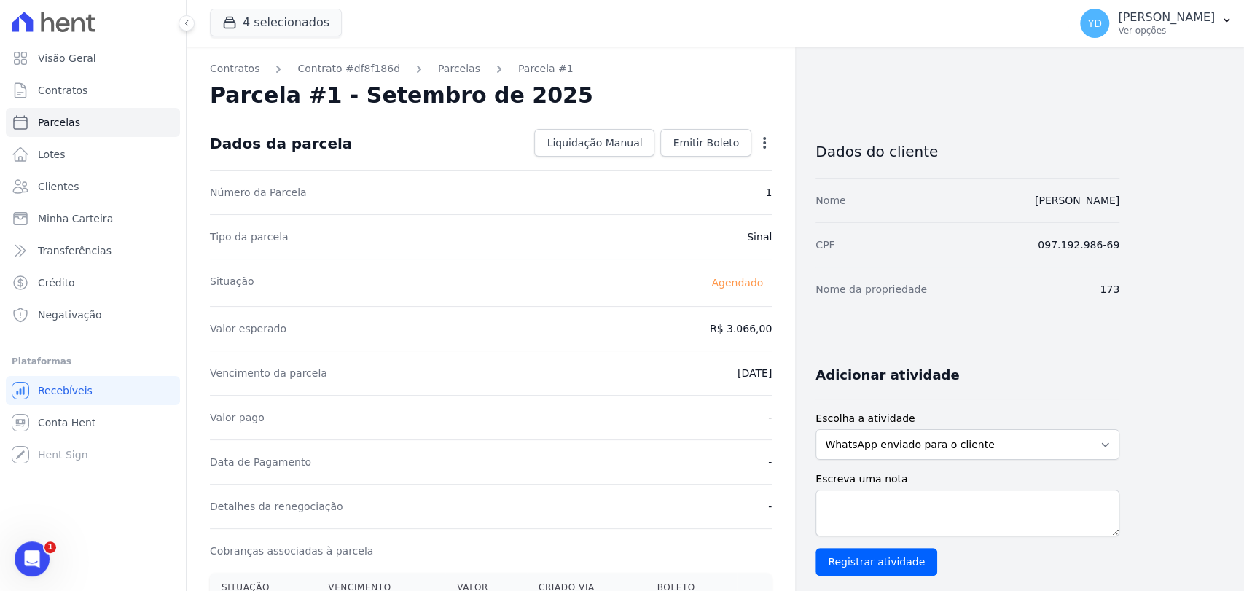
click at [608, 165] on div "Dados da parcela Liquidação Manual Liquidação Manual Data de Pagamento [DATE] […" at bounding box center [491, 143] width 562 height 52
click at [624, 149] on span "Liquidação Manual" at bounding box center [594, 143] width 95 height 15
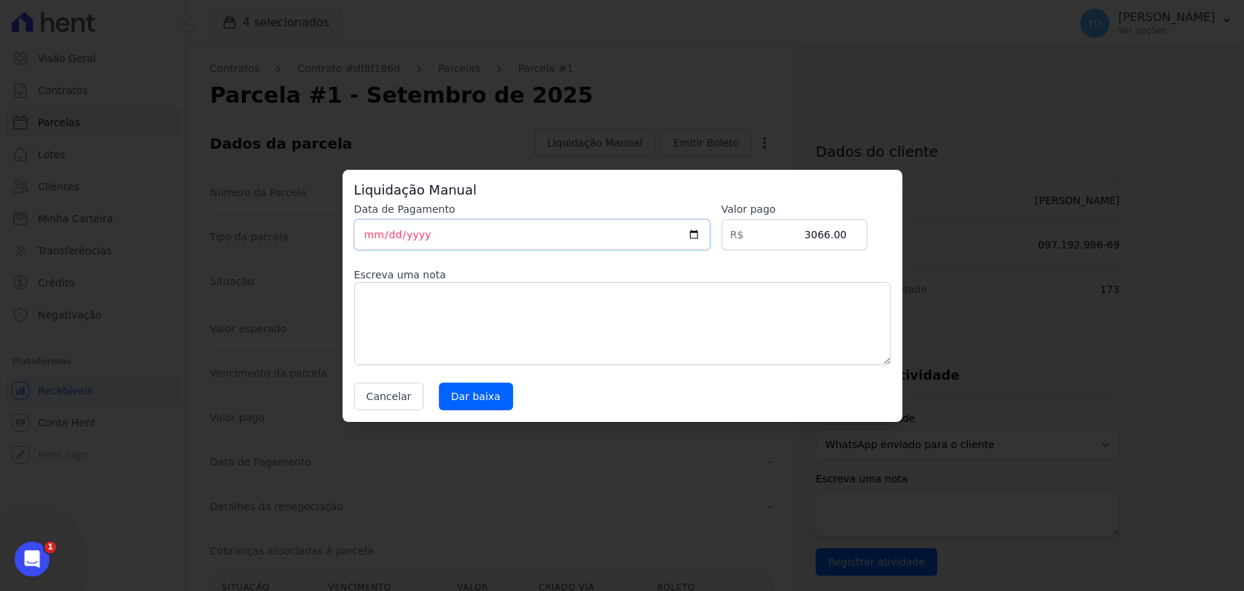
click at [562, 235] on input "[DATE]" at bounding box center [532, 234] width 356 height 31
click at [517, 316] on textarea at bounding box center [622, 323] width 536 height 83
type textarea "Pagamento da entrada via PIX"
click at [471, 398] on input "Dar baixa" at bounding box center [476, 397] width 74 height 28
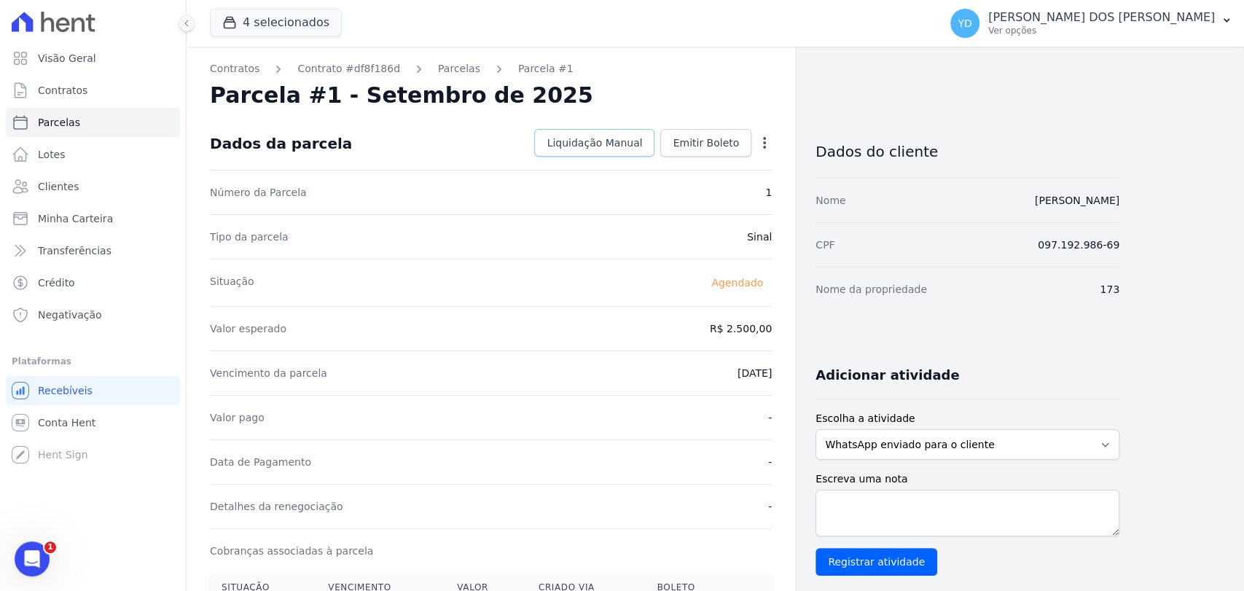
drag, startPoint x: 634, startPoint y: 155, endPoint x: 627, endPoint y: 160, distance: 8.9
click at [634, 155] on link "Liquidação Manual" at bounding box center [594, 143] width 120 height 28
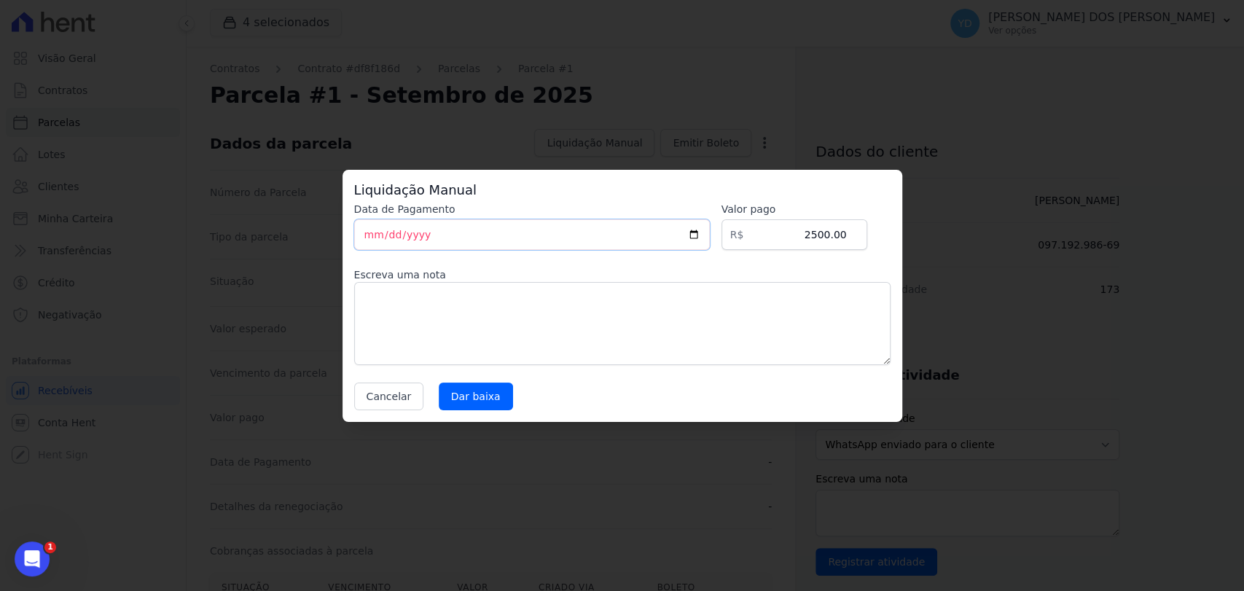
click at [378, 227] on input "[DATE]" at bounding box center [532, 234] width 356 height 31
type input "[DATE]"
type textarea "p"
type textarea "Pagamento da entrada via PIX"
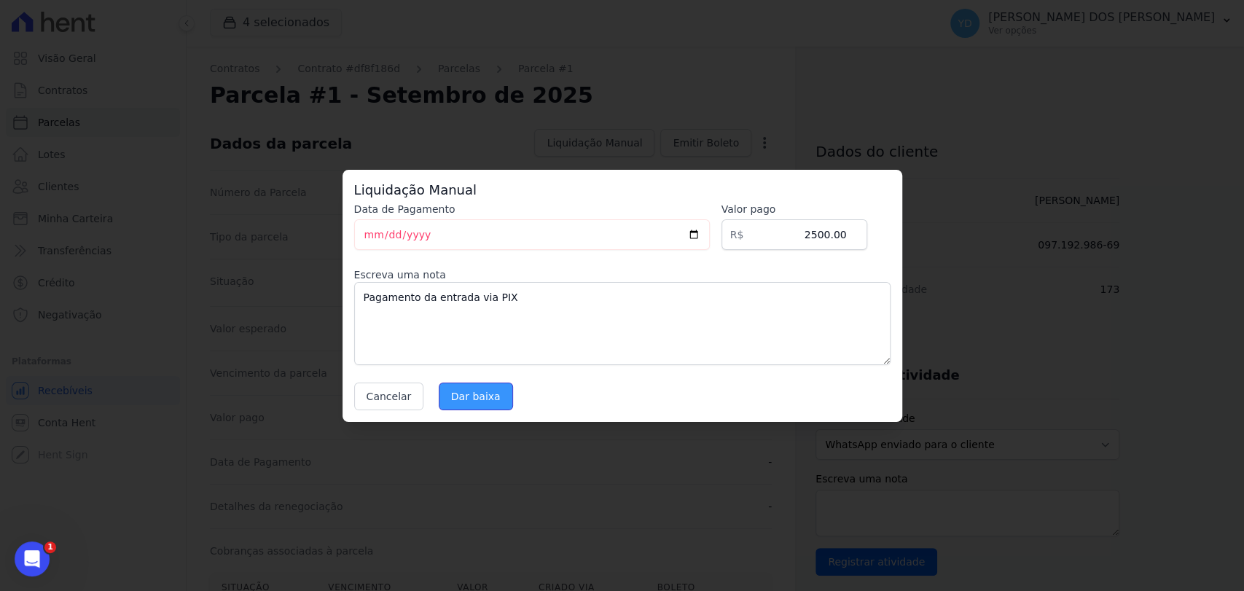
click at [478, 403] on input "Dar baixa" at bounding box center [476, 397] width 74 height 28
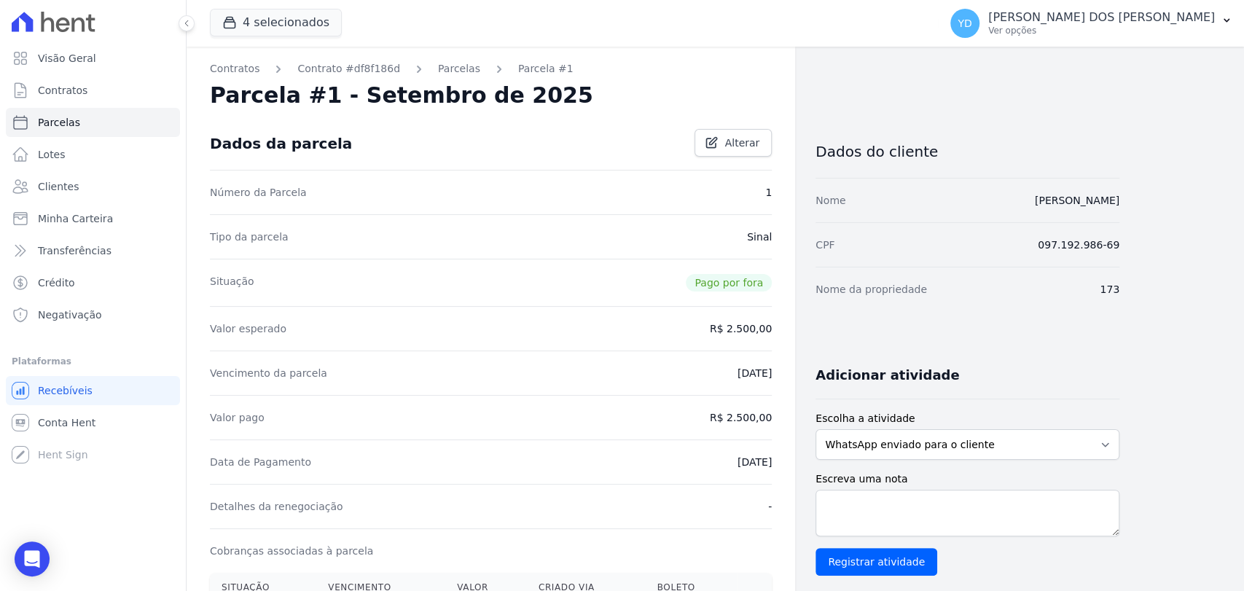
click at [438, 67] on link "Parcelas" at bounding box center [459, 68] width 42 height 15
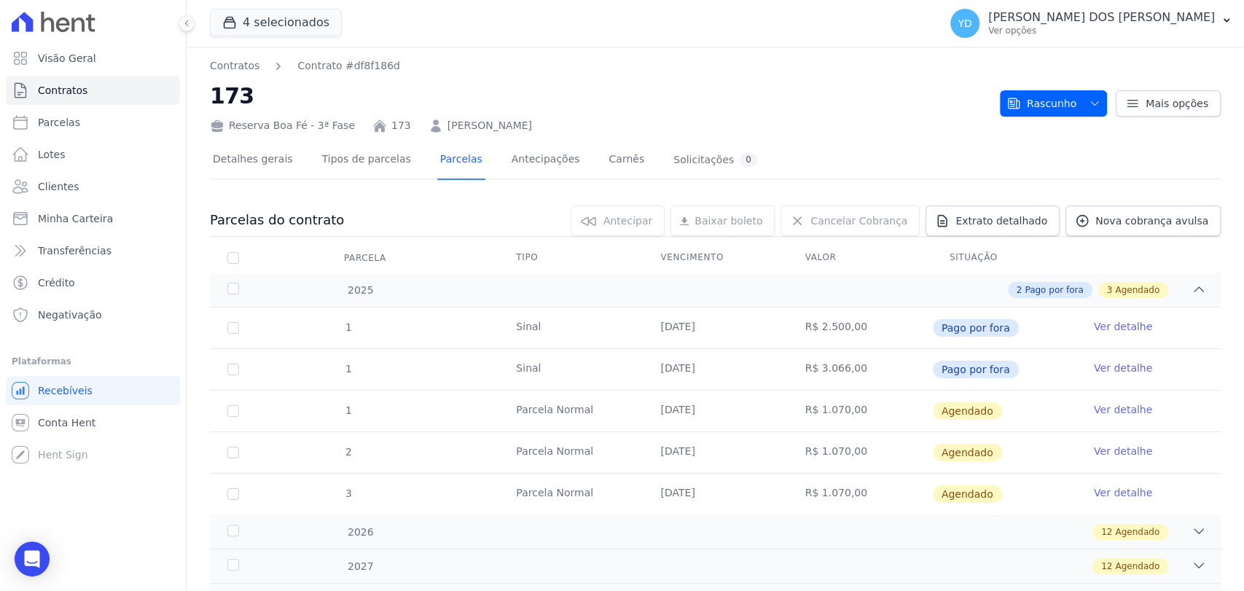
drag, startPoint x: 1038, startPoint y: 117, endPoint x: 1044, endPoint y: 101, distance: 16.7
click at [1038, 114] on div "Contratos Contrato #df8f186d 173 Reserva Boa Fé - 3ª Fase 173 JÚLIA QUEIROZ LAC…" at bounding box center [715, 95] width 1011 height 75
click at [1045, 101] on span "Rascunho" at bounding box center [1042, 103] width 70 height 26
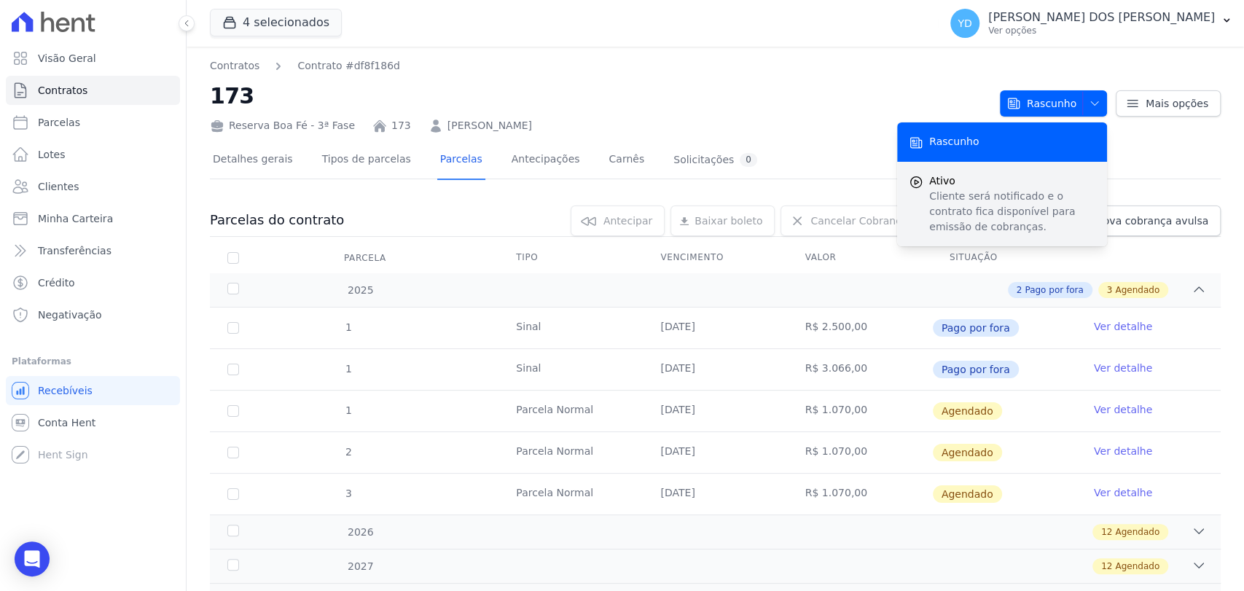
click at [1026, 205] on p "Cliente será notificado e o contrato fica disponível para emissão de cobranças." at bounding box center [1012, 212] width 166 height 46
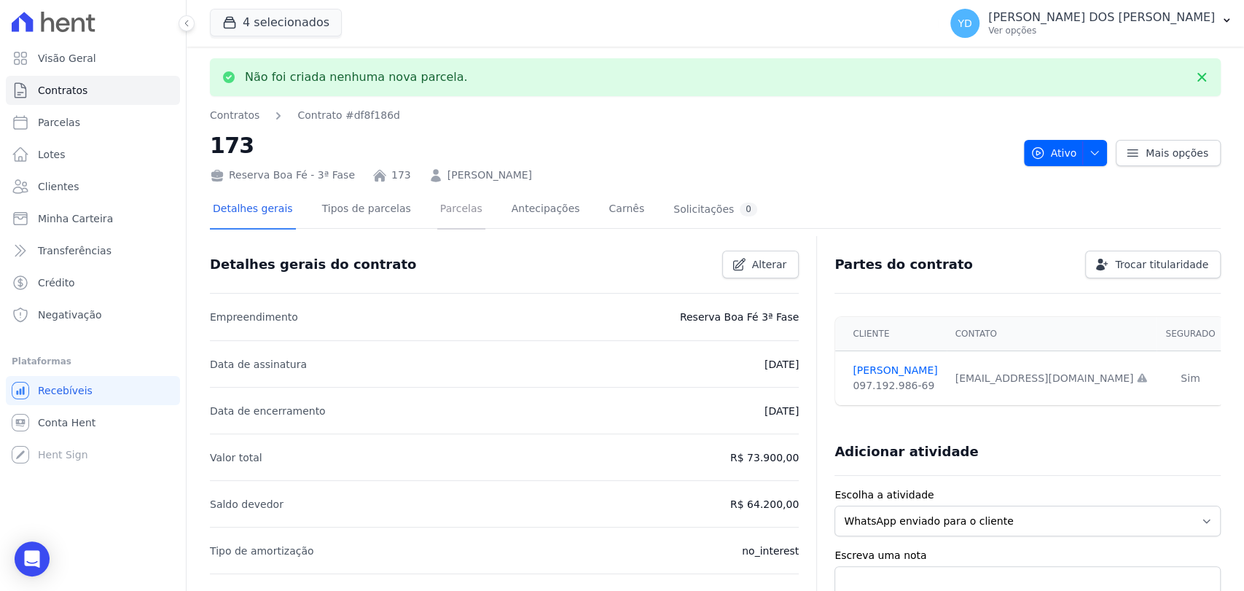
click at [452, 217] on link "Parcelas" at bounding box center [461, 210] width 48 height 39
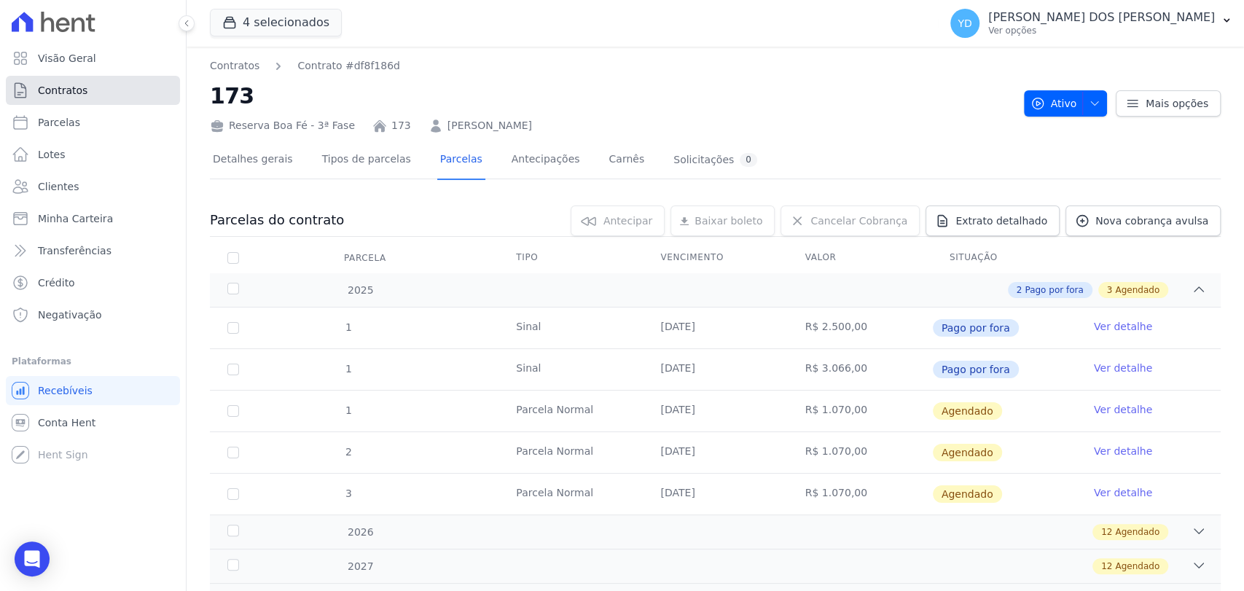
click at [122, 100] on link "Contratos" at bounding box center [93, 90] width 174 height 29
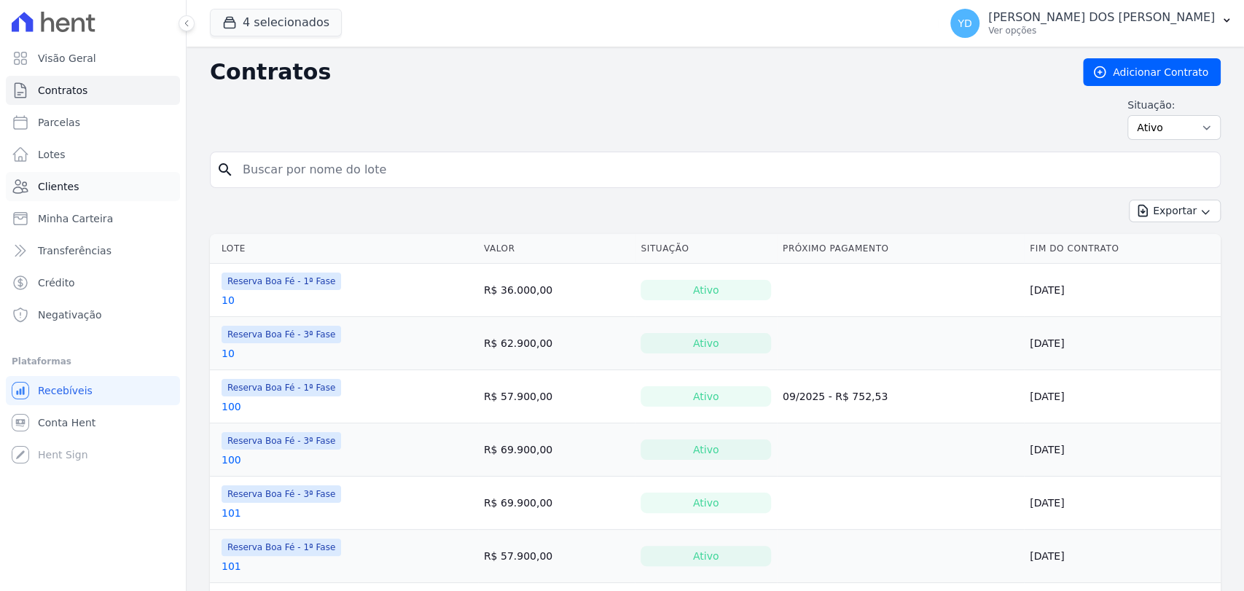
click at [130, 180] on link "Clientes" at bounding box center [93, 186] width 174 height 29
click at [369, 172] on input "search" at bounding box center [724, 169] width 980 height 29
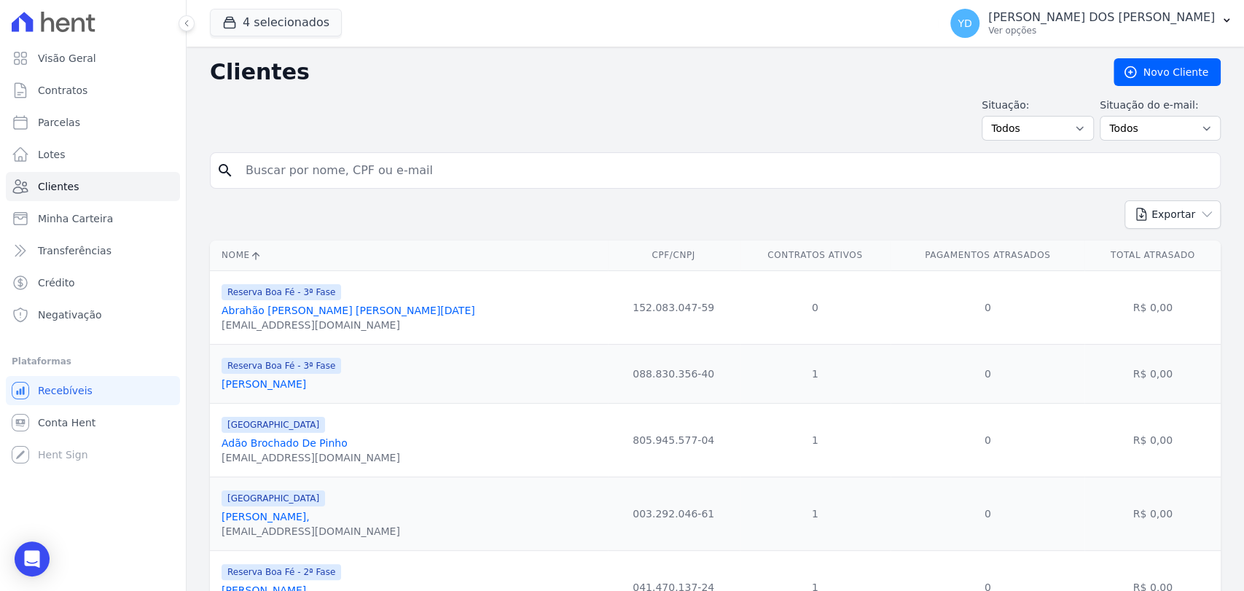
click at [297, 158] on input "search" at bounding box center [725, 170] width 977 height 29
type input "jardel"
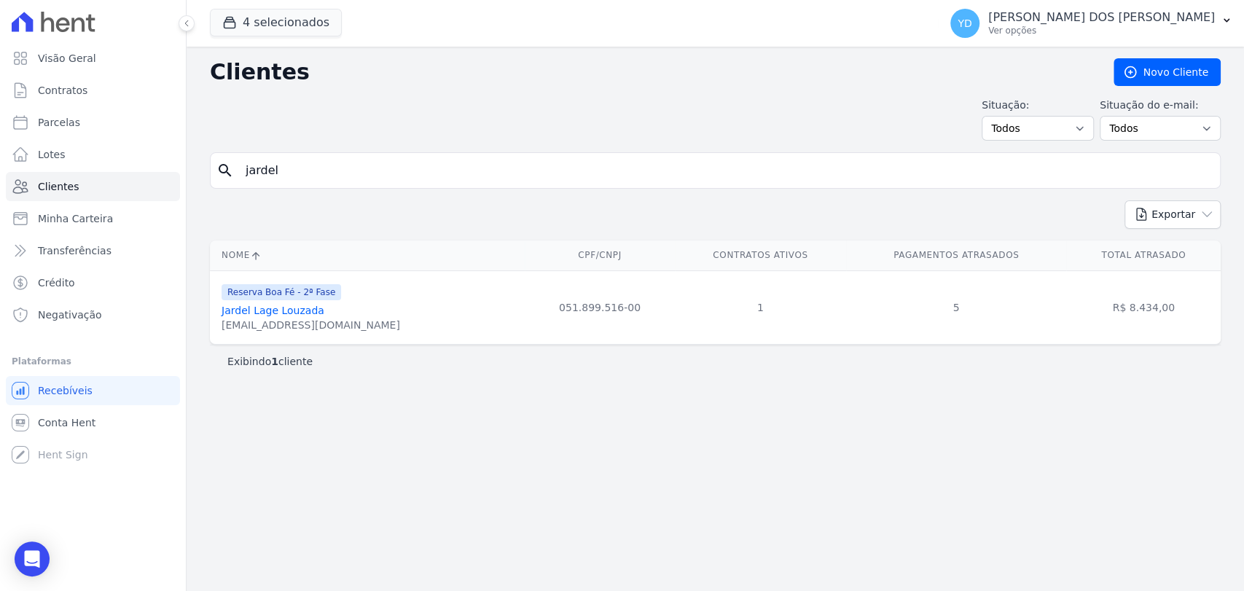
click at [257, 308] on link "Jardel Lage Louzada" at bounding box center [273, 311] width 103 height 12
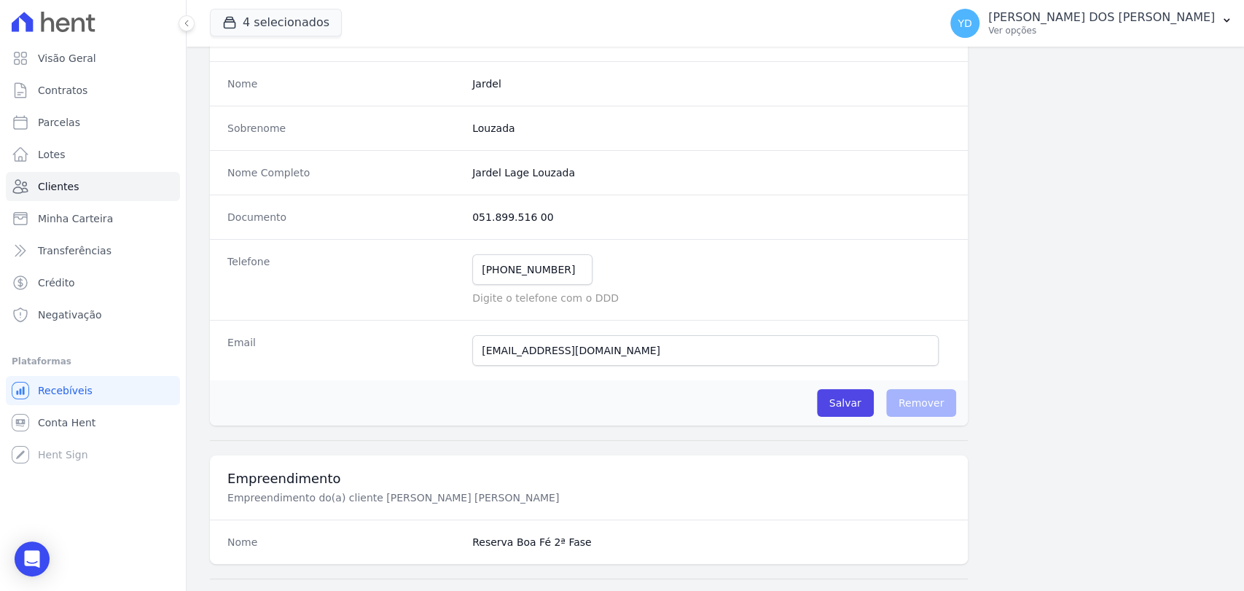
scroll to position [729, 0]
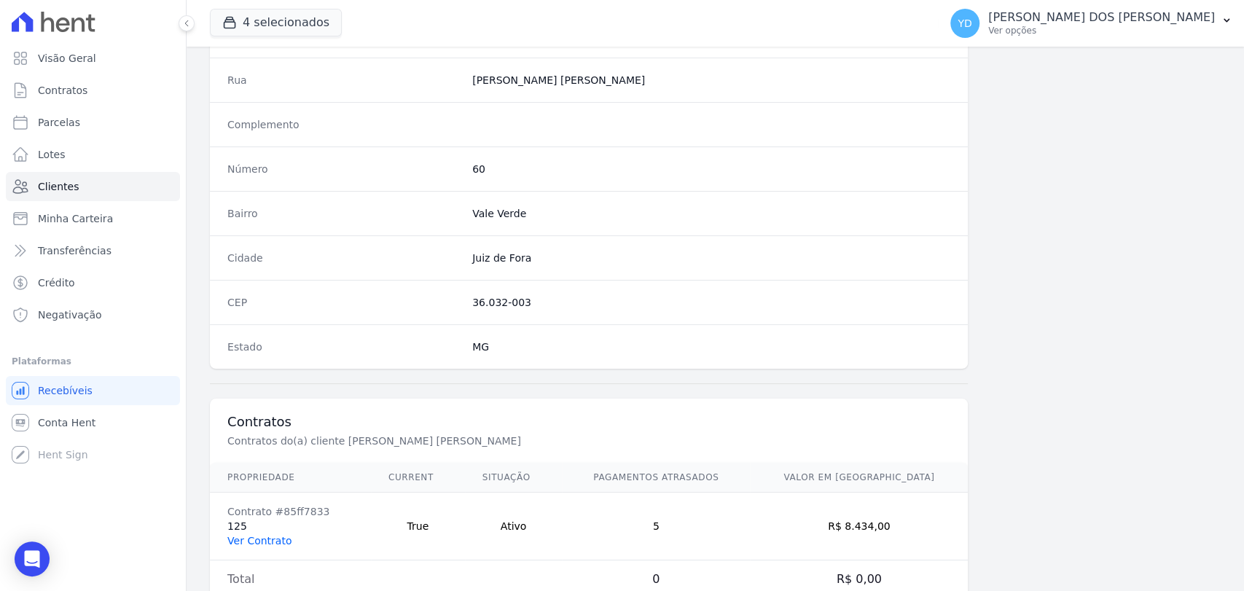
click at [262, 538] on link "Ver Contrato" at bounding box center [259, 541] width 64 height 12
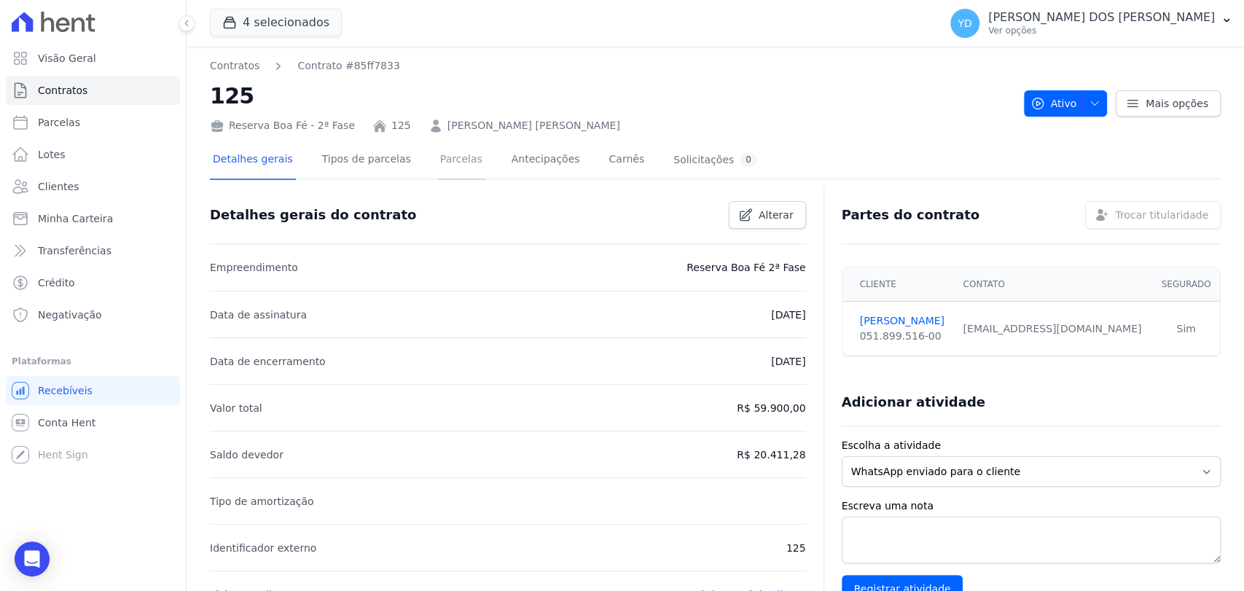
click at [446, 164] on link "Parcelas" at bounding box center [461, 160] width 48 height 39
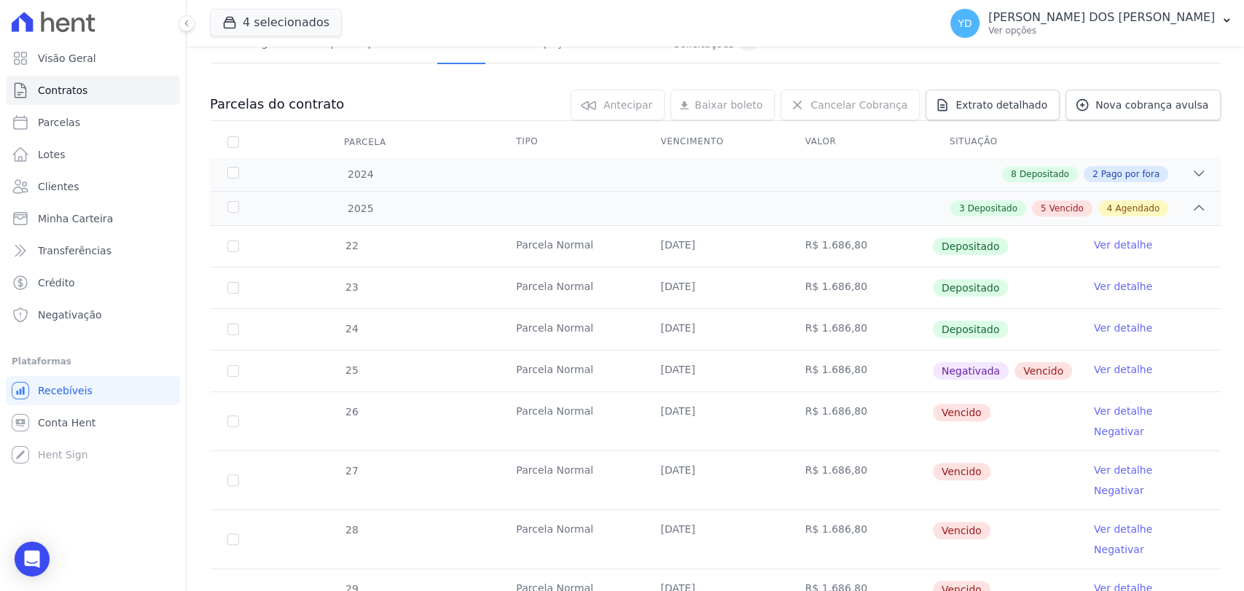
scroll to position [325, 0]
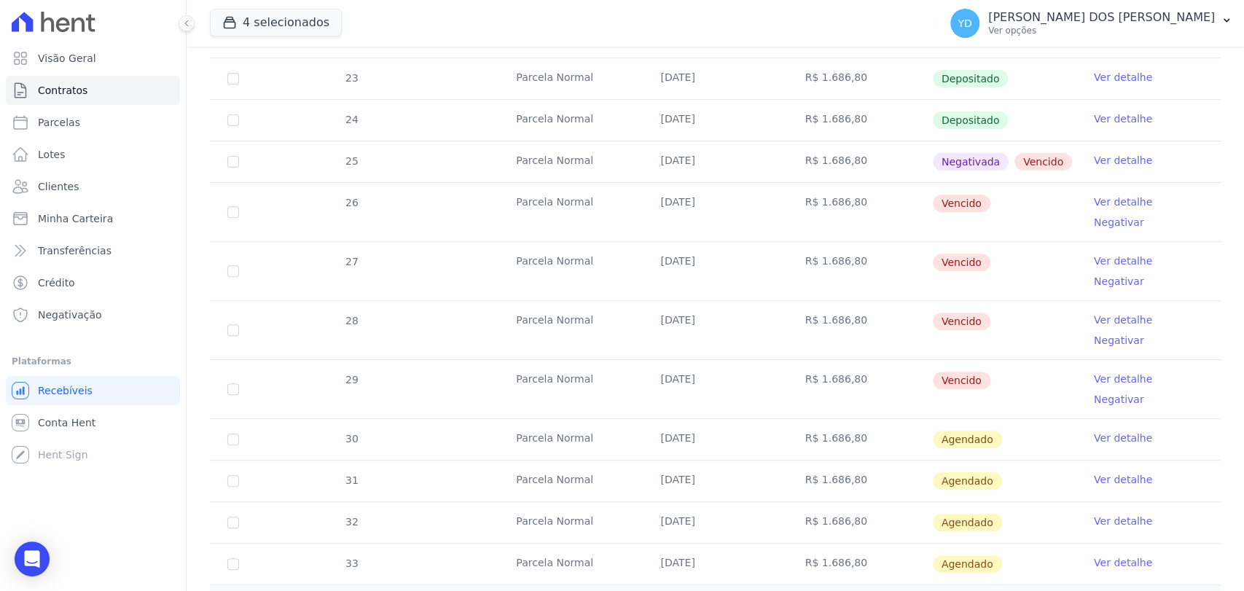
drag, startPoint x: 1106, startPoint y: 150, endPoint x: 1114, endPoint y: 163, distance: 15.4
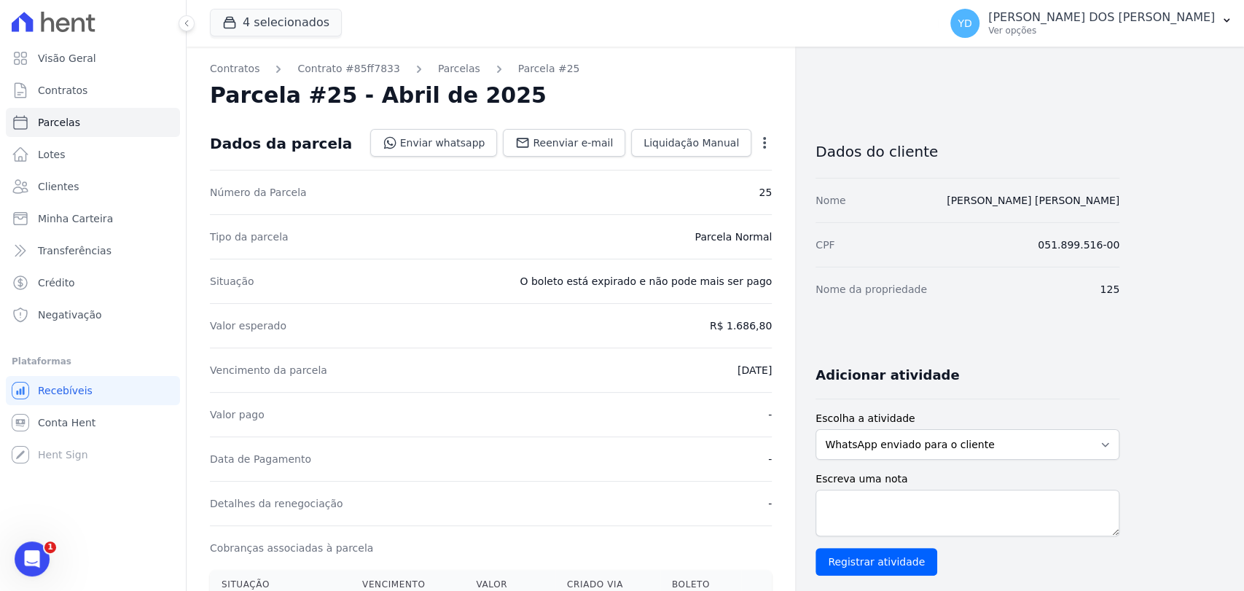
click at [768, 141] on icon "button" at bounding box center [764, 143] width 15 height 15
click at [729, 160] on link "Alterar" at bounding box center [702, 162] width 128 height 26
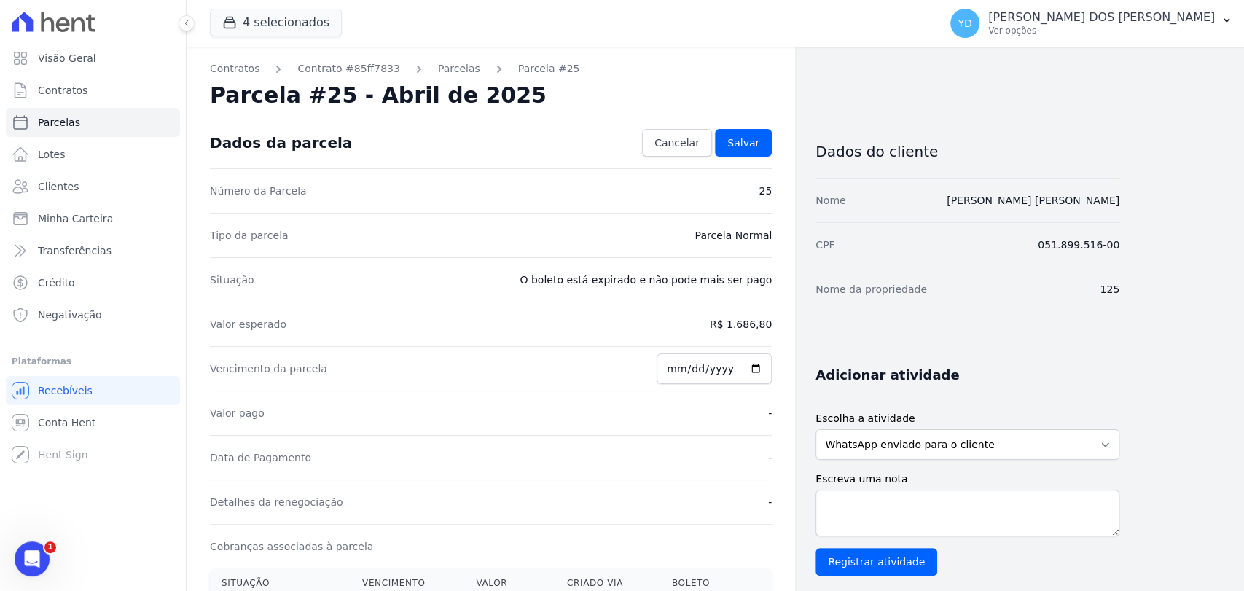
click at [694, 159] on div "Dados da parcela Cancelar Salvar" at bounding box center [491, 142] width 562 height 51
click at [700, 144] on span "Cancelar" at bounding box center [677, 143] width 45 height 15
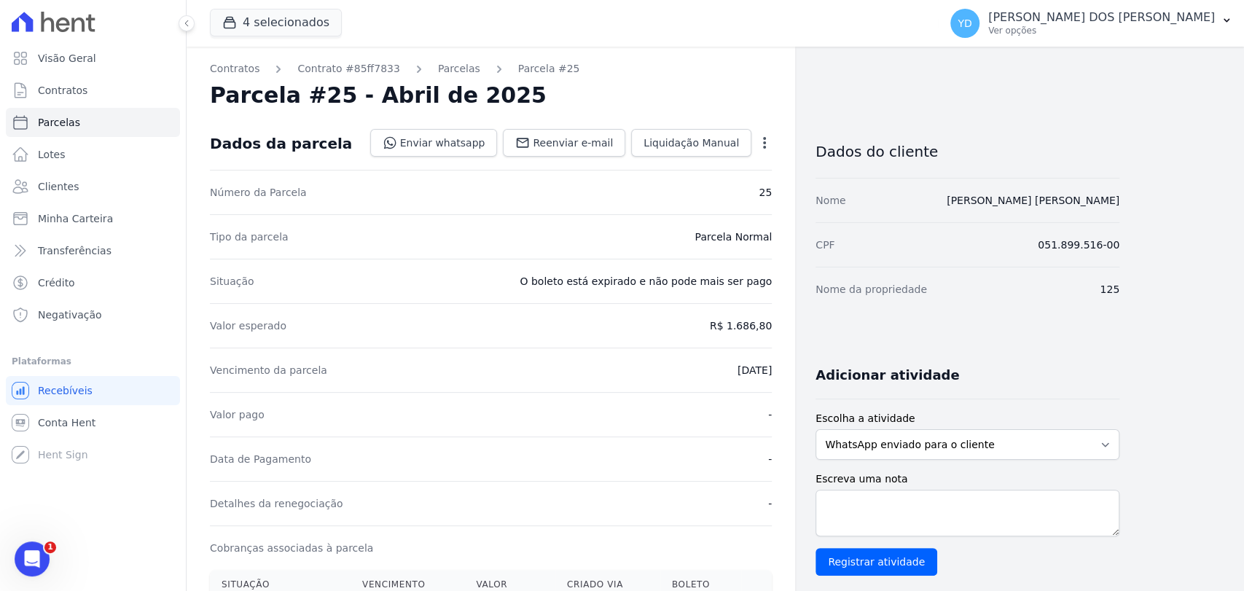
click at [767, 146] on icon "button" at bounding box center [764, 143] width 15 height 15
click at [738, 209] on link "Renegociar" at bounding box center [702, 215] width 128 height 26
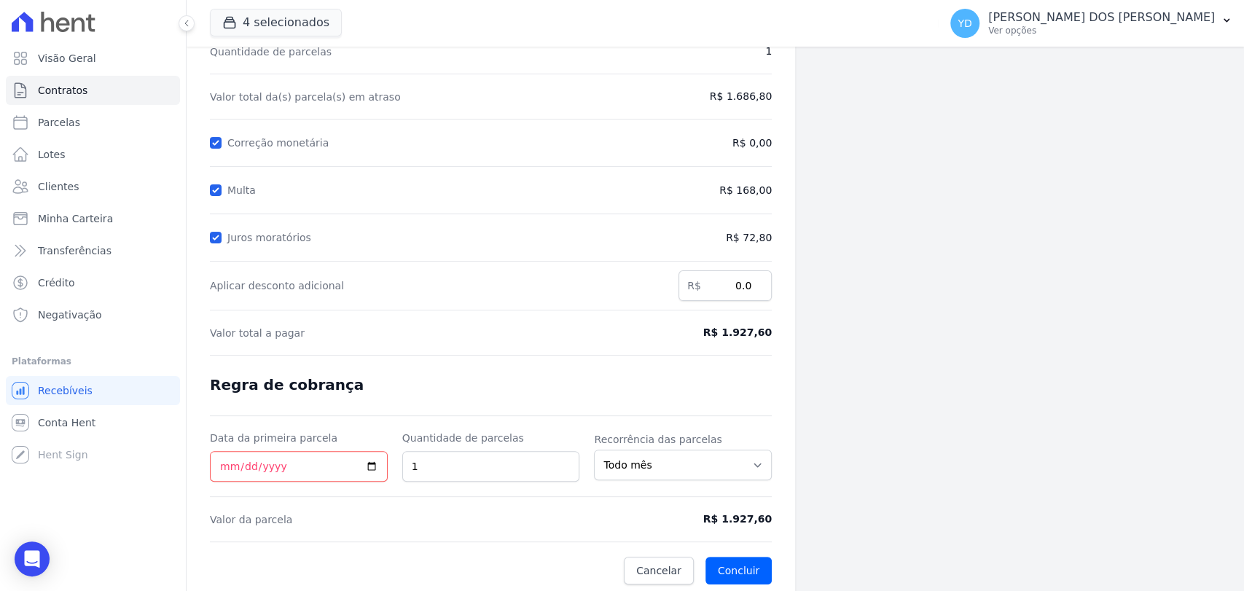
scroll to position [138, 0]
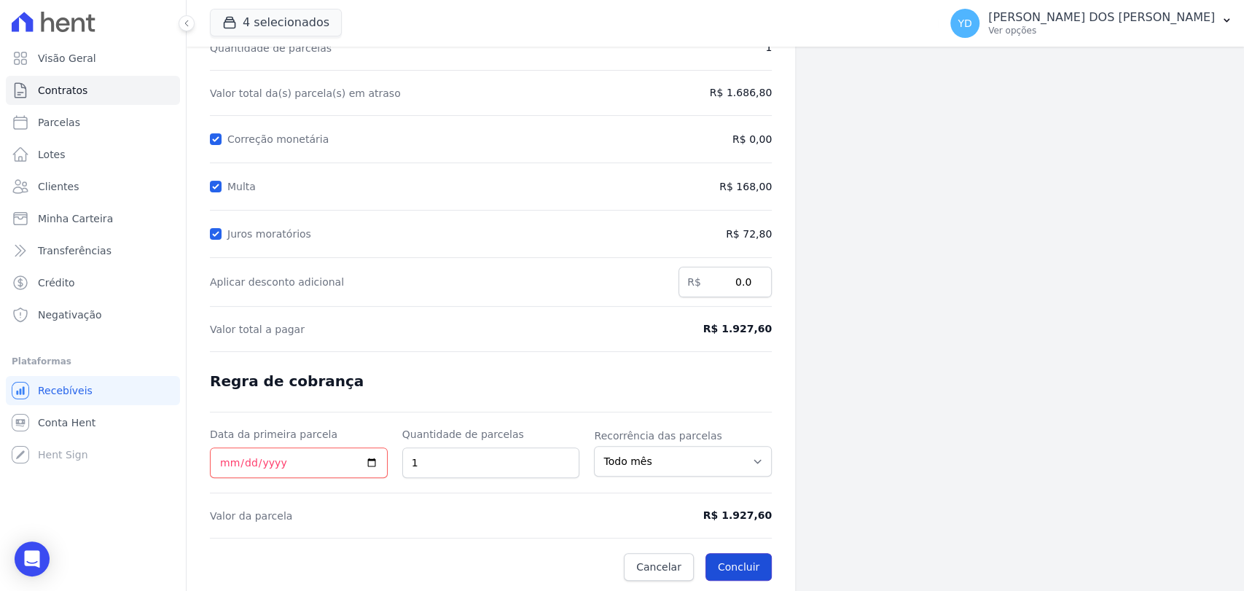
click at [752, 566] on button "Concluir" at bounding box center [739, 567] width 66 height 28
click at [344, 458] on input "Data da primeira parcela" at bounding box center [299, 463] width 178 height 31
type input "[DATE]"
click at [706, 553] on button "Concluir" at bounding box center [739, 567] width 66 height 28
click at [763, 556] on button "Concluir" at bounding box center [739, 567] width 66 height 28
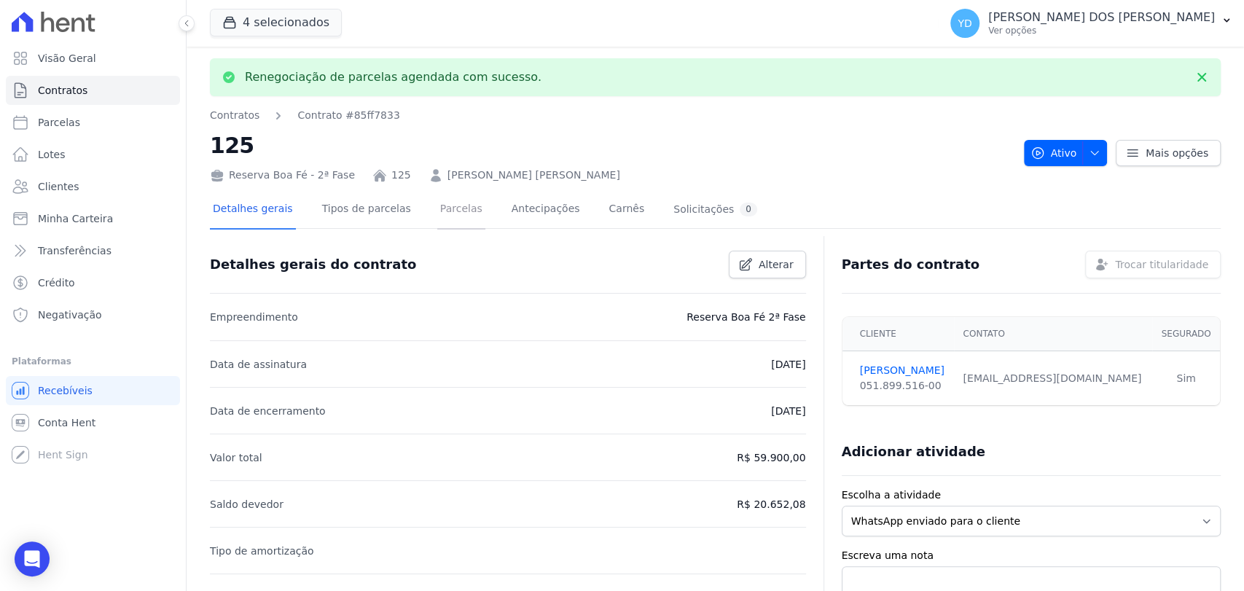
click at [437, 206] on link "Parcelas" at bounding box center [461, 210] width 48 height 39
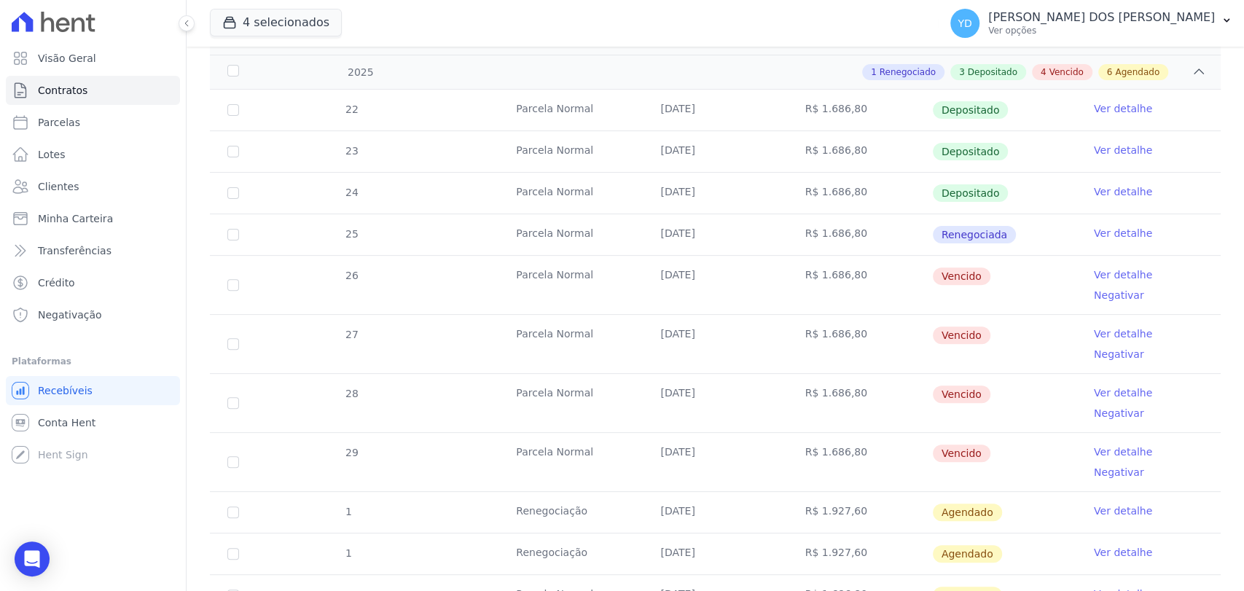
scroll to position [324, 0]
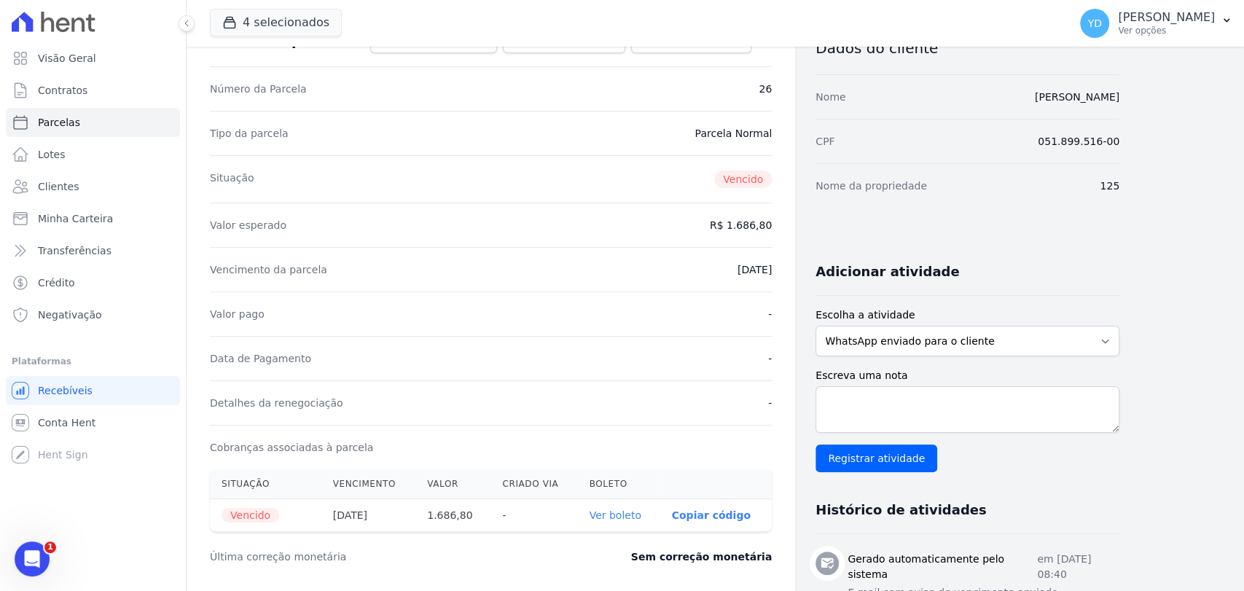
scroll to position [243, 0]
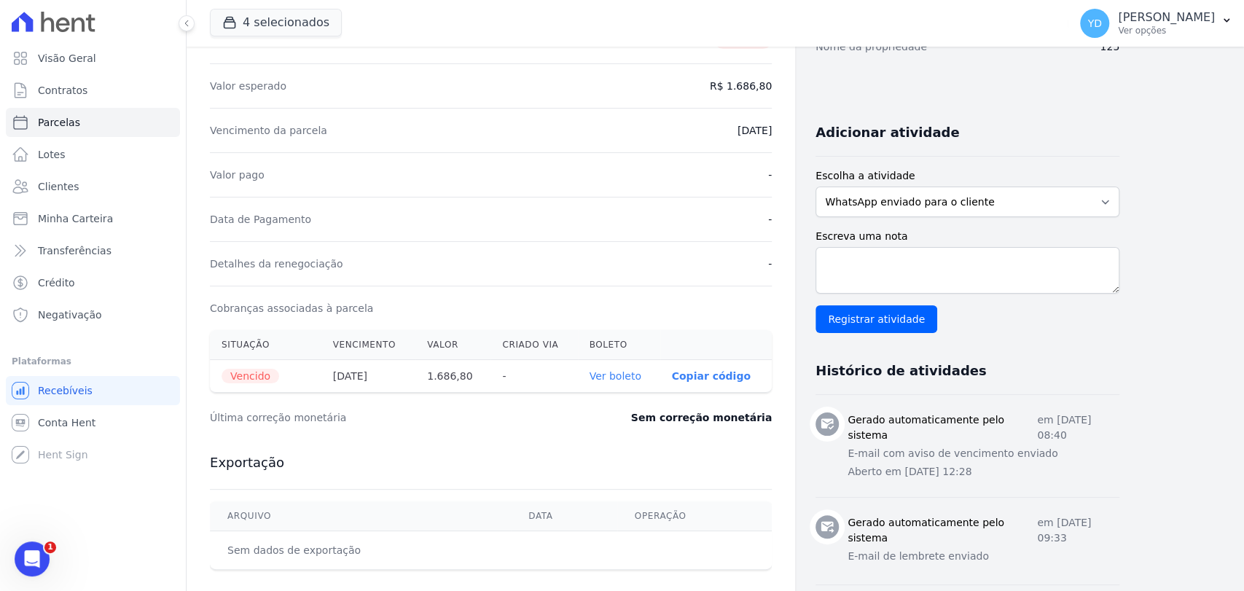
click at [620, 377] on link "Ver boleto" at bounding box center [616, 376] width 52 height 12
click at [633, 377] on link "Ver boleto" at bounding box center [616, 376] width 52 height 12
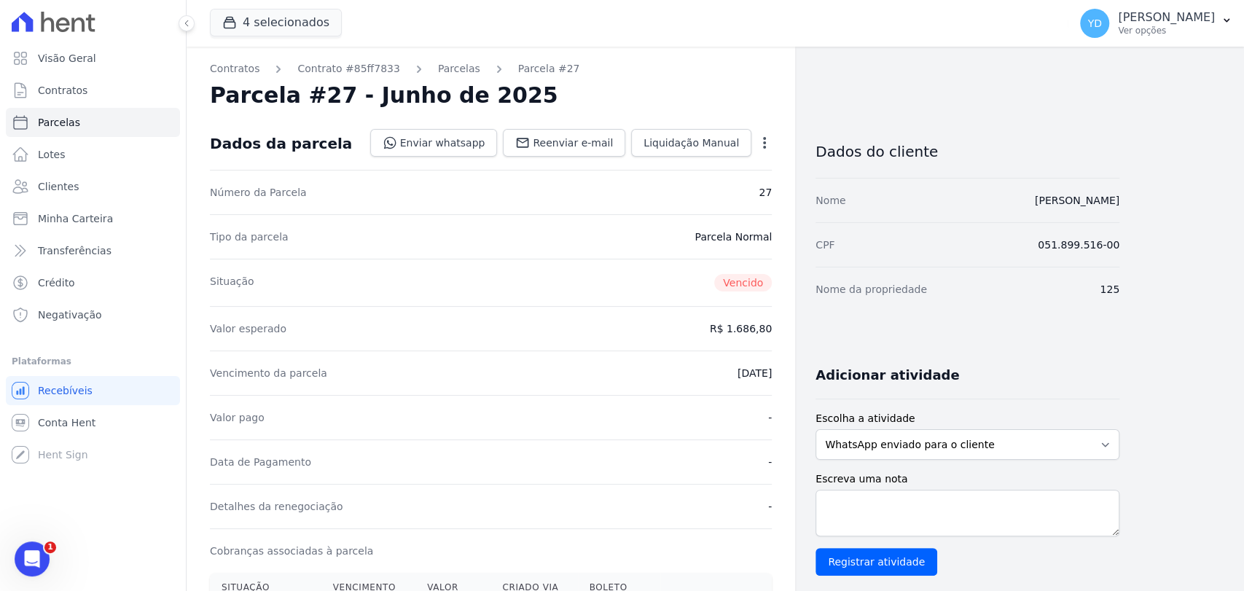
scroll to position [324, 0]
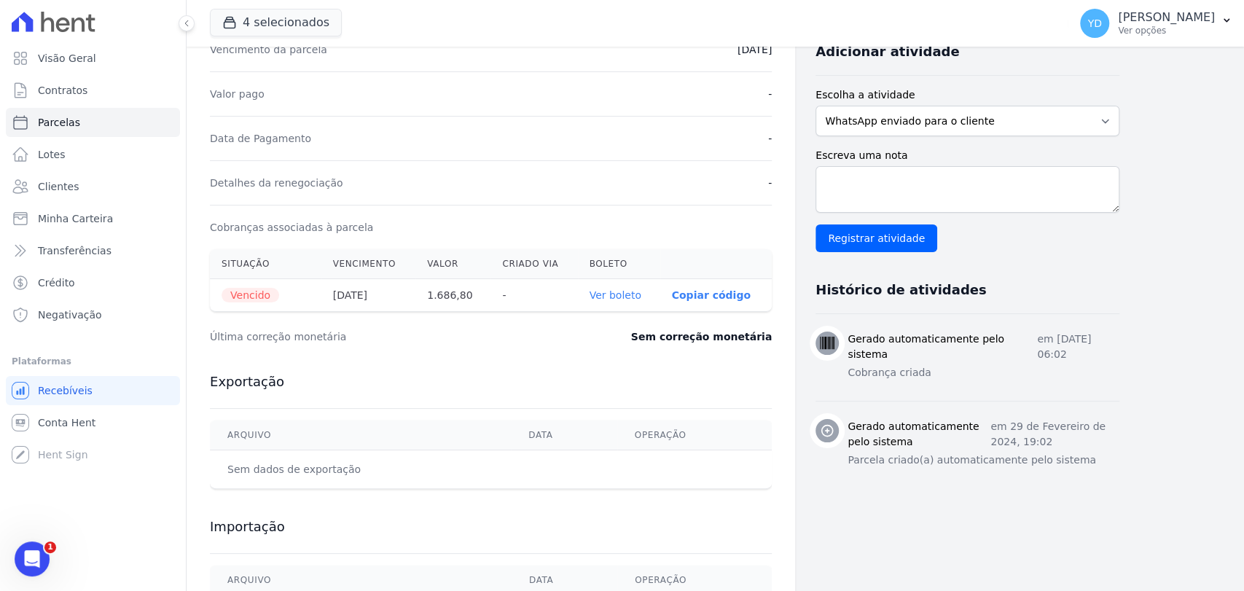
click at [627, 284] on th "Ver boleto" at bounding box center [619, 295] width 82 height 33
click at [620, 297] on link "Ver boleto" at bounding box center [616, 295] width 52 height 12
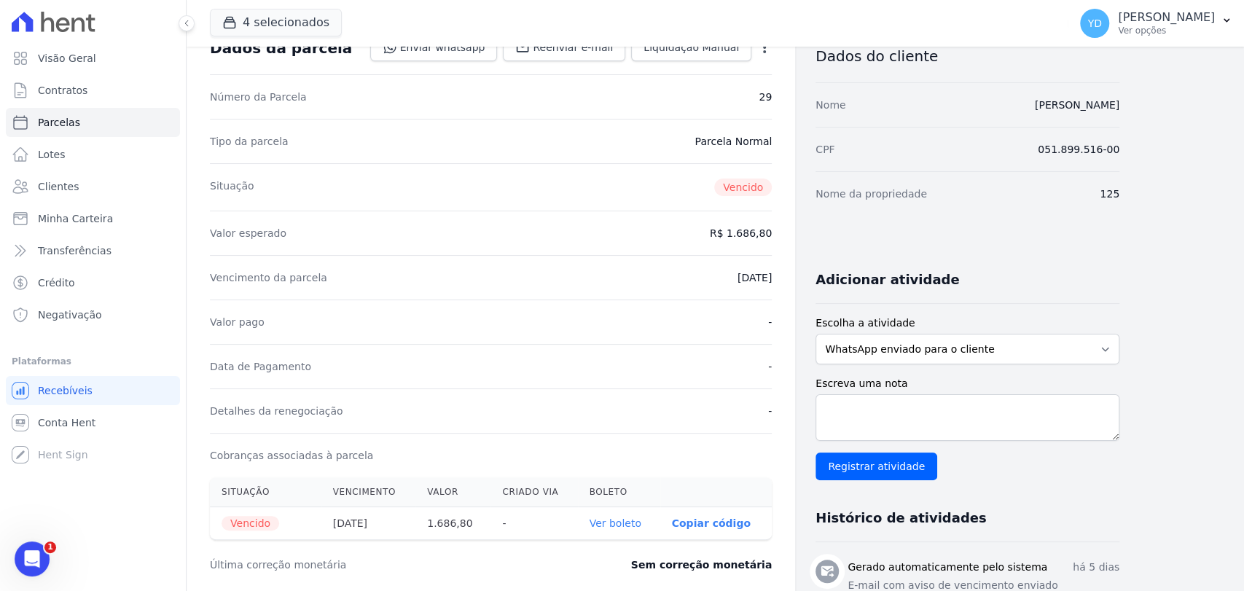
scroll to position [243, 0]
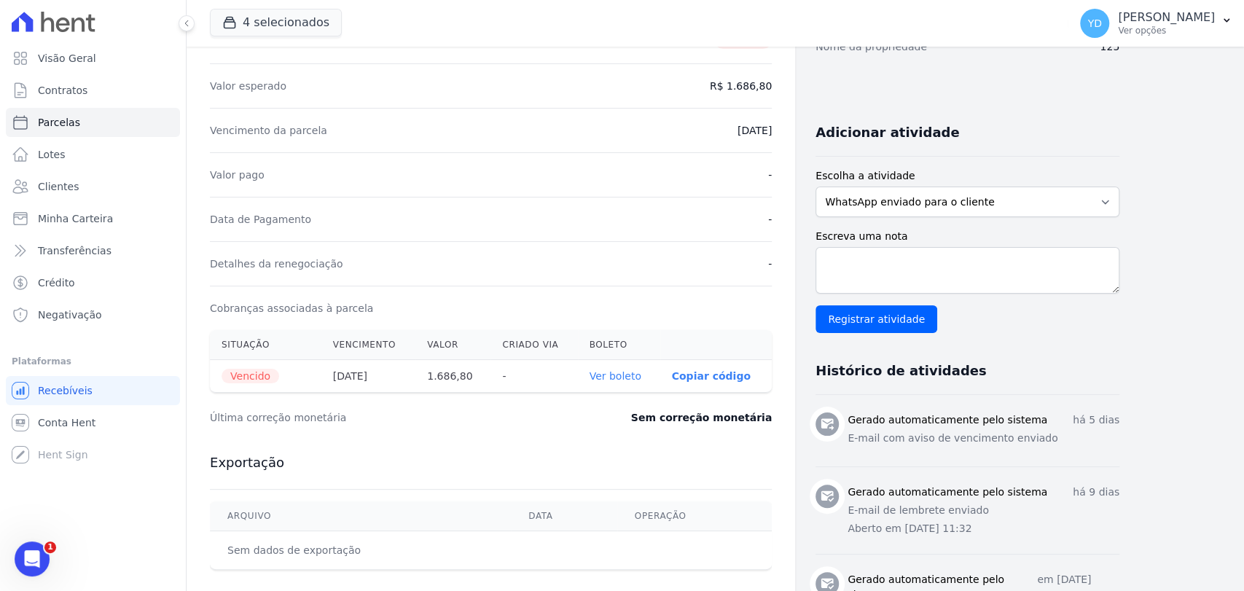
click at [622, 370] on link "Ver boleto" at bounding box center [616, 376] width 52 height 12
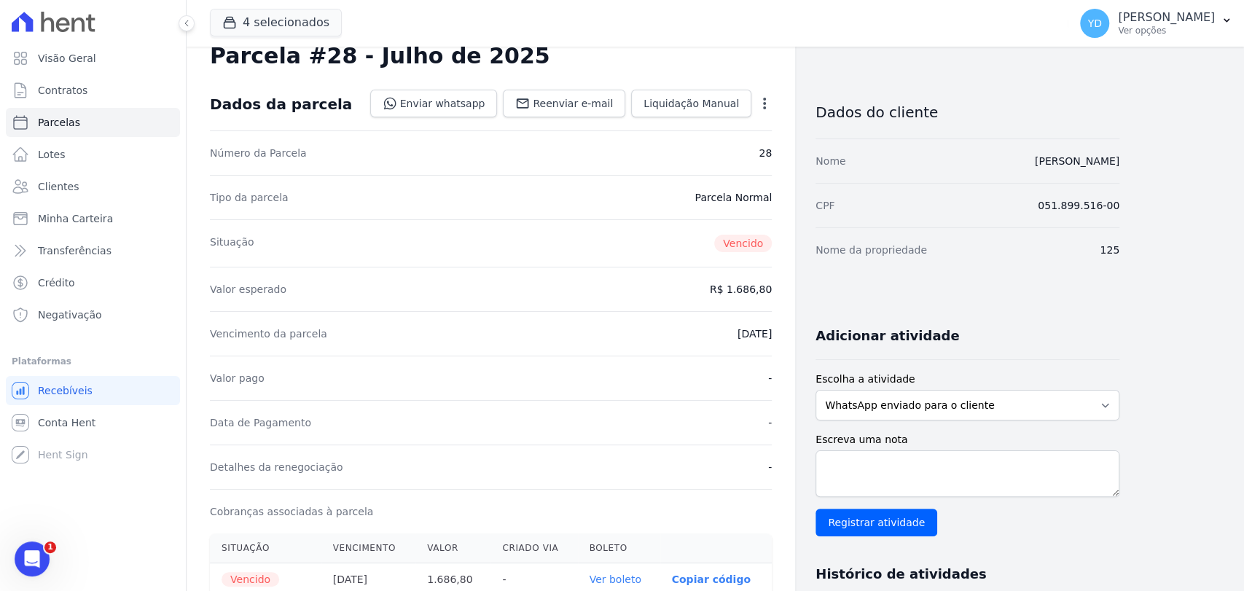
scroll to position [162, 0]
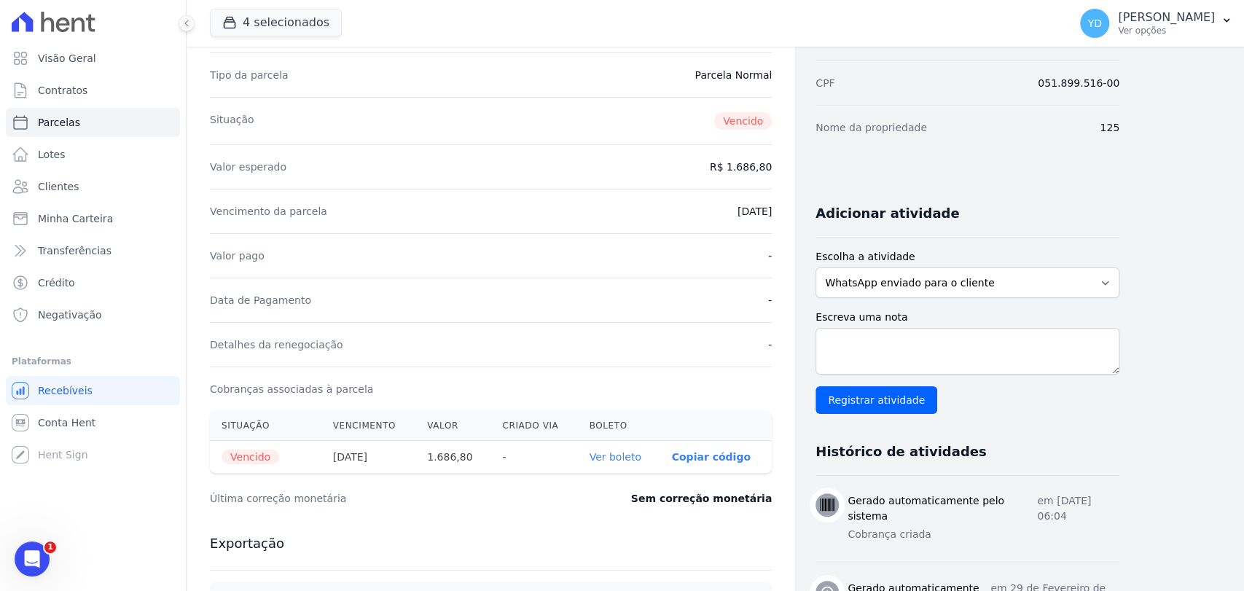
click at [608, 452] on link "Ver boleto" at bounding box center [616, 457] width 52 height 12
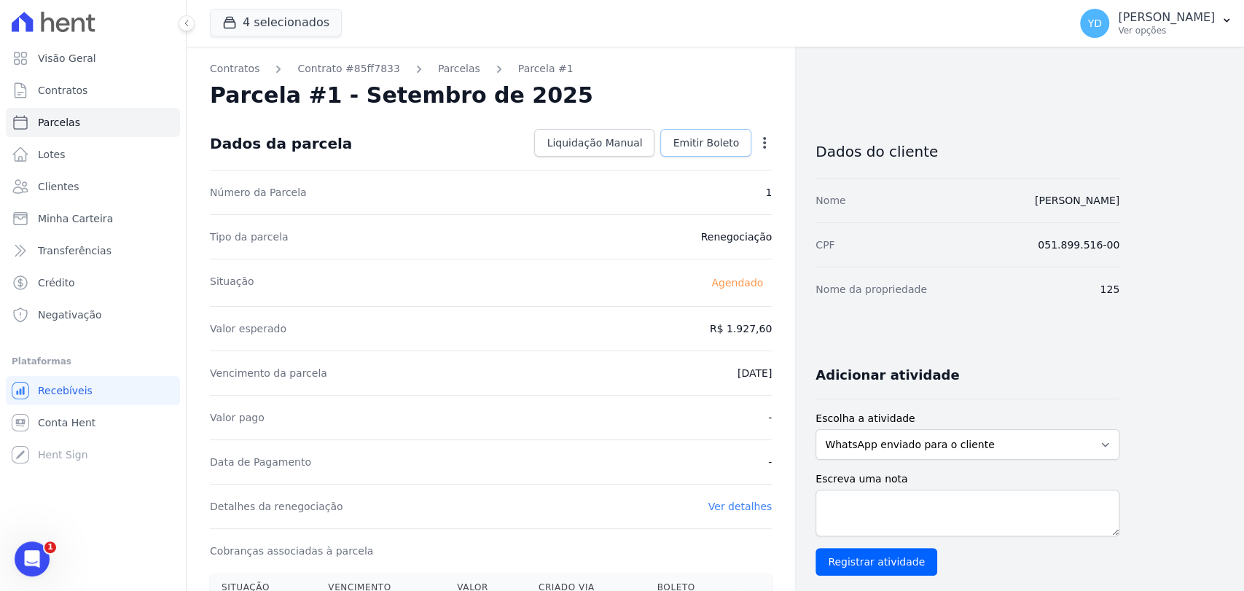
click at [714, 144] on span "Emitir Boleto" at bounding box center [706, 143] width 66 height 15
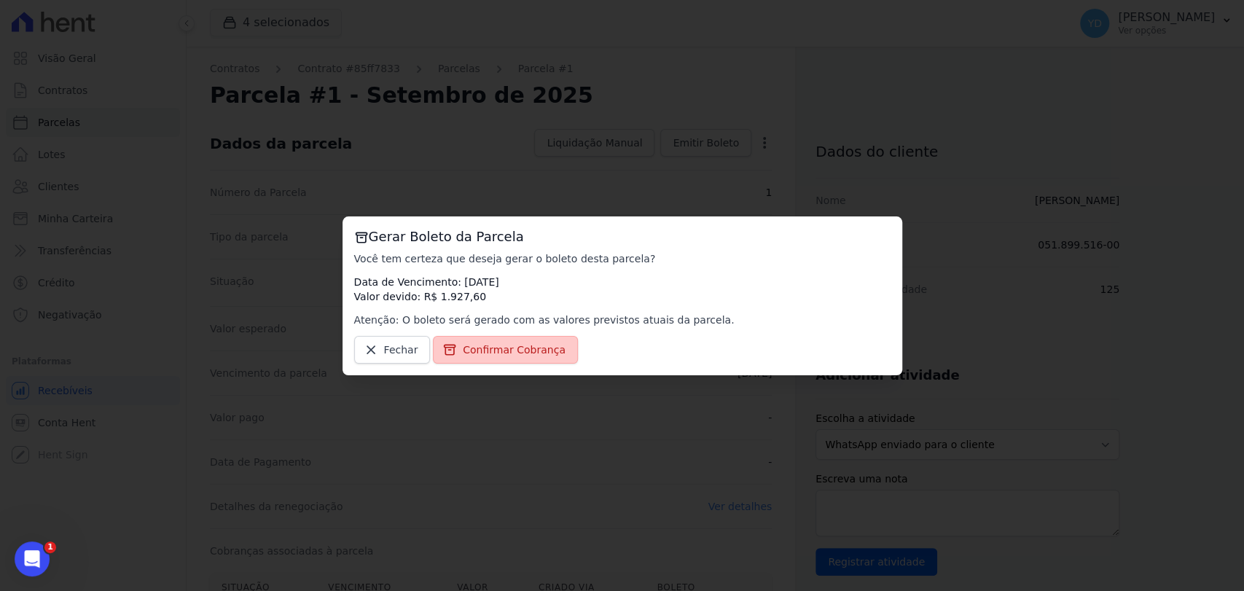
click at [556, 345] on link "Confirmar Cobrança" at bounding box center [505, 350] width 145 height 28
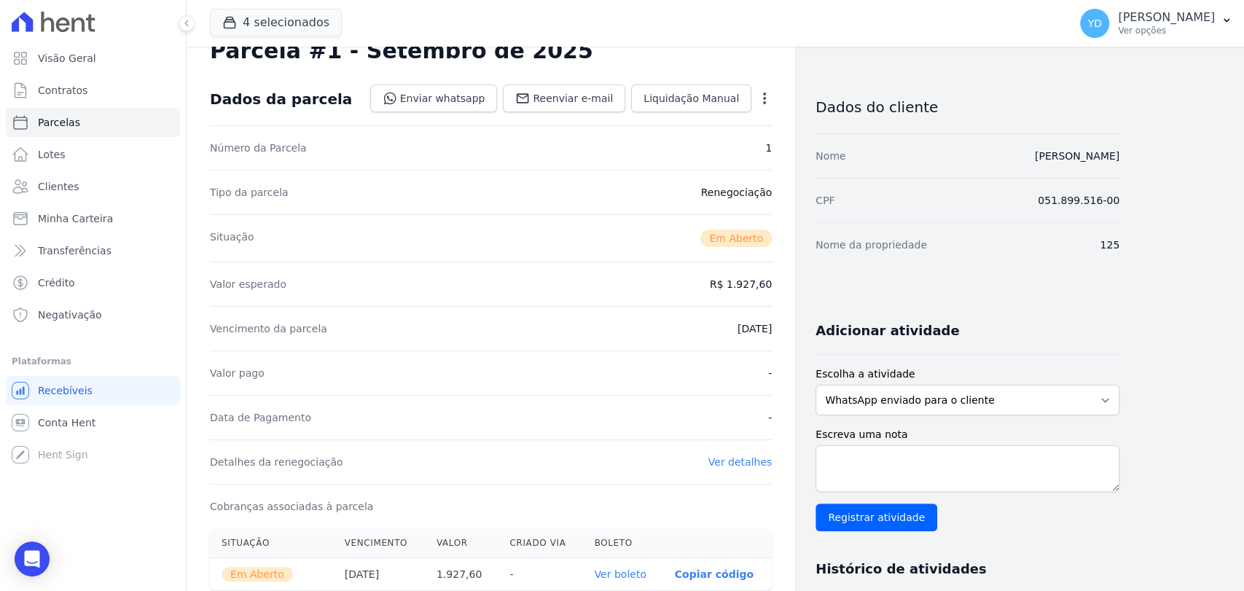
scroll to position [81, 0]
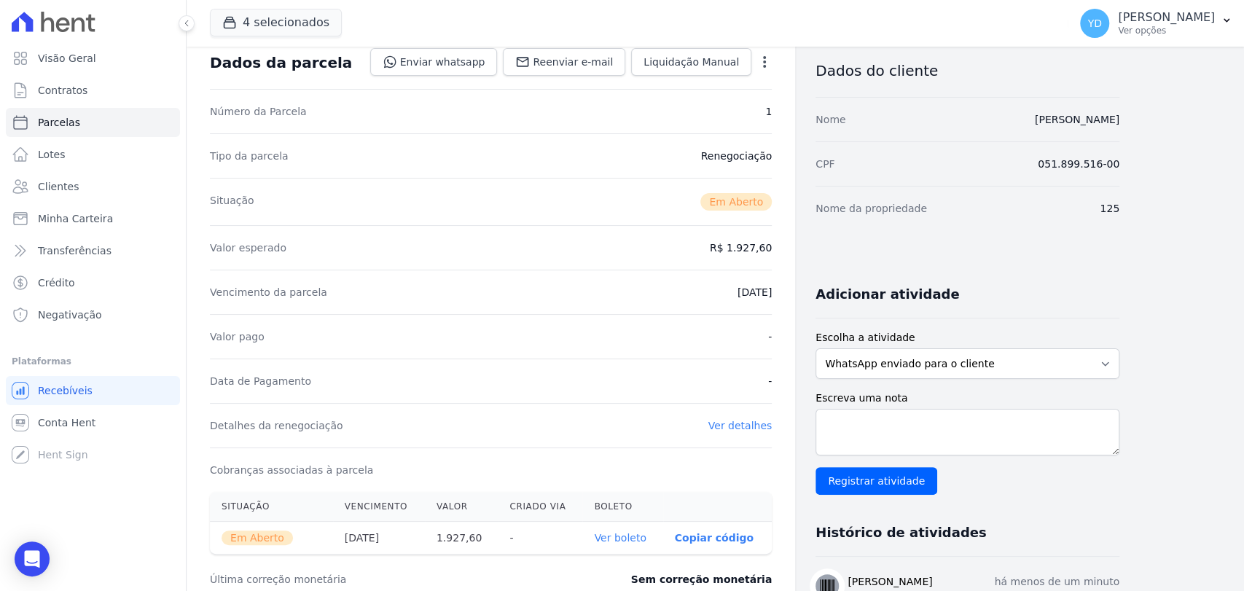
click at [641, 534] on link "Ver boleto" at bounding box center [620, 538] width 52 height 12
